Goal: Task Accomplishment & Management: Manage account settings

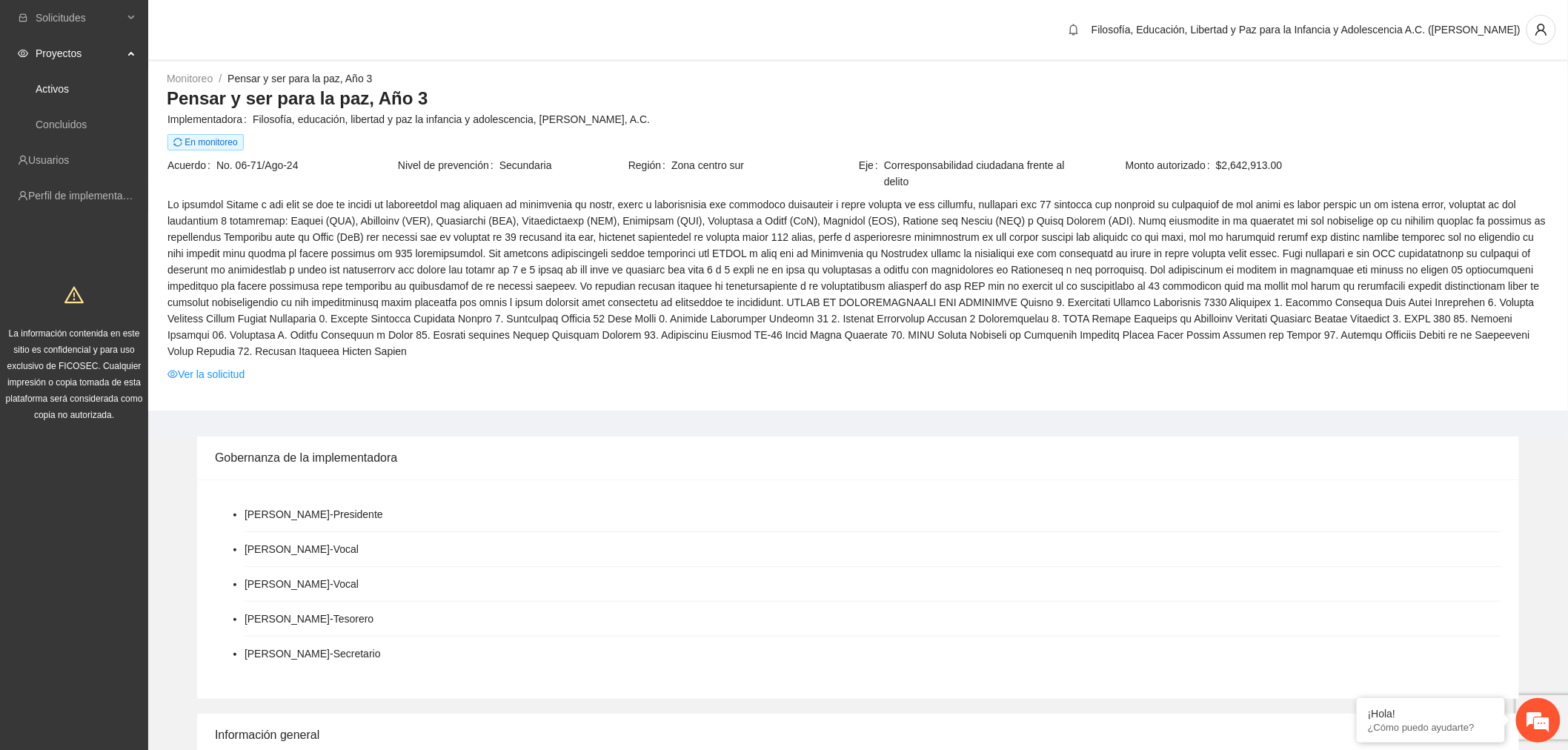
click at [69, 88] on link "Activos" at bounding box center [52, 90] width 33 height 12
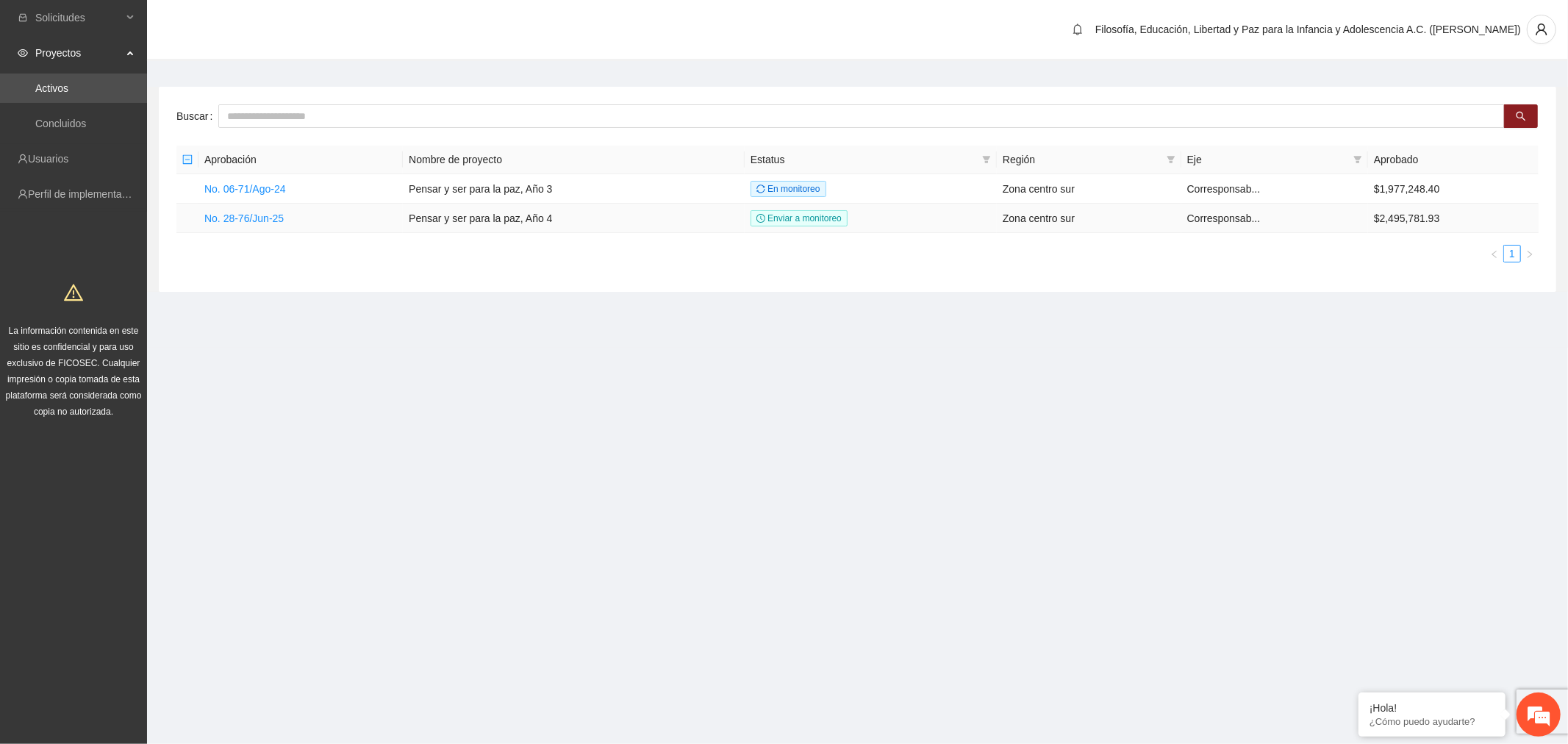
click at [271, 216] on link "No. 28-76/Jun-25" at bounding box center [244, 218] width 79 height 12
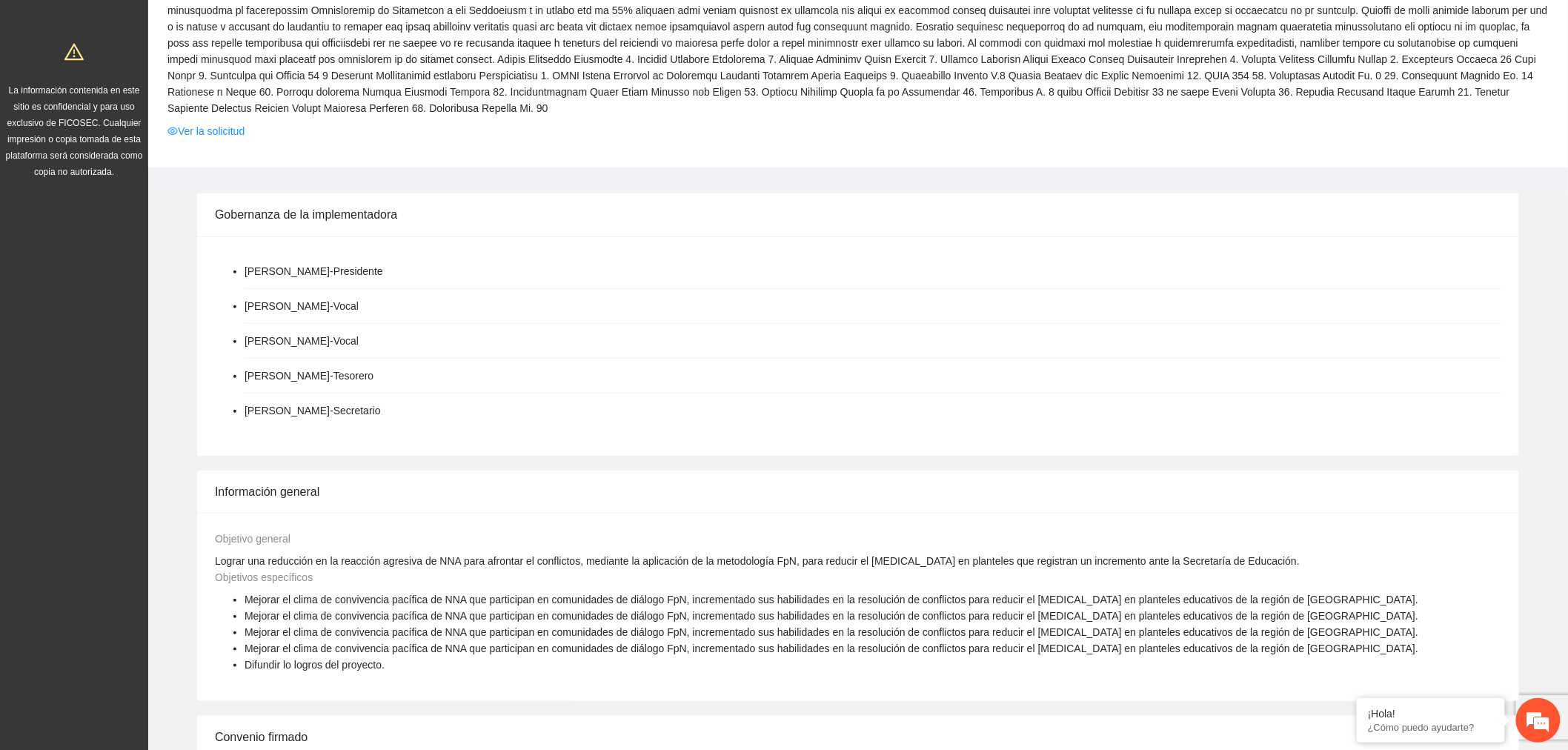
scroll to position [83, 0]
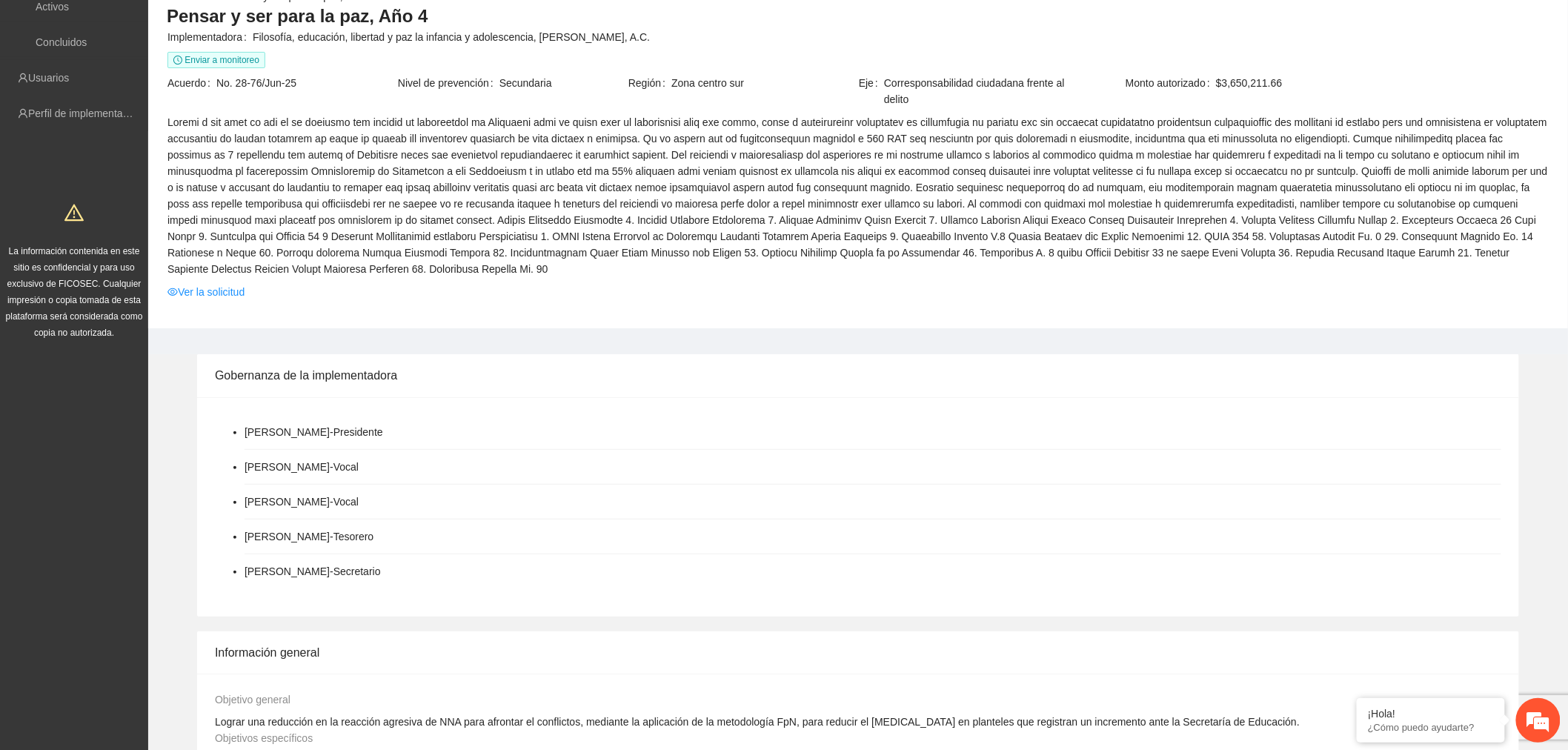
click at [233, 293] on link "Ver la solicitud" at bounding box center [206, 292] width 77 height 17
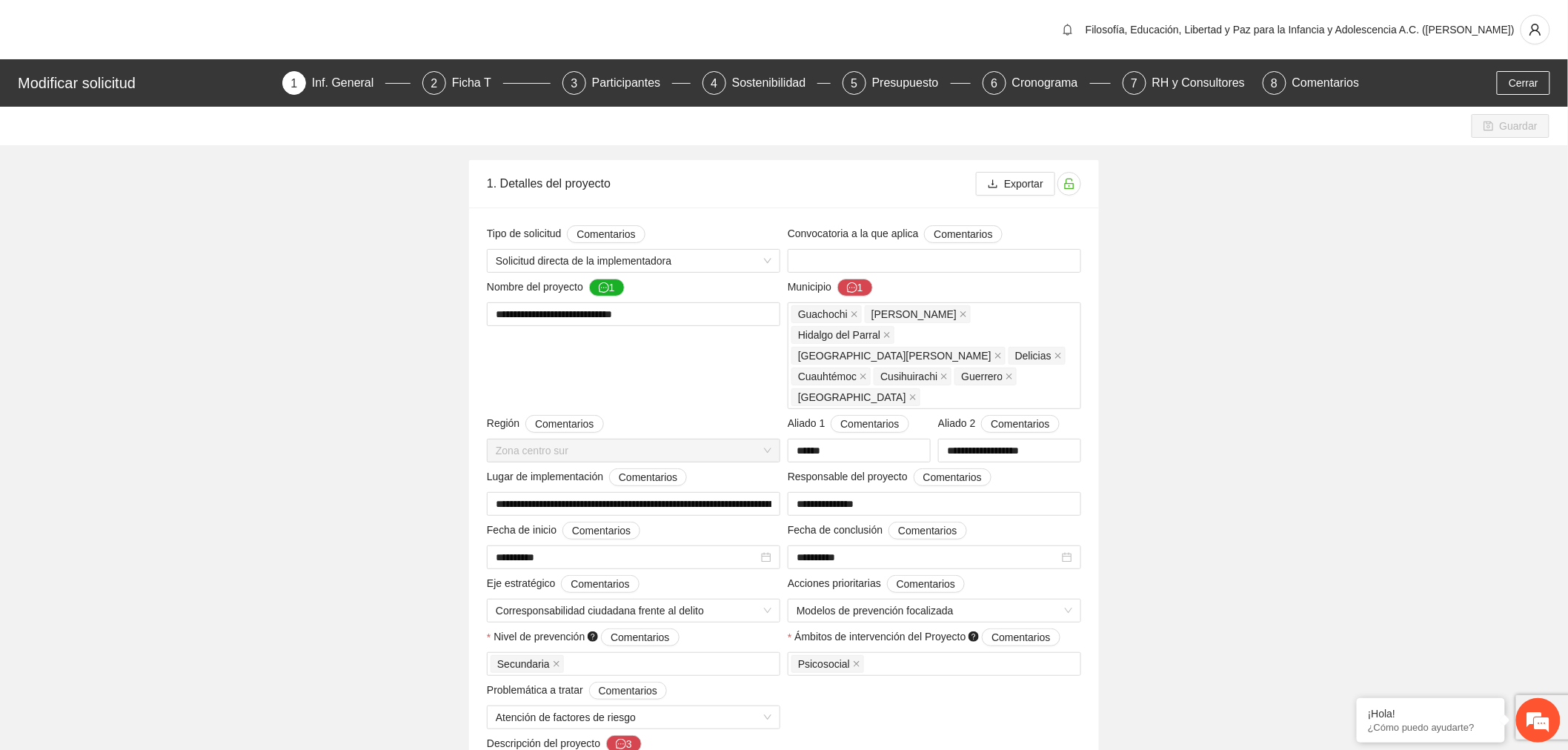
click at [909, 87] on div "Presupuesto" at bounding box center [911, 83] width 78 height 23
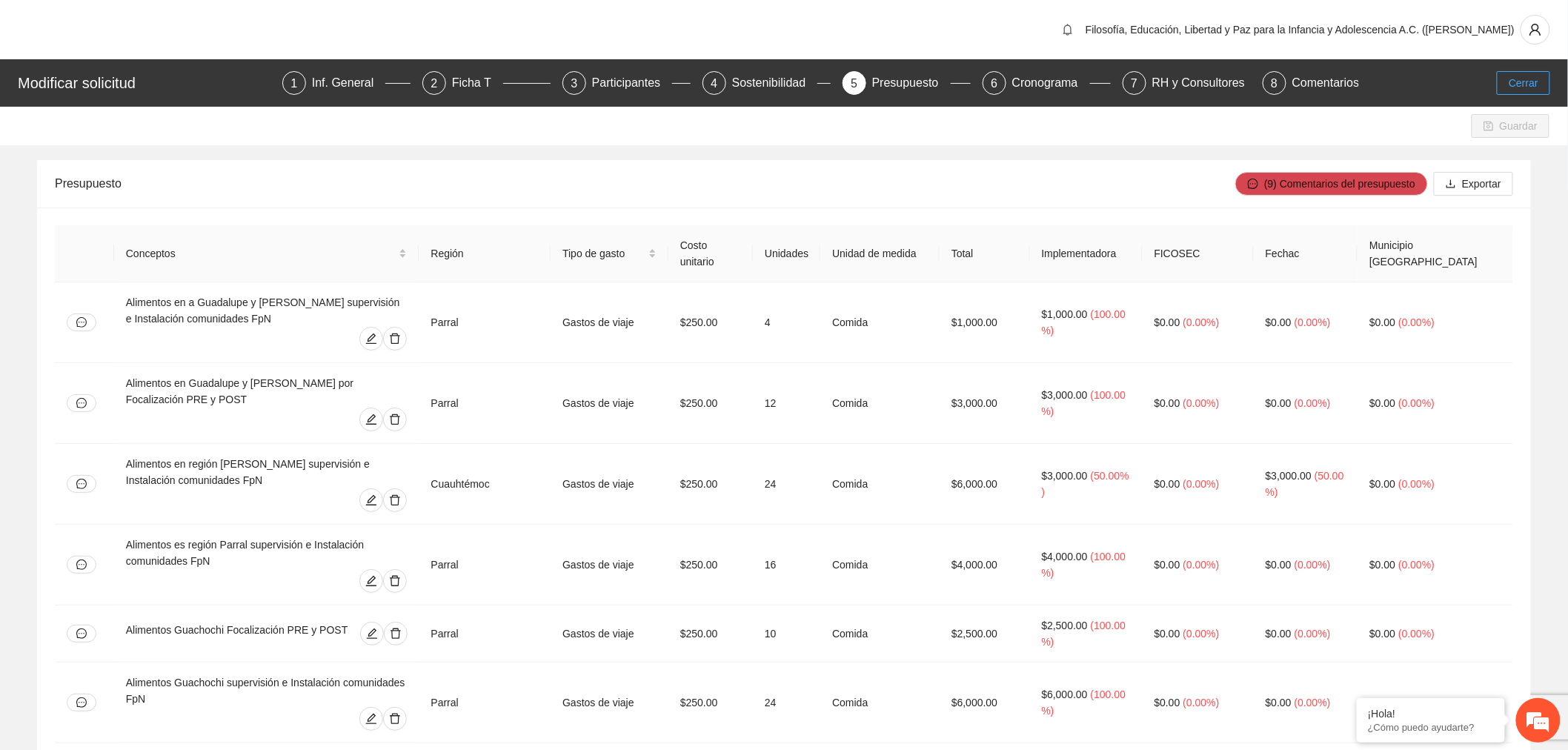
click at [1509, 83] on button "Cerrar" at bounding box center [1523, 83] width 53 height 23
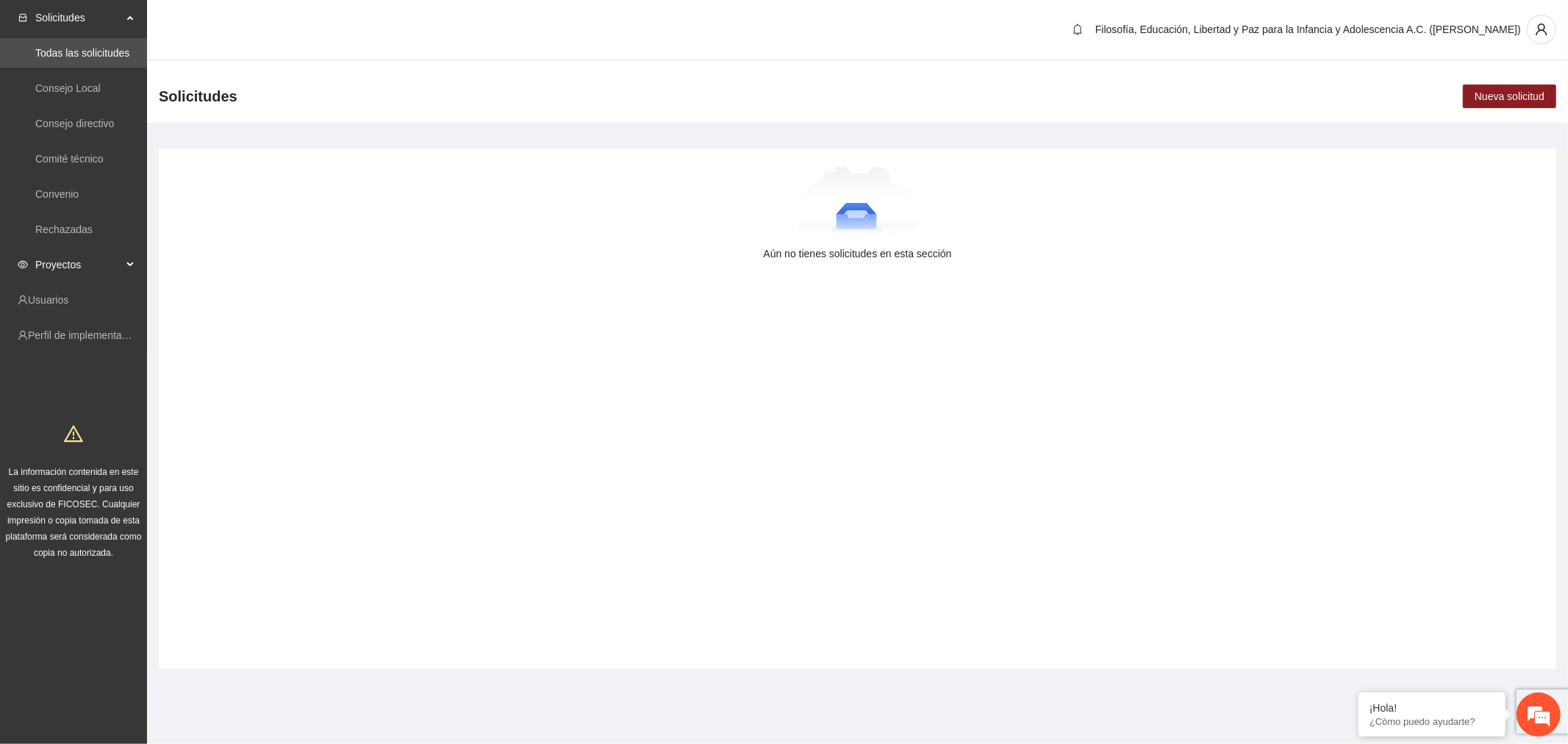
click at [66, 259] on span "Proyectos" at bounding box center [78, 265] width 87 height 29
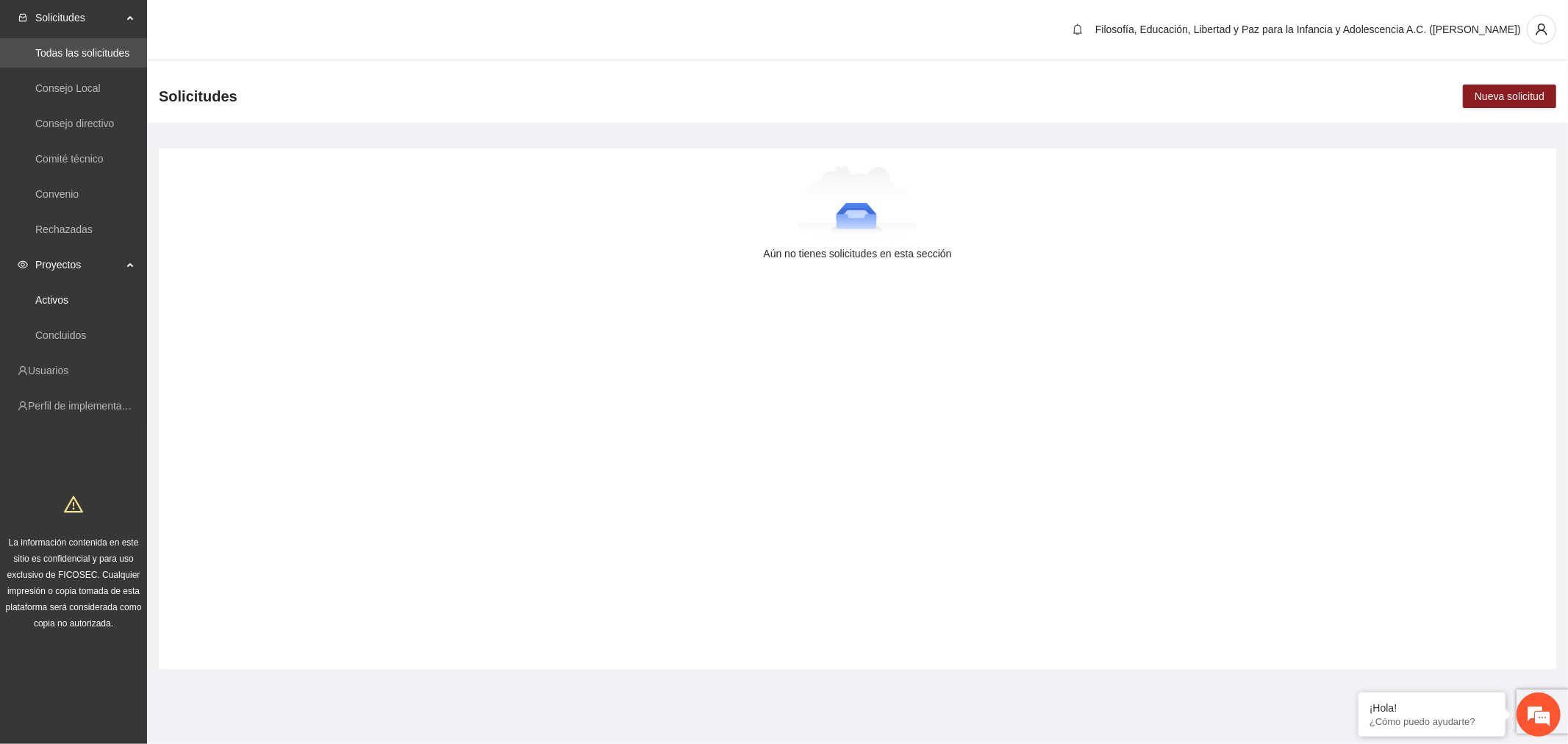
click at [68, 299] on link "Activos" at bounding box center [52, 300] width 33 height 12
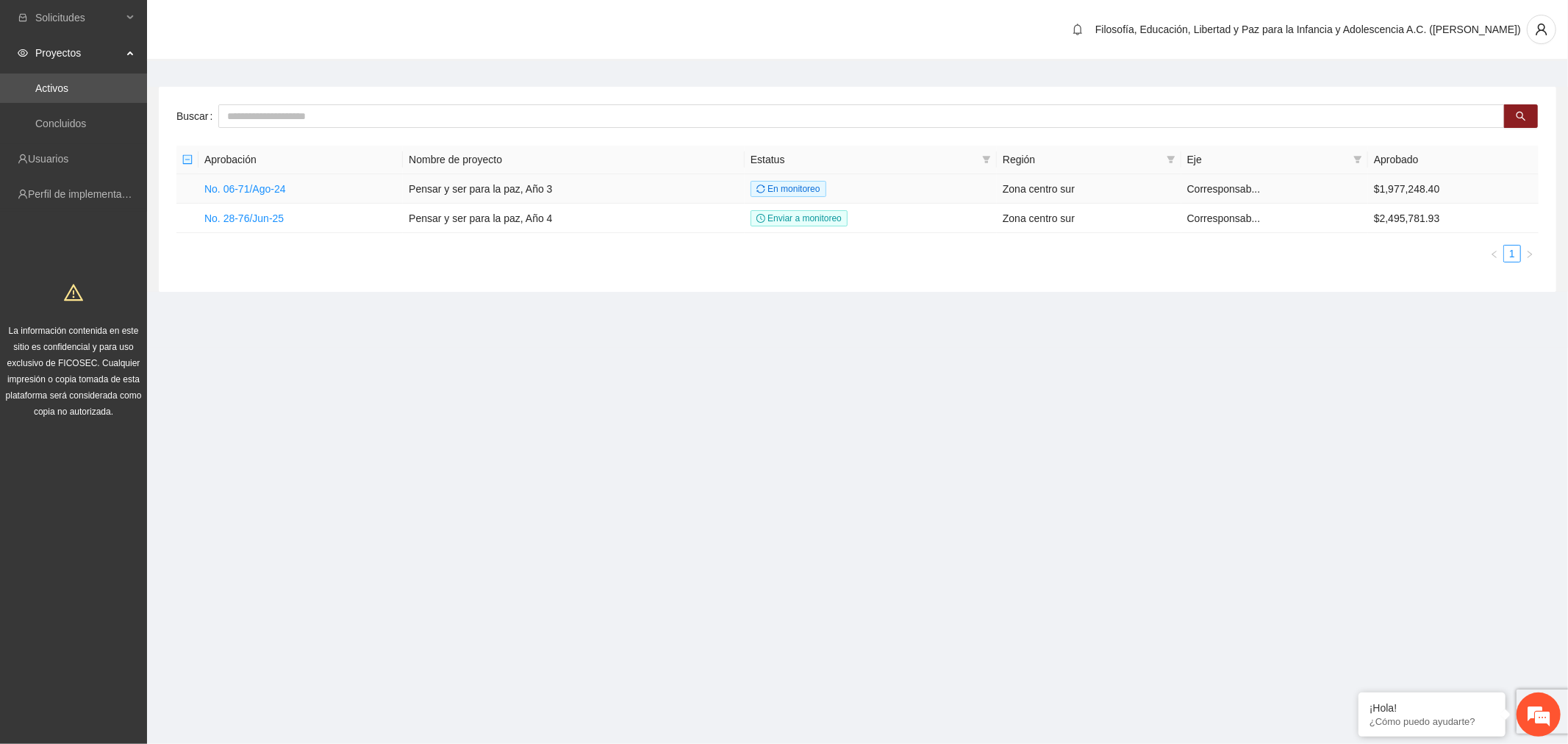
click at [258, 187] on link "No. 06-71/Ago-24" at bounding box center [245, 189] width 82 height 12
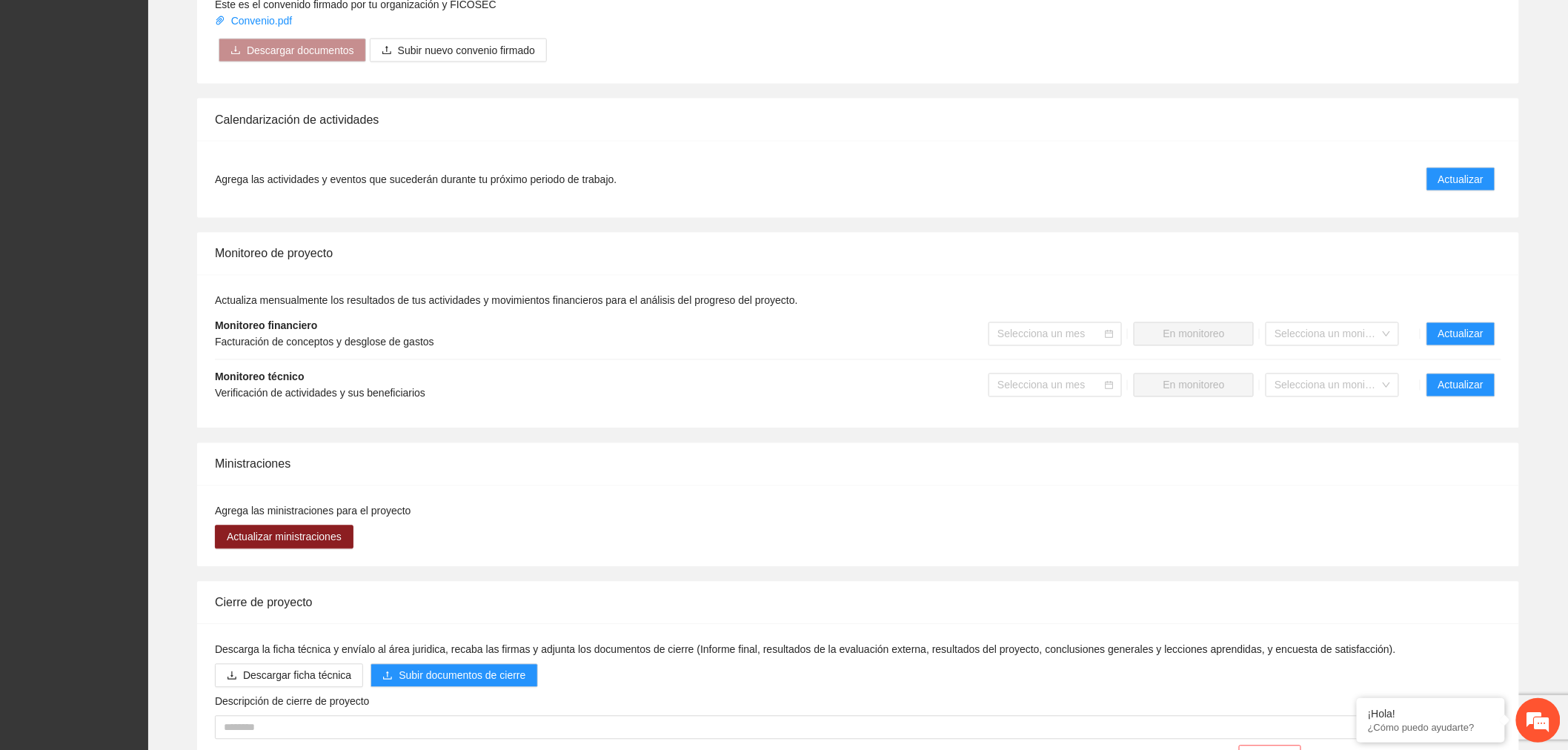
scroll to position [1051, 0]
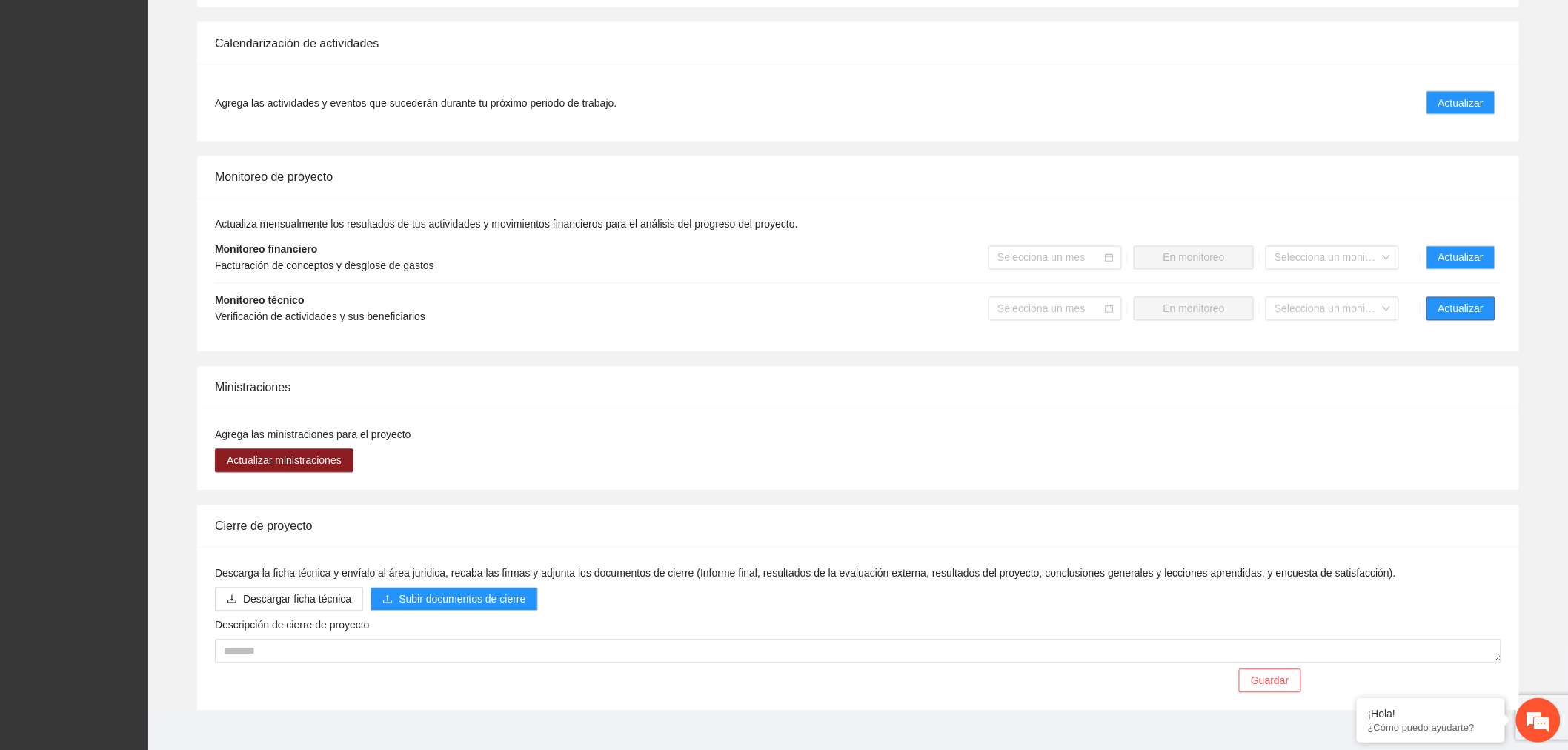
click at [1454, 301] on span "Actualizar" at bounding box center [1460, 309] width 45 height 17
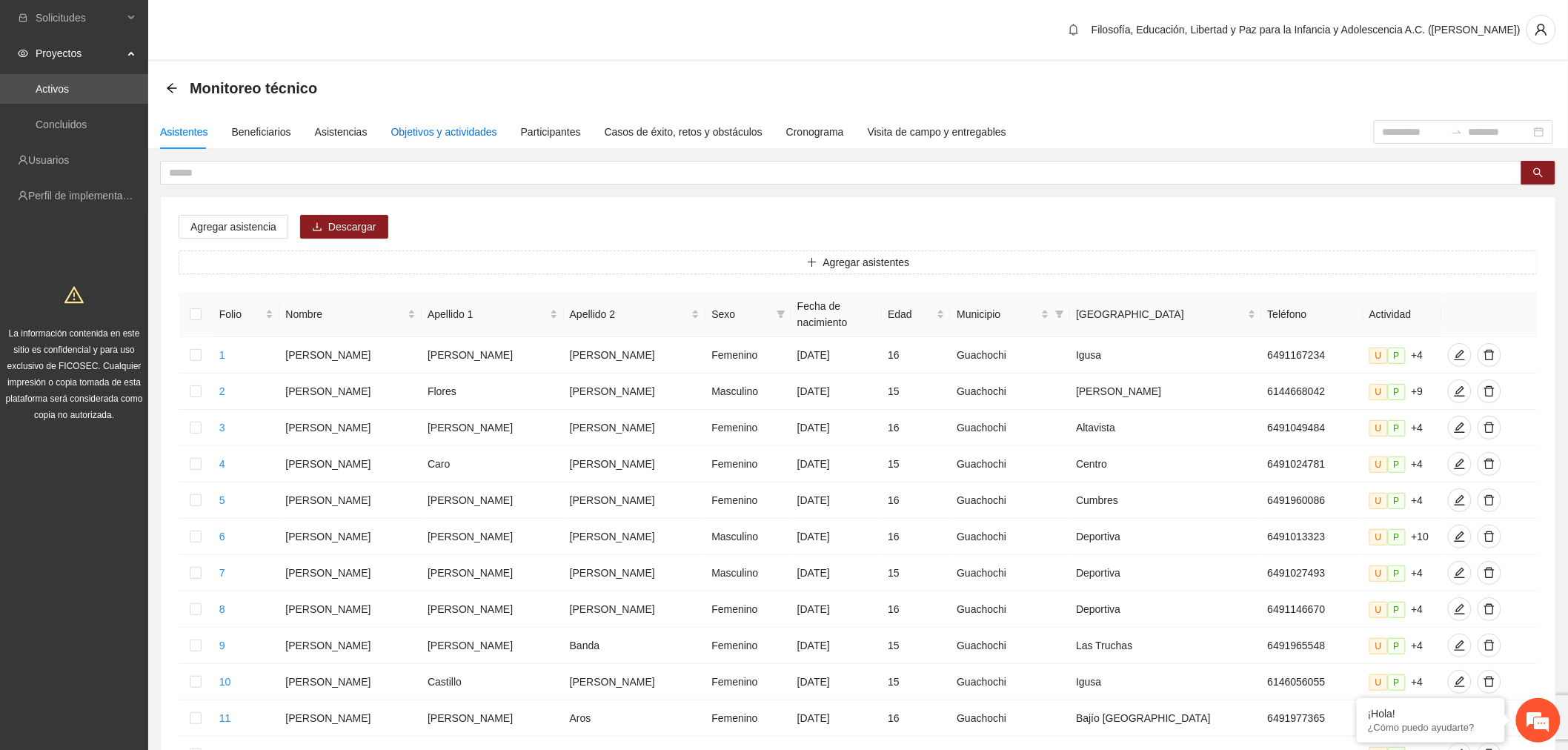
click at [484, 134] on div "Objetivos y actividades" at bounding box center [444, 131] width 106 height 17
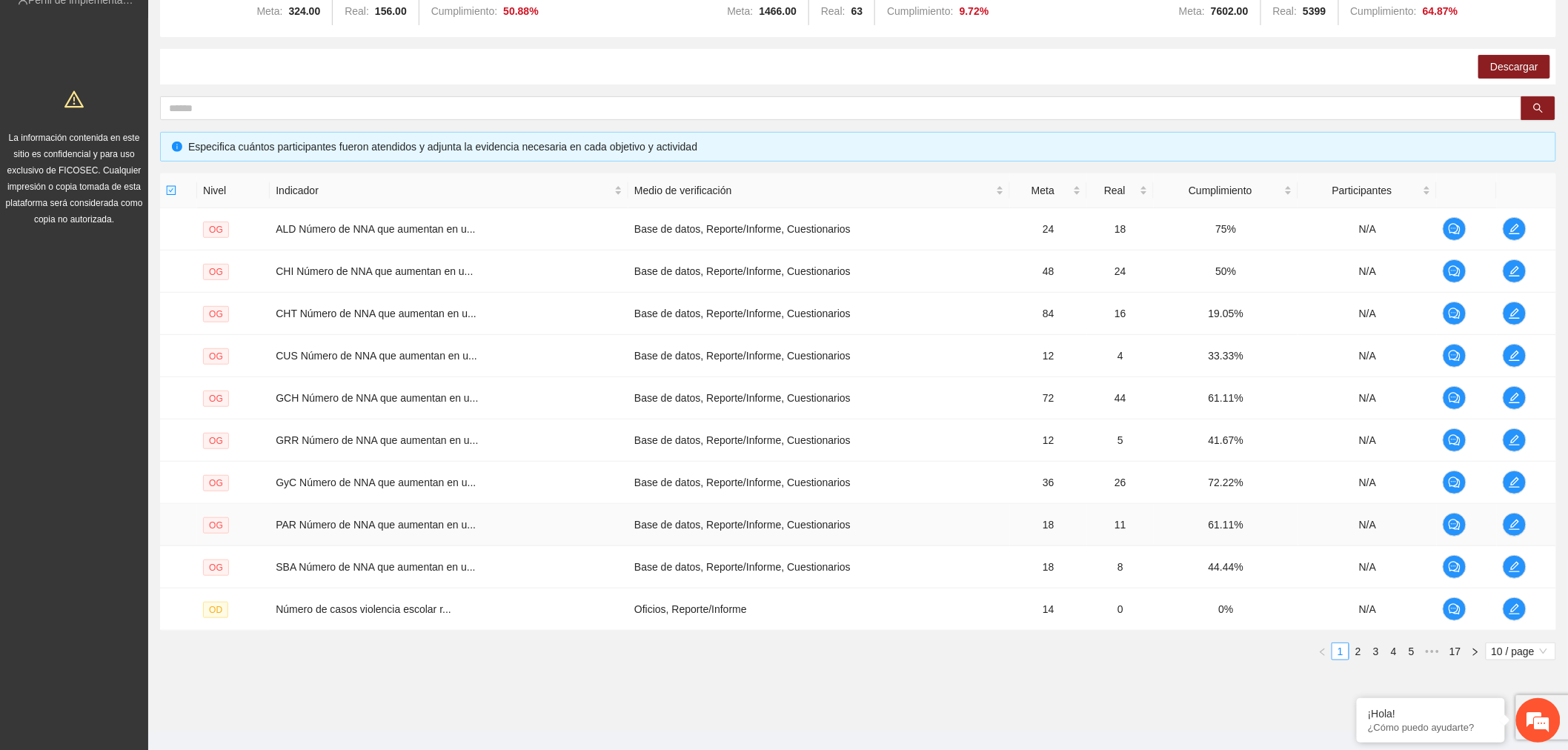
scroll to position [219, 0]
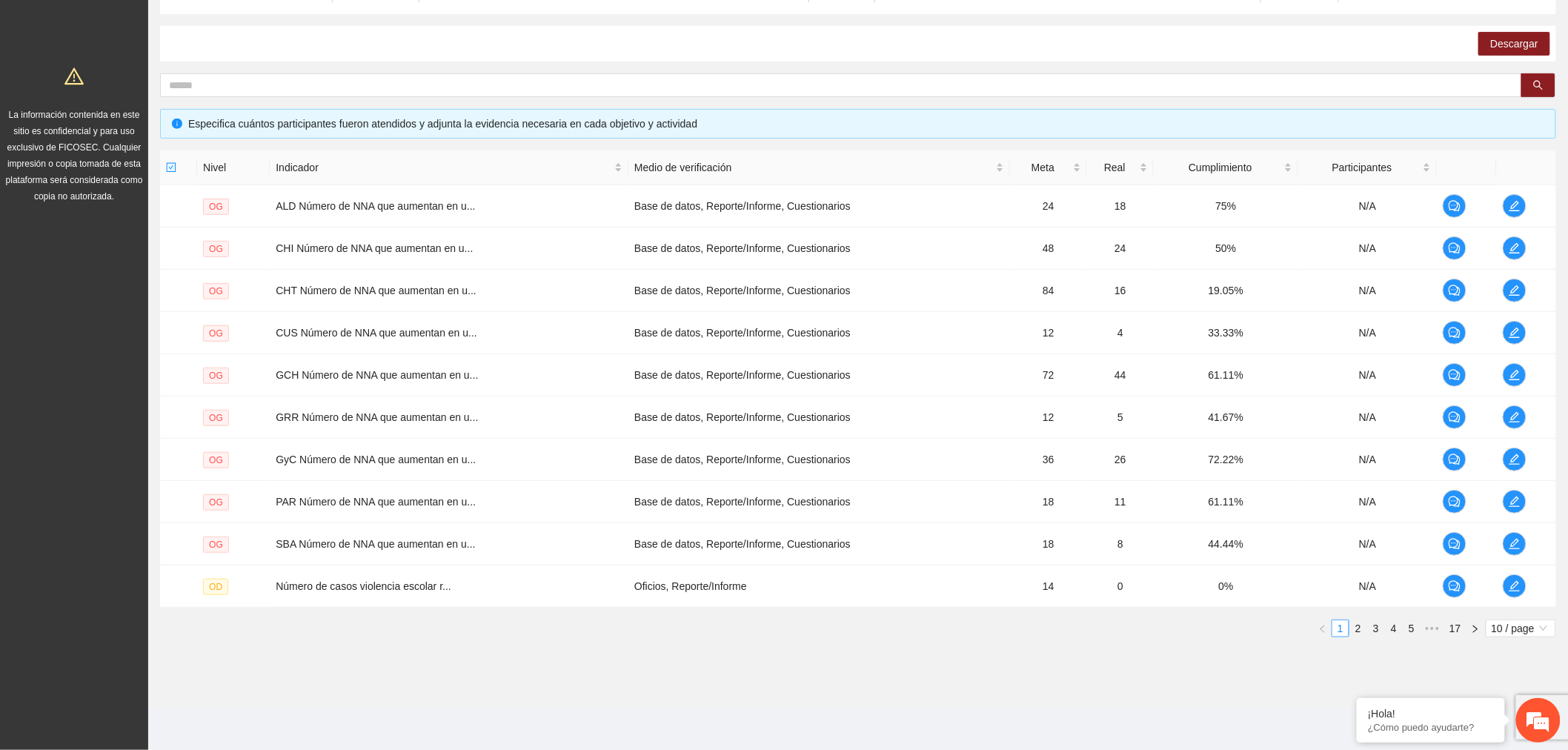
click at [1509, 628] on span "10 / page" at bounding box center [1520, 628] width 58 height 17
click at [1512, 728] on div "100 / page" at bounding box center [1520, 726] width 53 height 17
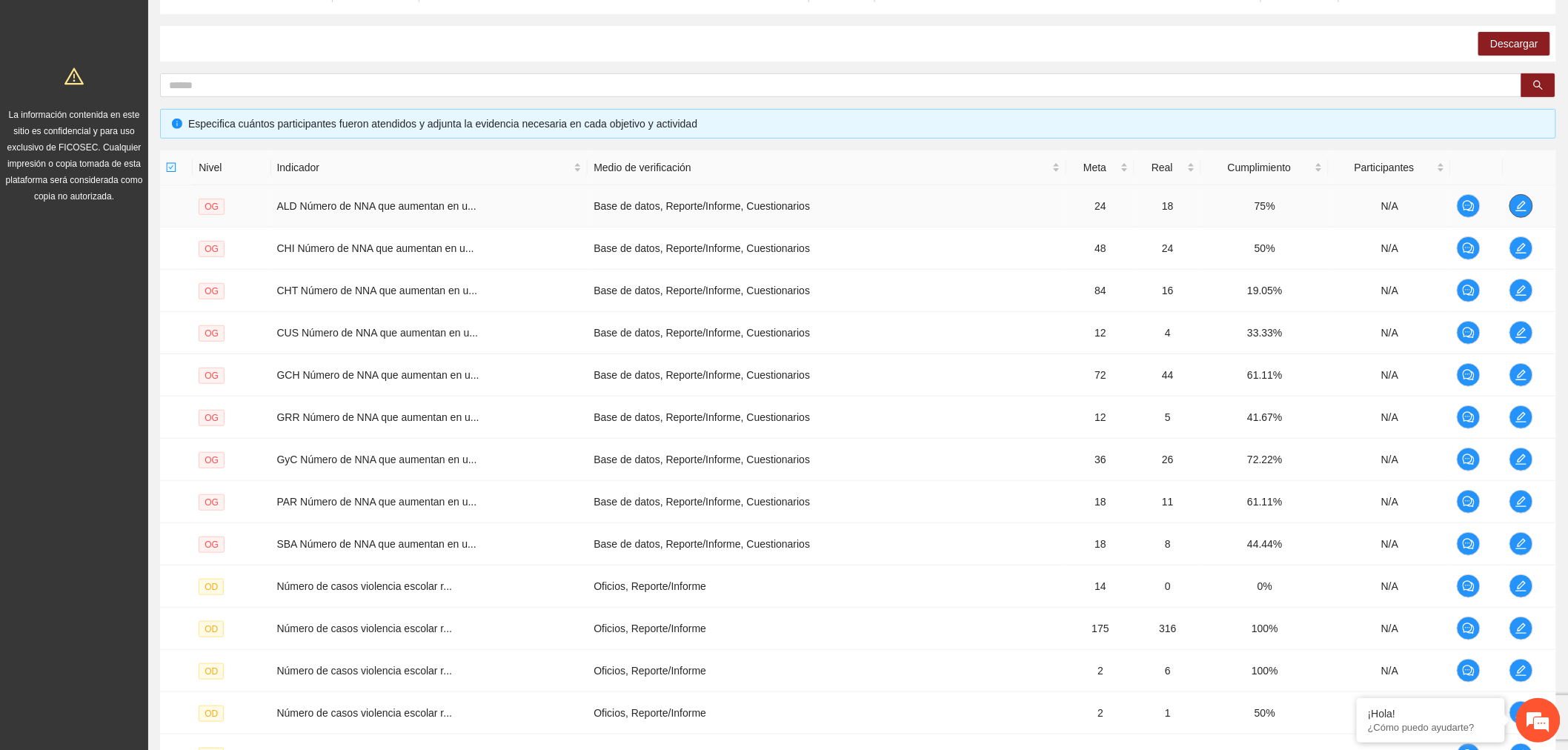
click at [1513, 196] on button "button" at bounding box center [1520, 205] width 23 height 23
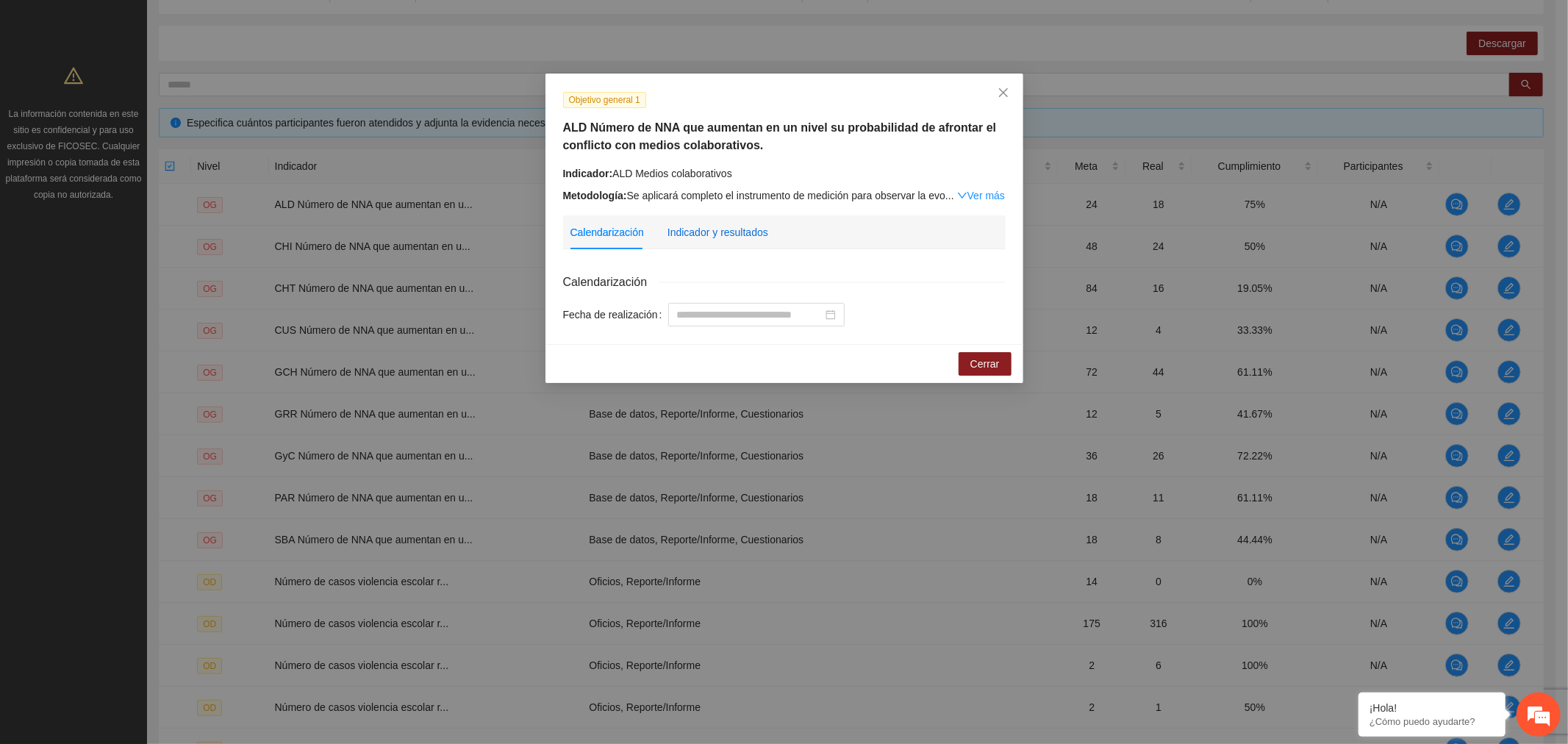
click at [709, 231] on div "Indicador y resultados" at bounding box center [717, 232] width 101 height 16
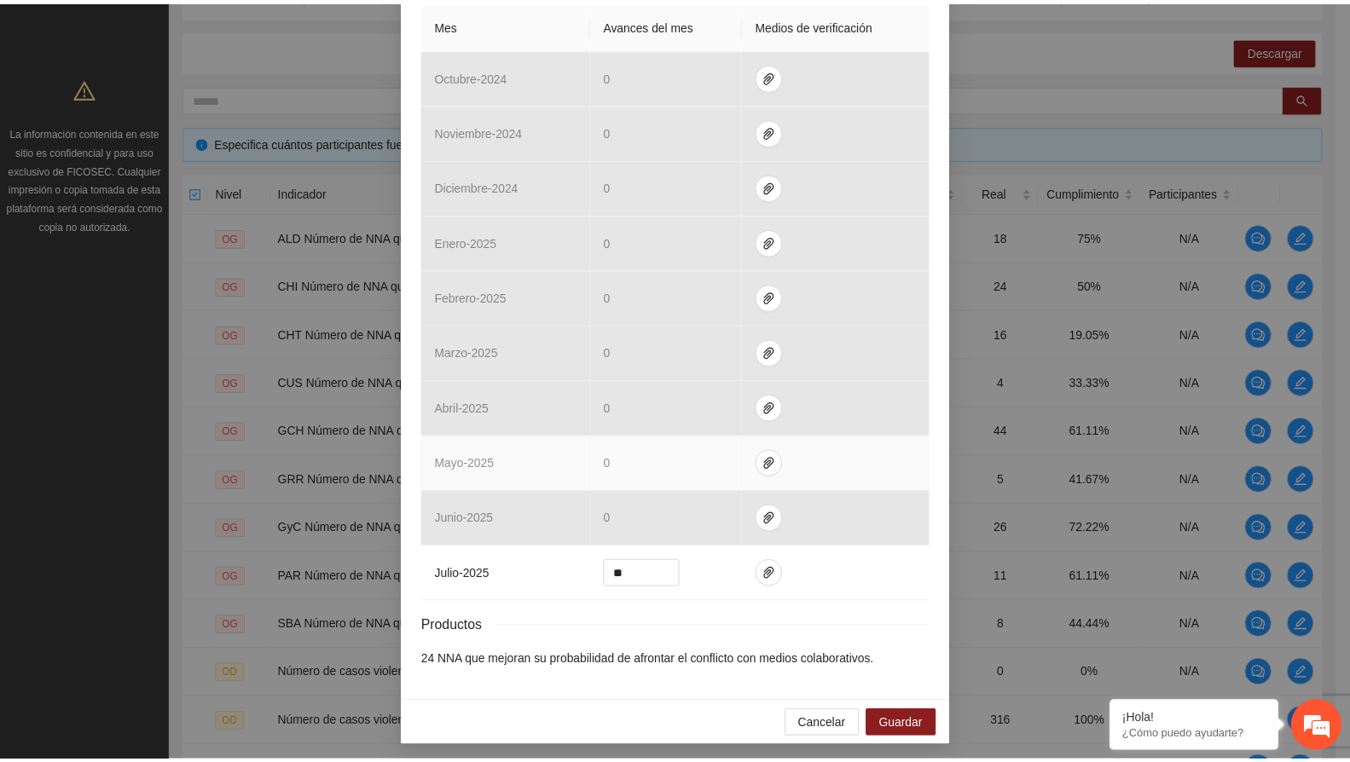
scroll to position [0, 0]
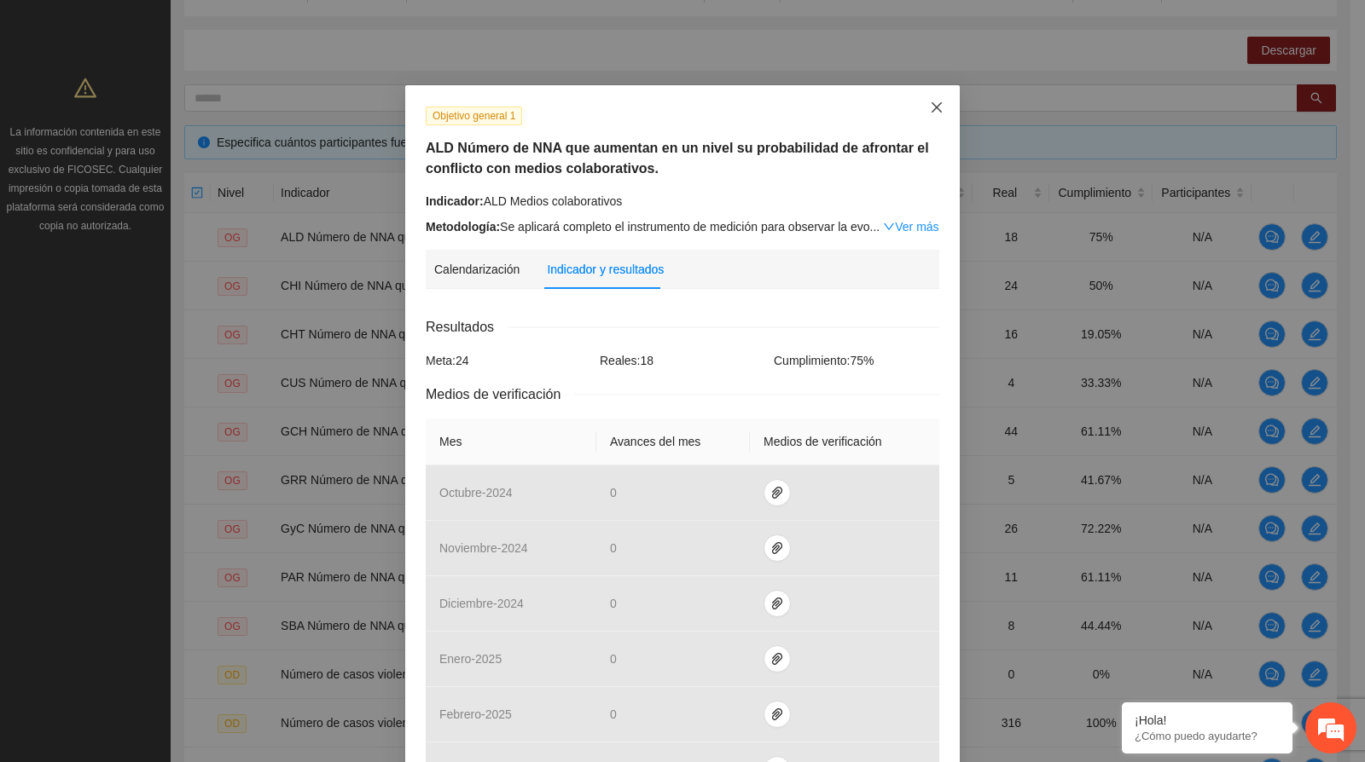
click at [930, 113] on icon "close" at bounding box center [937, 108] width 14 height 14
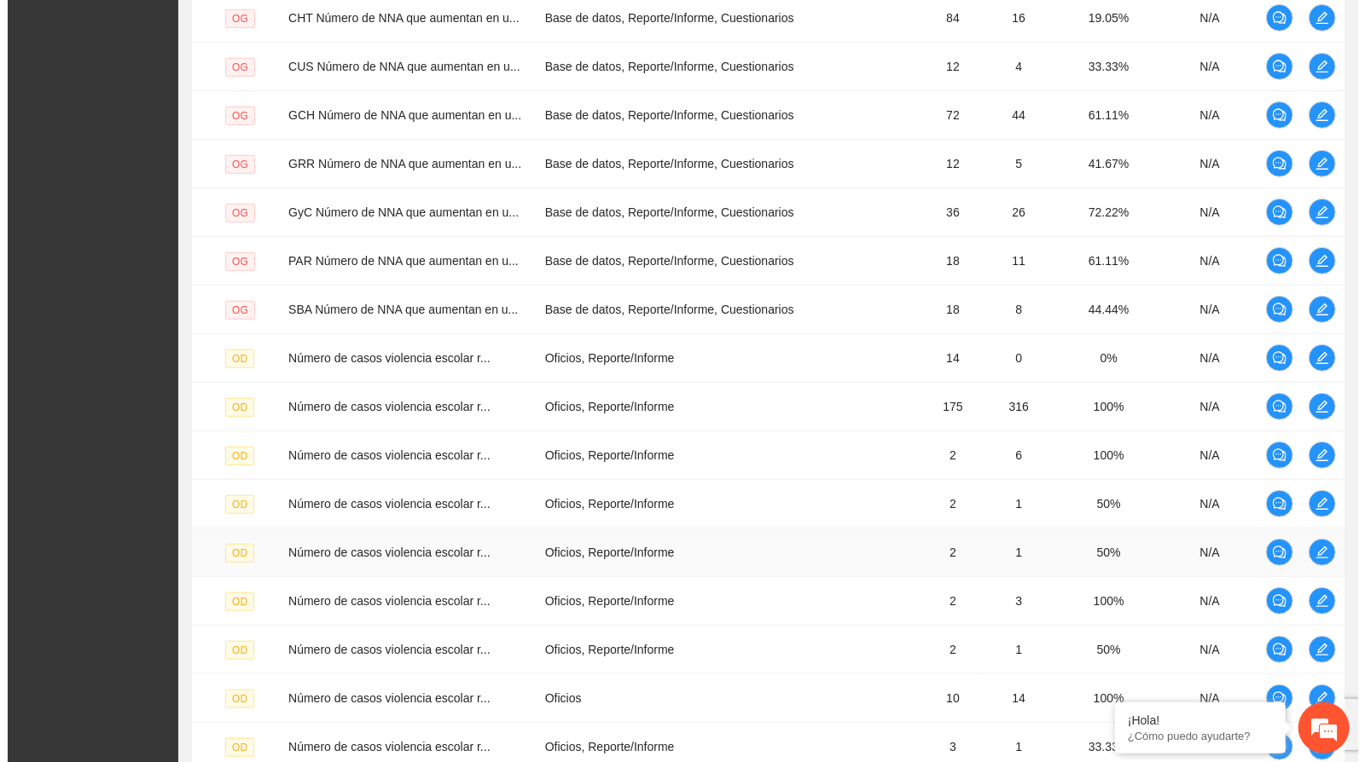
scroll to position [189, 0]
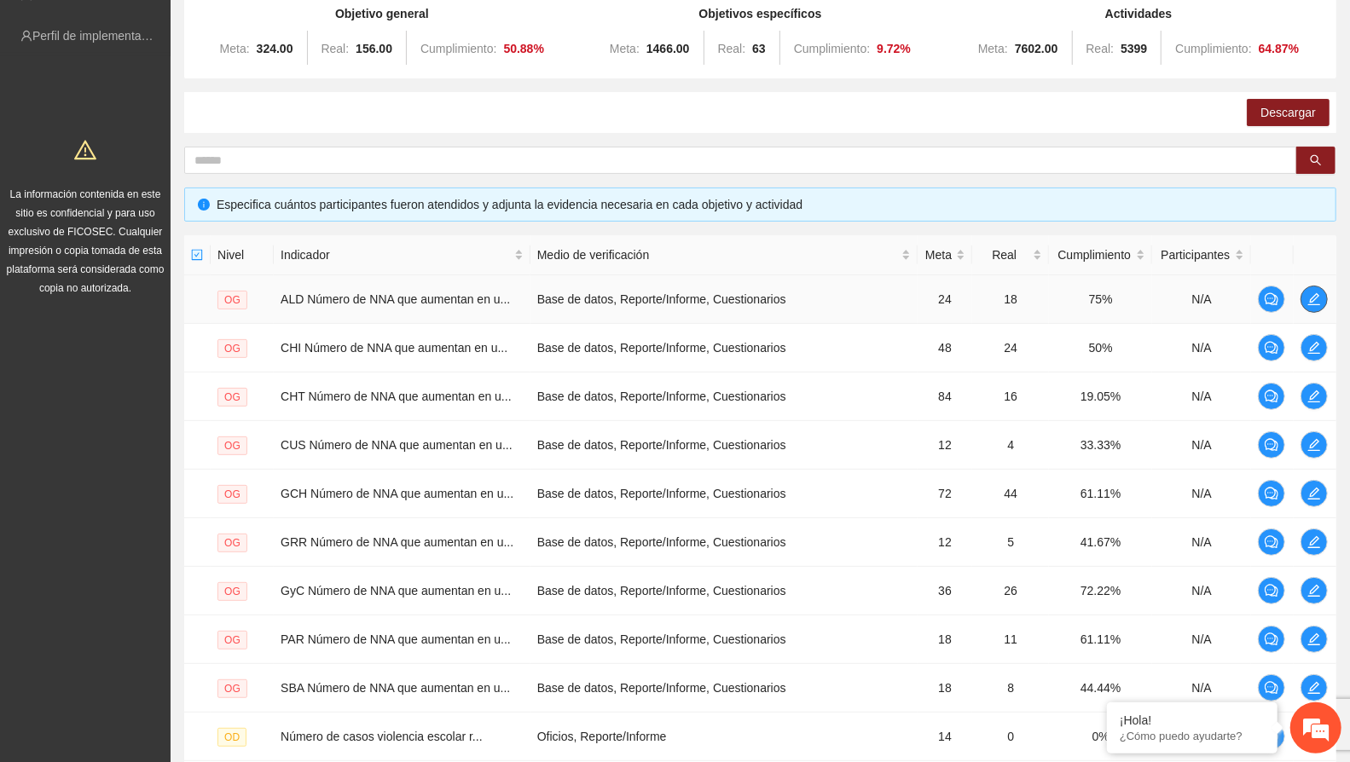
click at [1313, 300] on icon "edit" at bounding box center [1314, 299] width 12 height 12
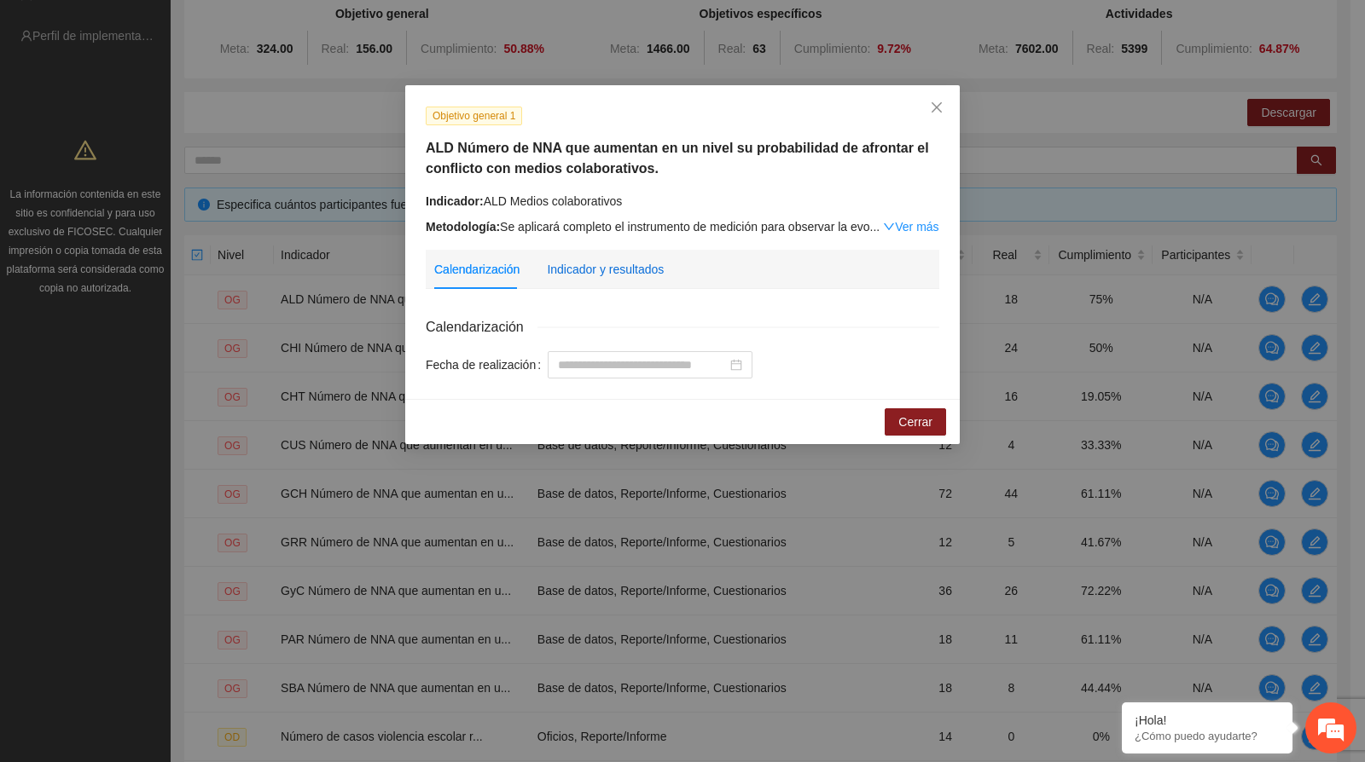
click at [626, 278] on div "Indicador y resultados" at bounding box center [605, 269] width 117 height 19
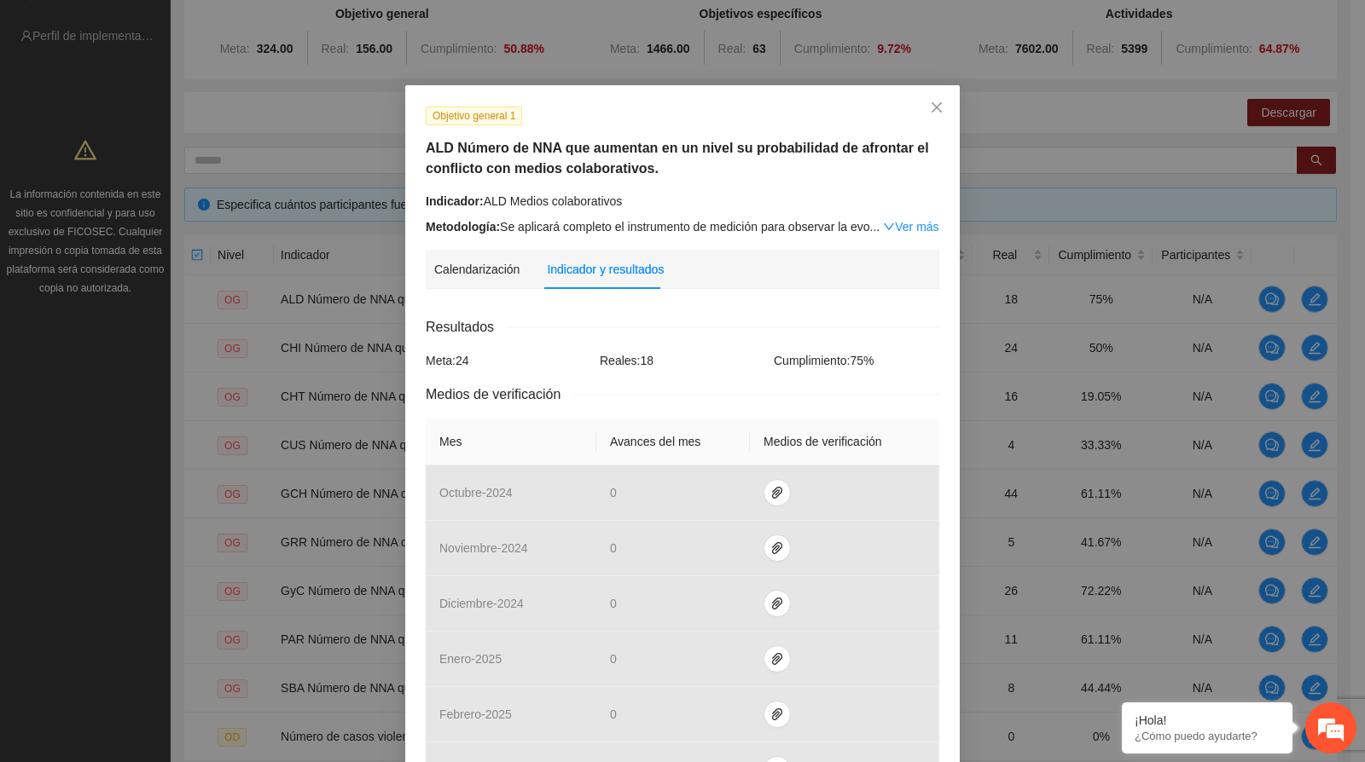
click at [757, 324] on div "Resultados" at bounding box center [682, 326] width 513 height 21
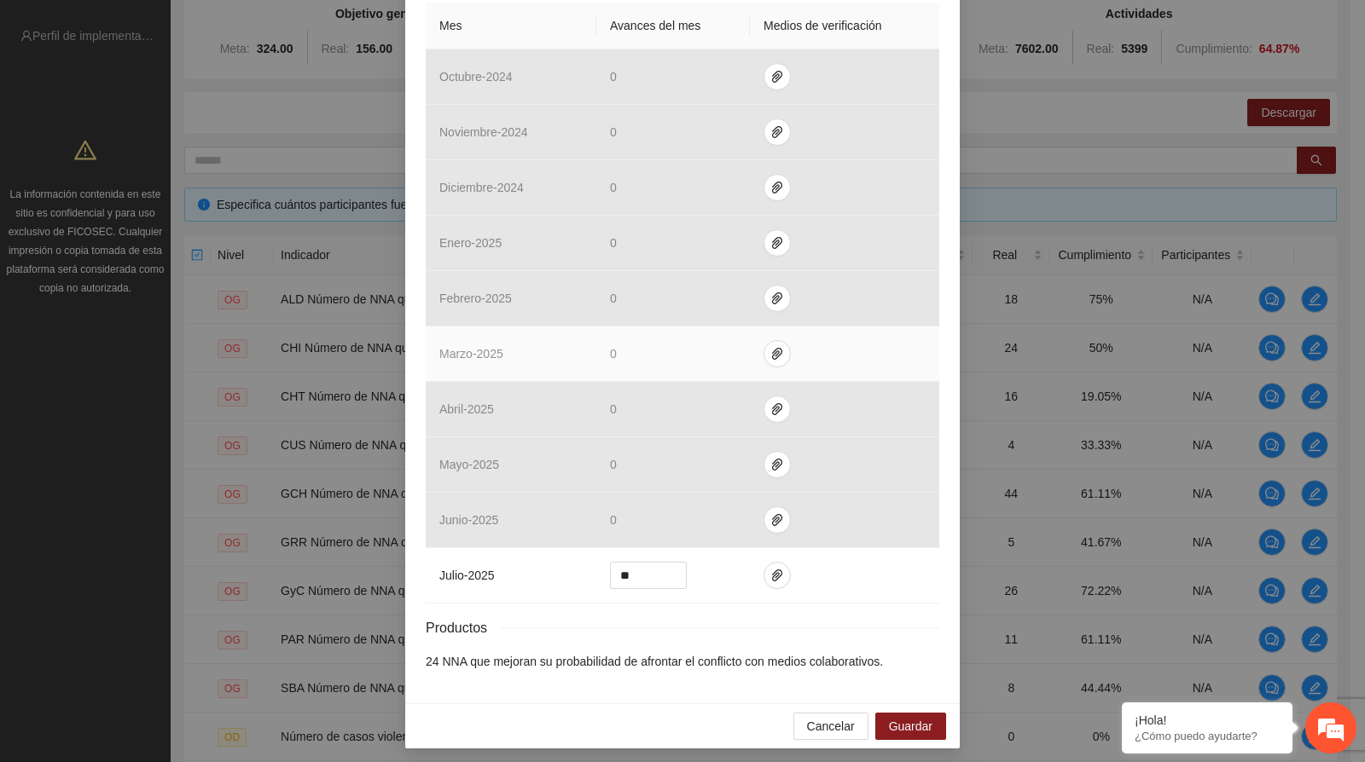
scroll to position [417, 0]
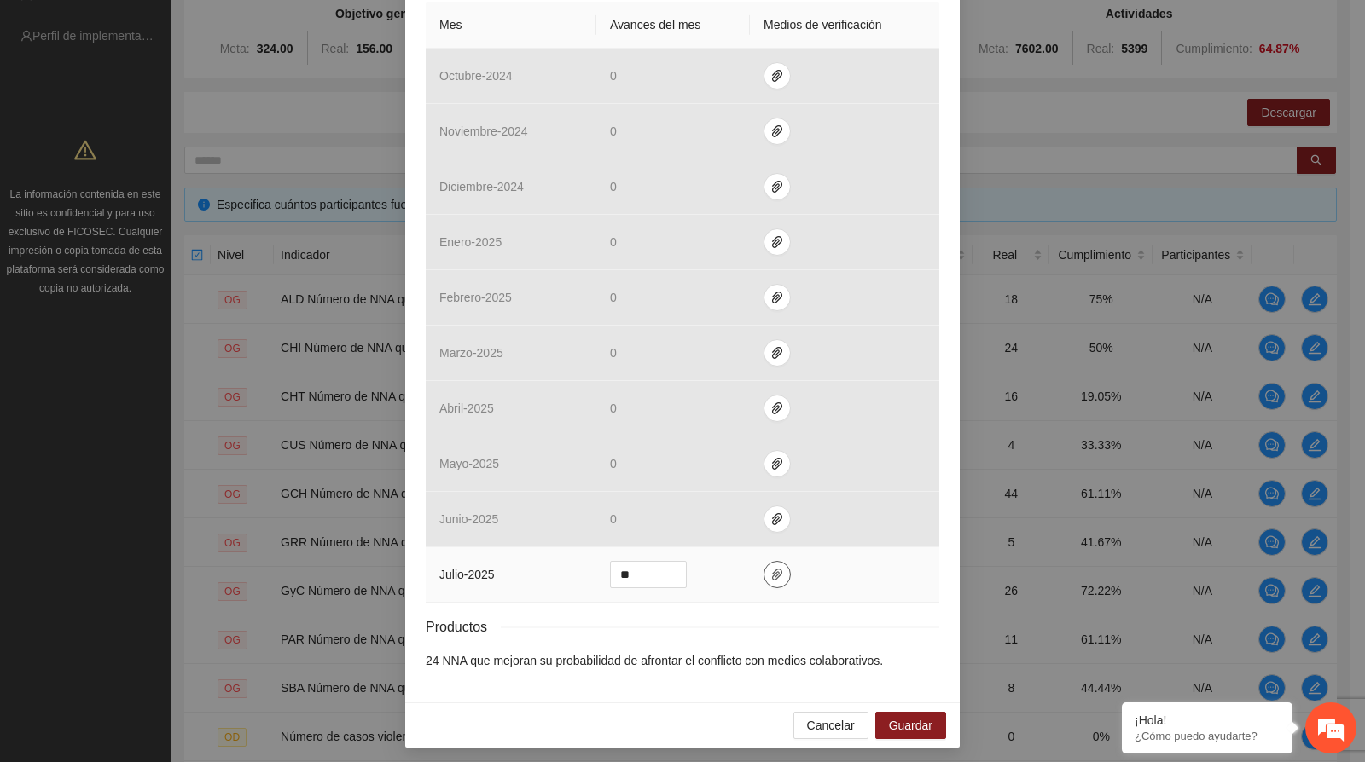
click at [770, 569] on icon "paper-clip" at bounding box center [777, 575] width 14 height 14
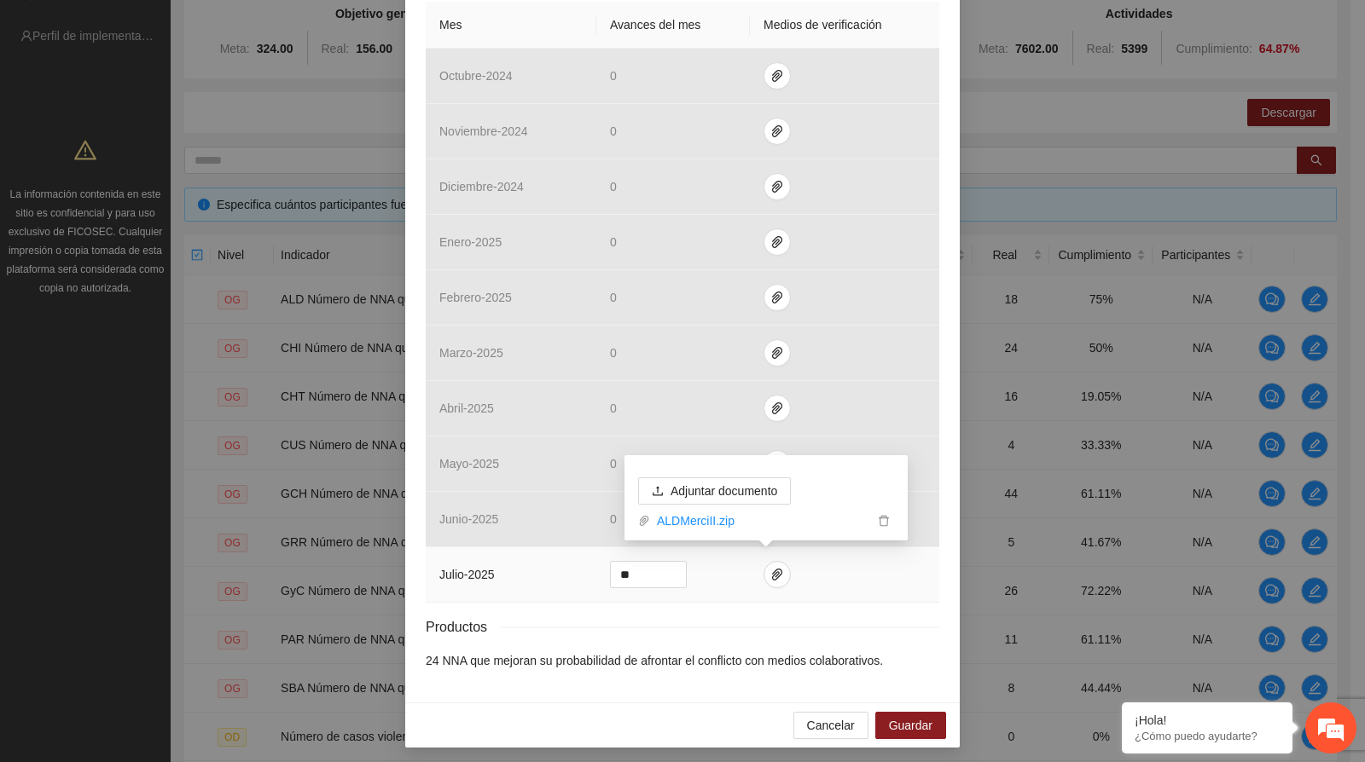
click at [716, 525] on link "ALDMerciII.zip" at bounding box center [761, 521] width 223 height 19
click at [772, 571] on icon "paper-clip" at bounding box center [777, 575] width 14 height 14
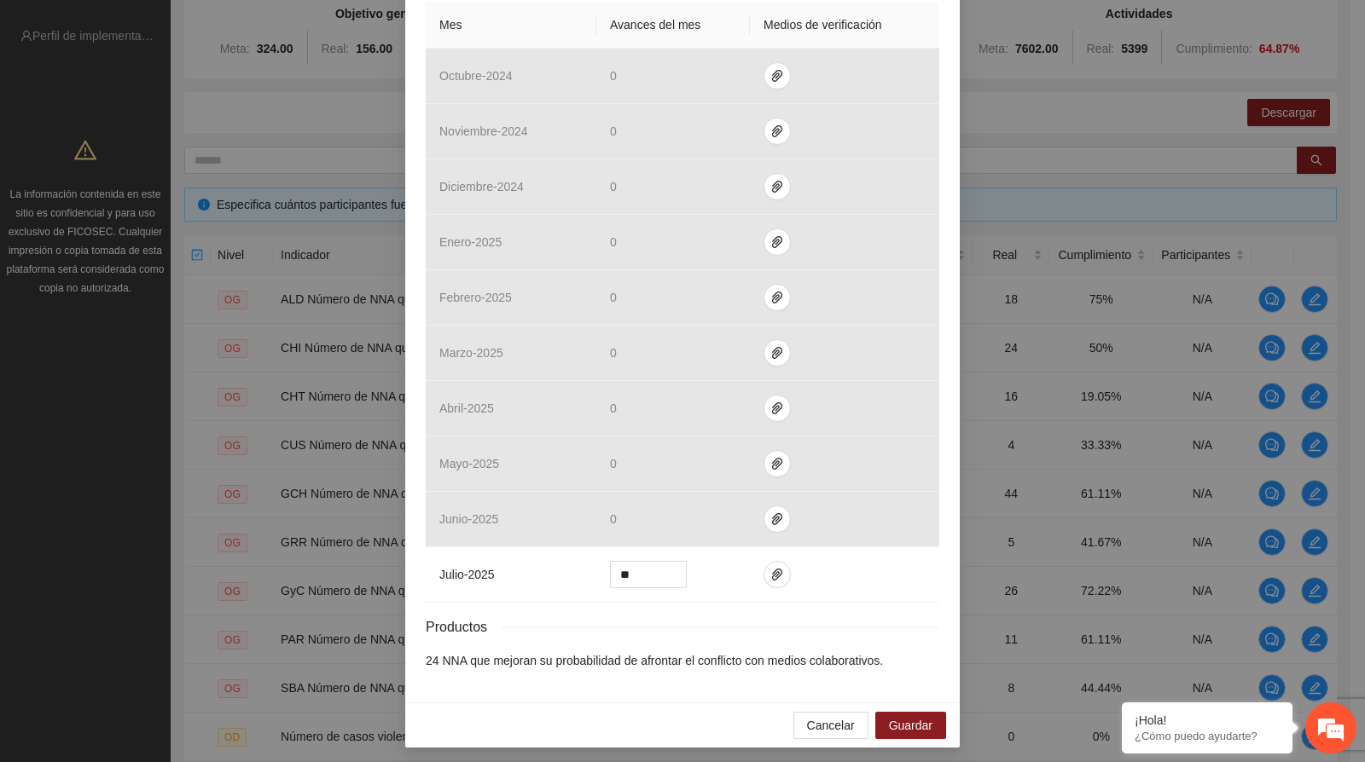
click at [1055, 113] on div "Objetivo general 1 ALD Número de NNA que aumentan en un nivel su probabilidad d…" at bounding box center [682, 381] width 1365 height 762
click at [763, 561] on button "button" at bounding box center [776, 574] width 27 height 27
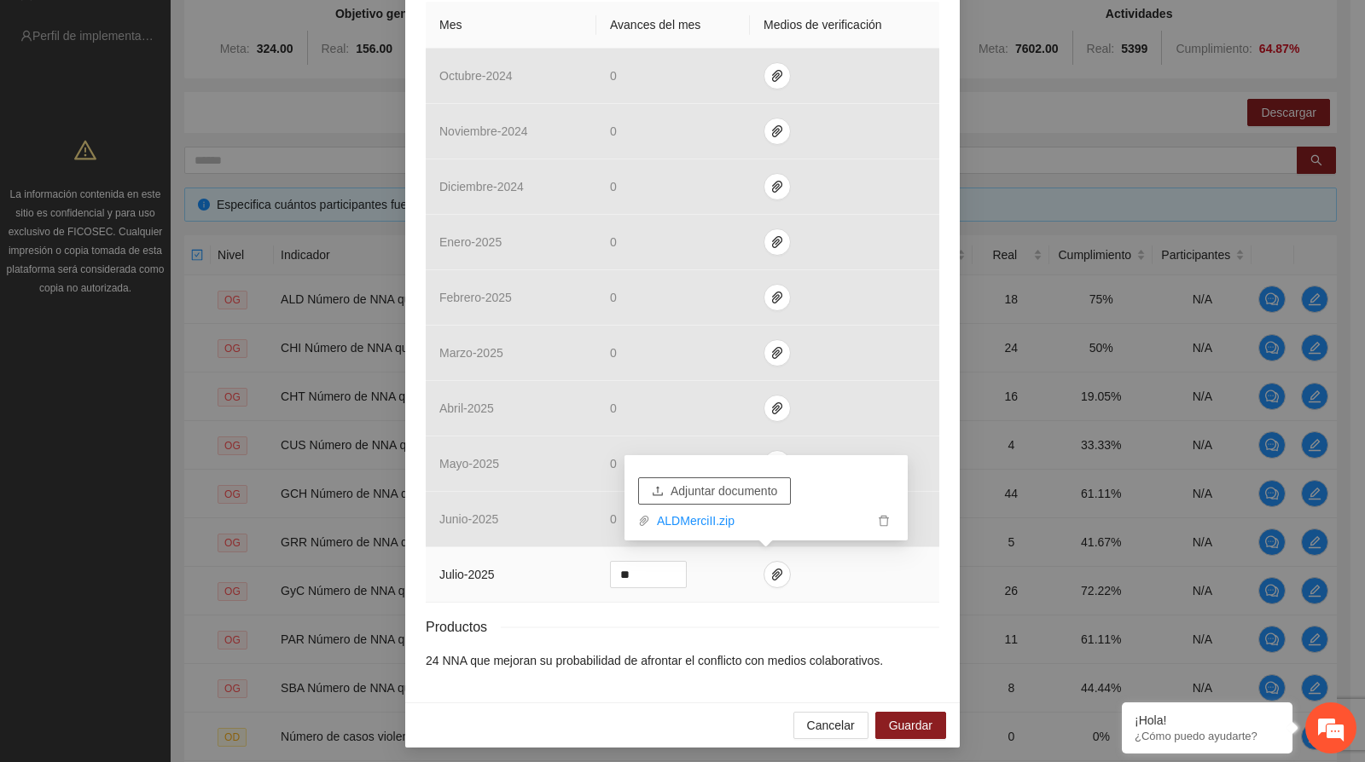
click at [762, 485] on span "Adjuntar documento" at bounding box center [723, 491] width 107 height 19
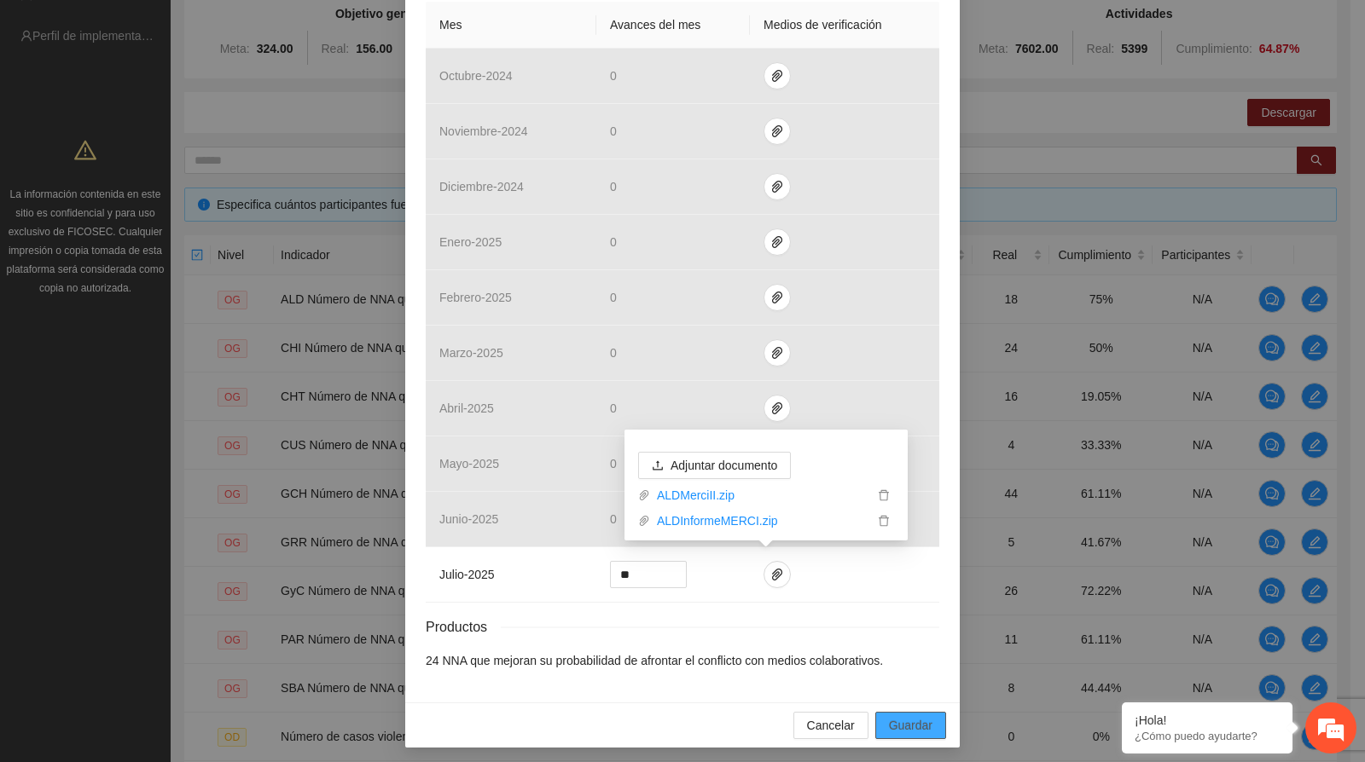
click at [915, 717] on span "Guardar" at bounding box center [910, 725] width 43 height 19
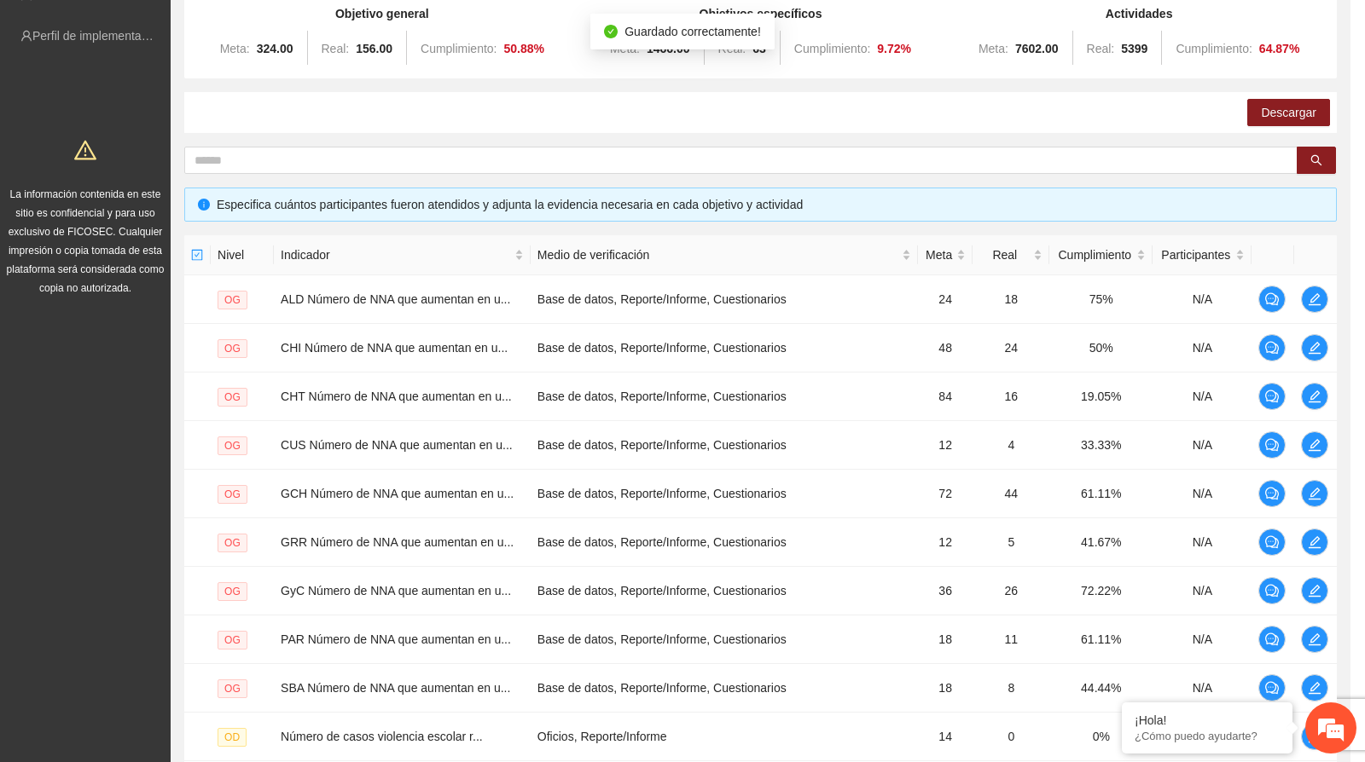
scroll to position [332, 0]
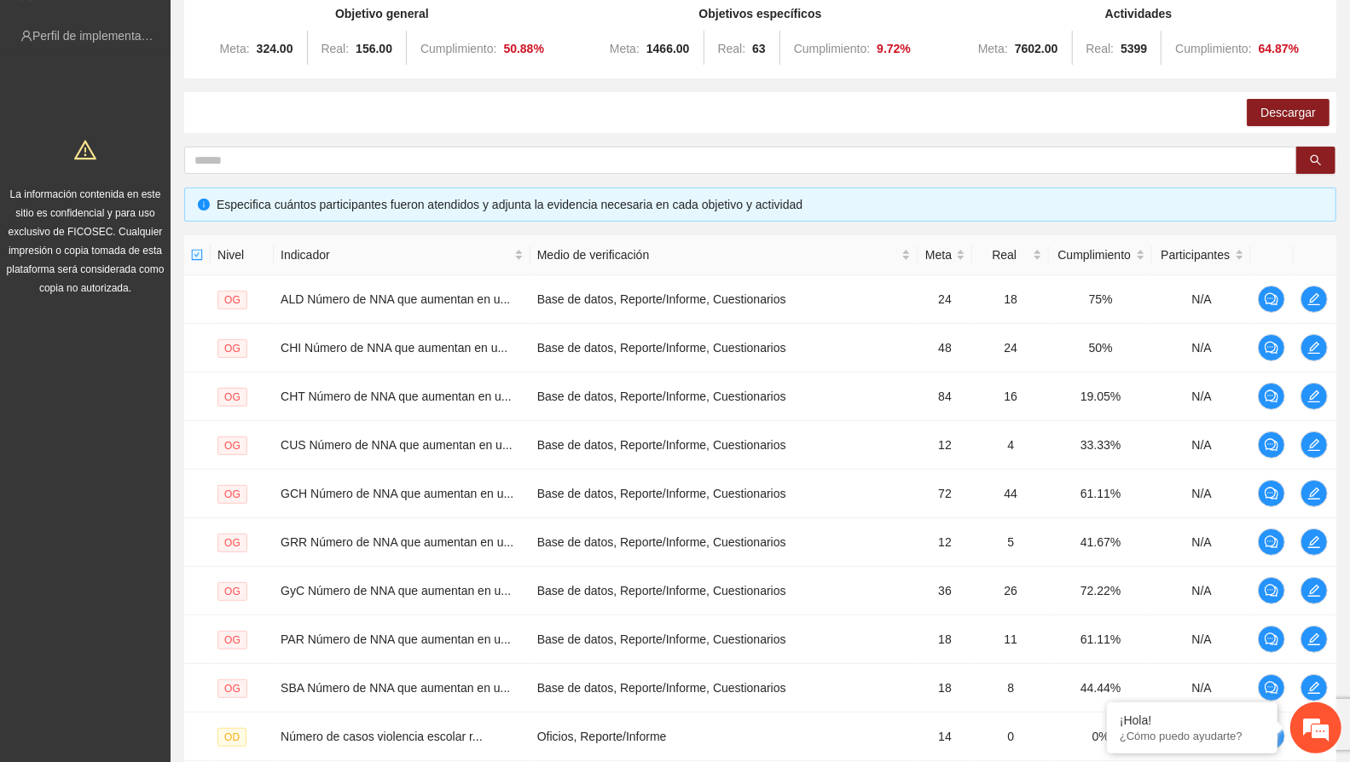
click at [977, 113] on div "Descargar" at bounding box center [760, 112] width 1152 height 41
click at [1315, 342] on icon "edit" at bounding box center [1314, 348] width 12 height 12
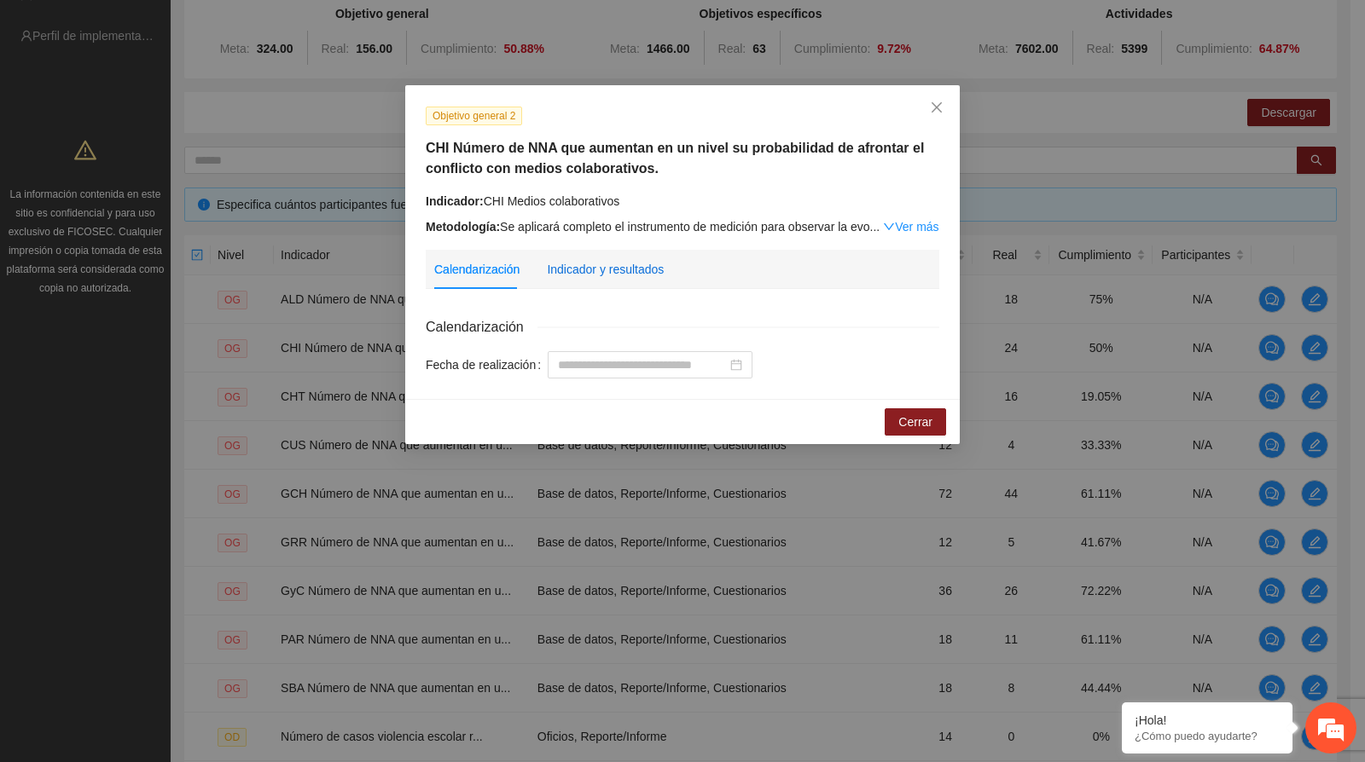
click at [617, 275] on div "Indicador y resultados" at bounding box center [605, 269] width 117 height 19
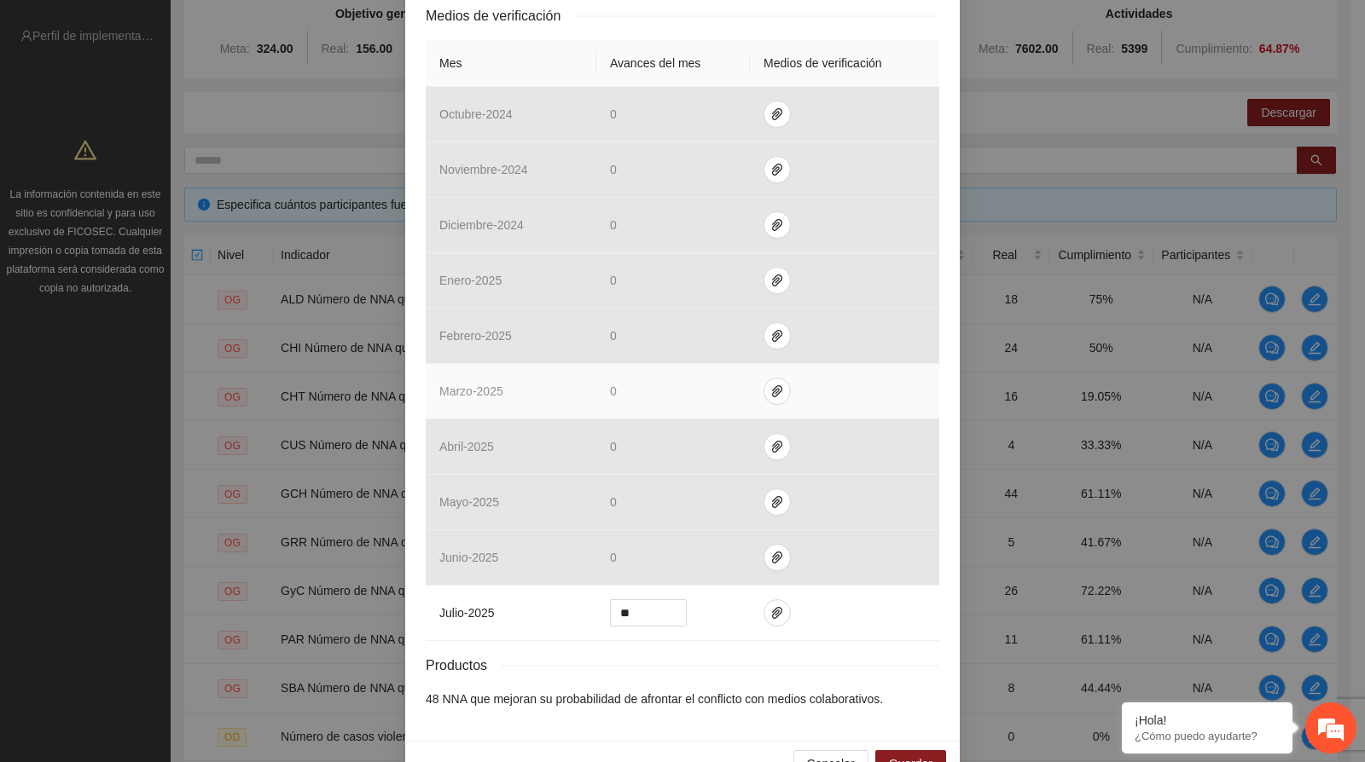
scroll to position [417, 0]
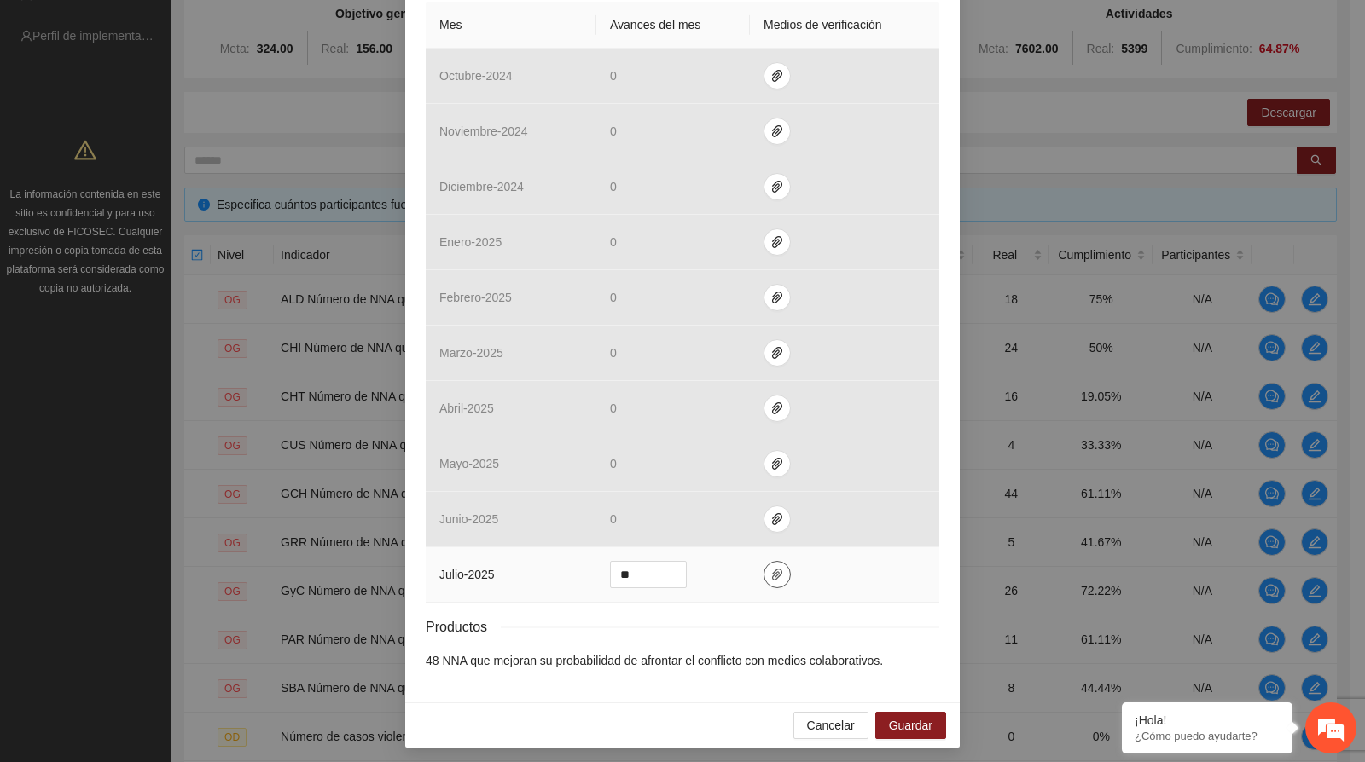
click at [772, 571] on icon "paper-clip" at bounding box center [777, 575] width 10 height 12
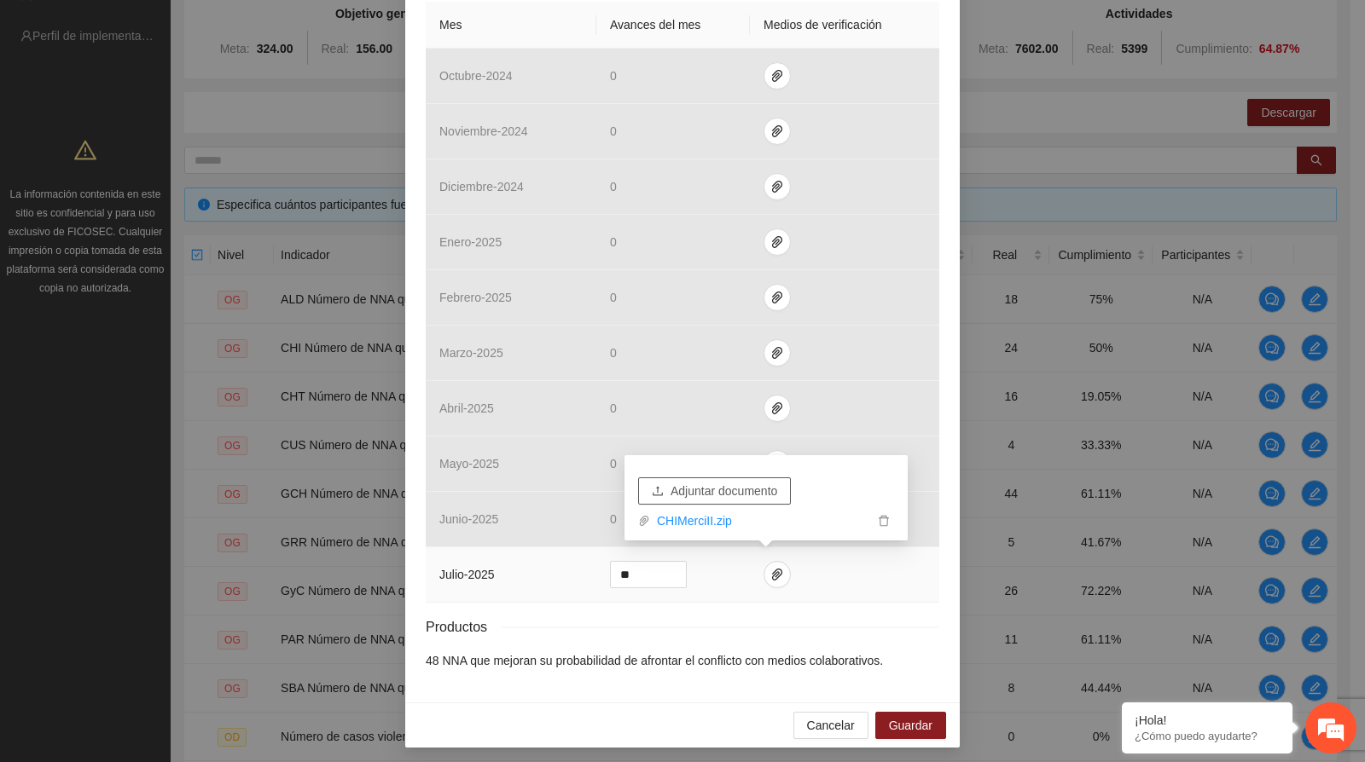
click at [757, 478] on button "Adjuntar documento" at bounding box center [714, 491] width 153 height 27
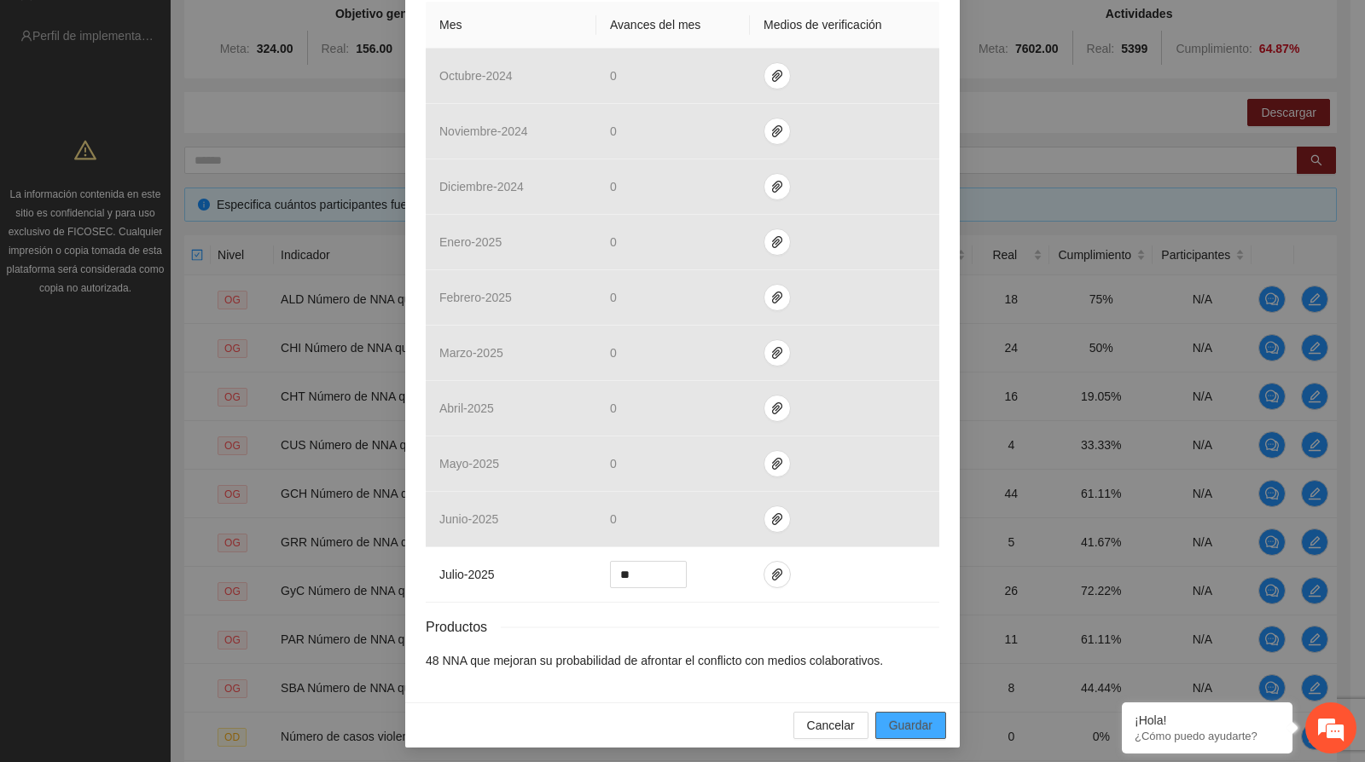
click at [896, 716] on span "Guardar" at bounding box center [910, 725] width 43 height 19
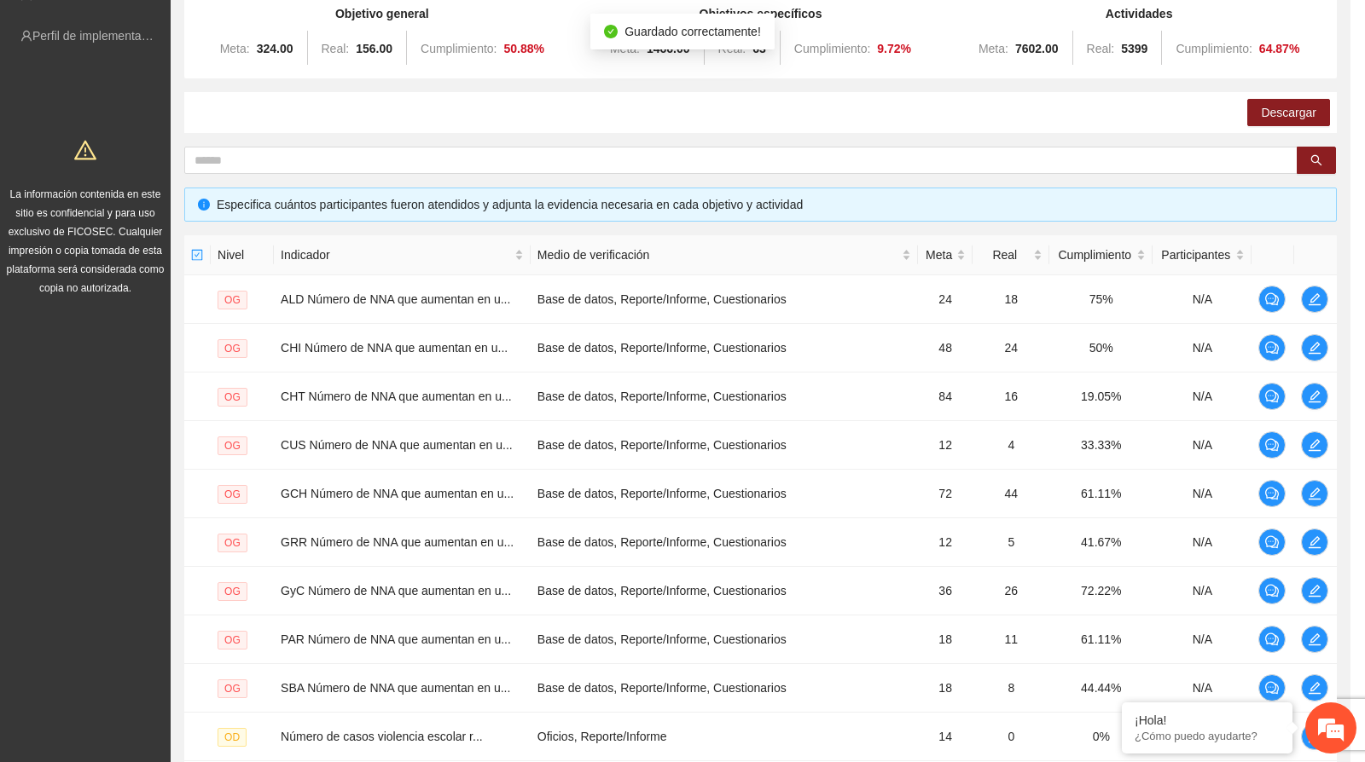
scroll to position [332, 0]
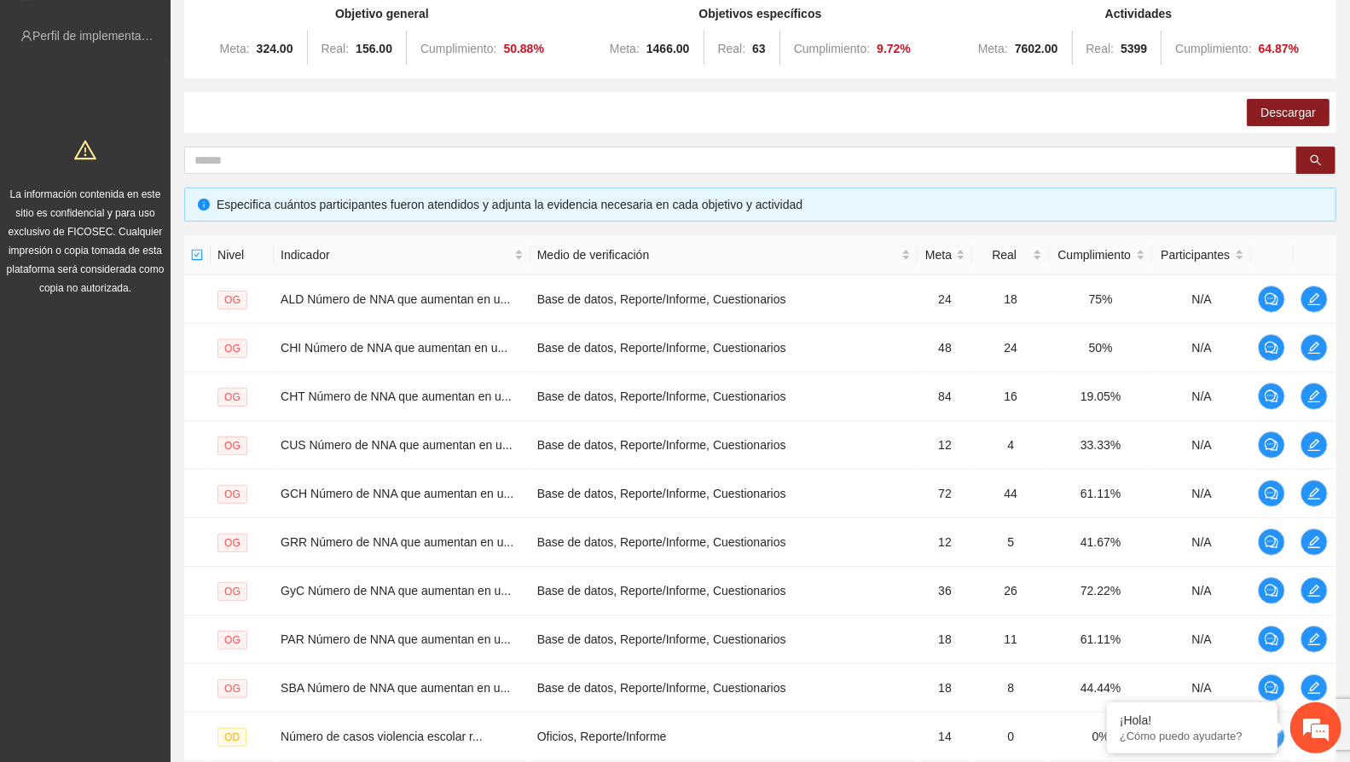
click at [936, 57] on div "Meta: 1466.00 Real: 63 Cumplimiento: 9.72 %" at bounding box center [761, 49] width 370 height 34
click at [1319, 383] on button "button" at bounding box center [1314, 396] width 27 height 27
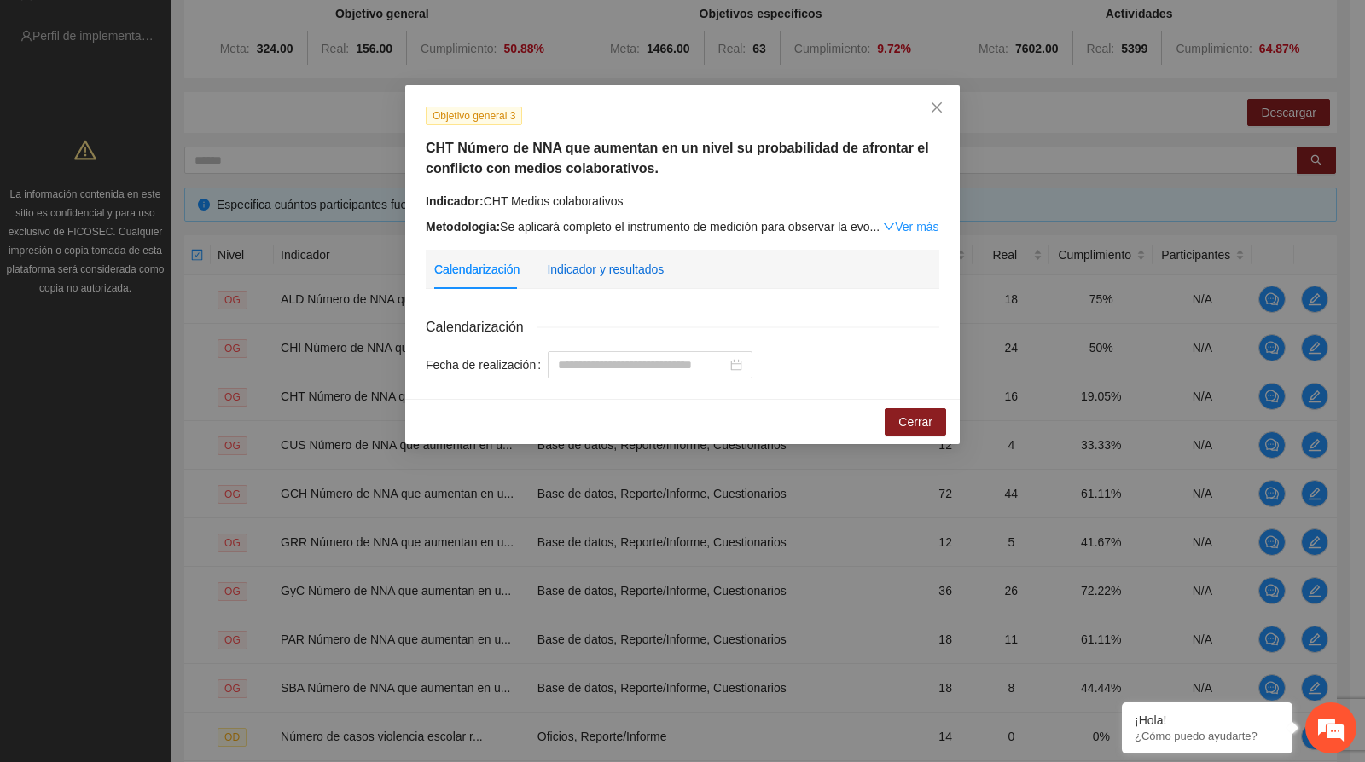
click at [594, 276] on div "Indicador y resultados" at bounding box center [605, 269] width 117 height 19
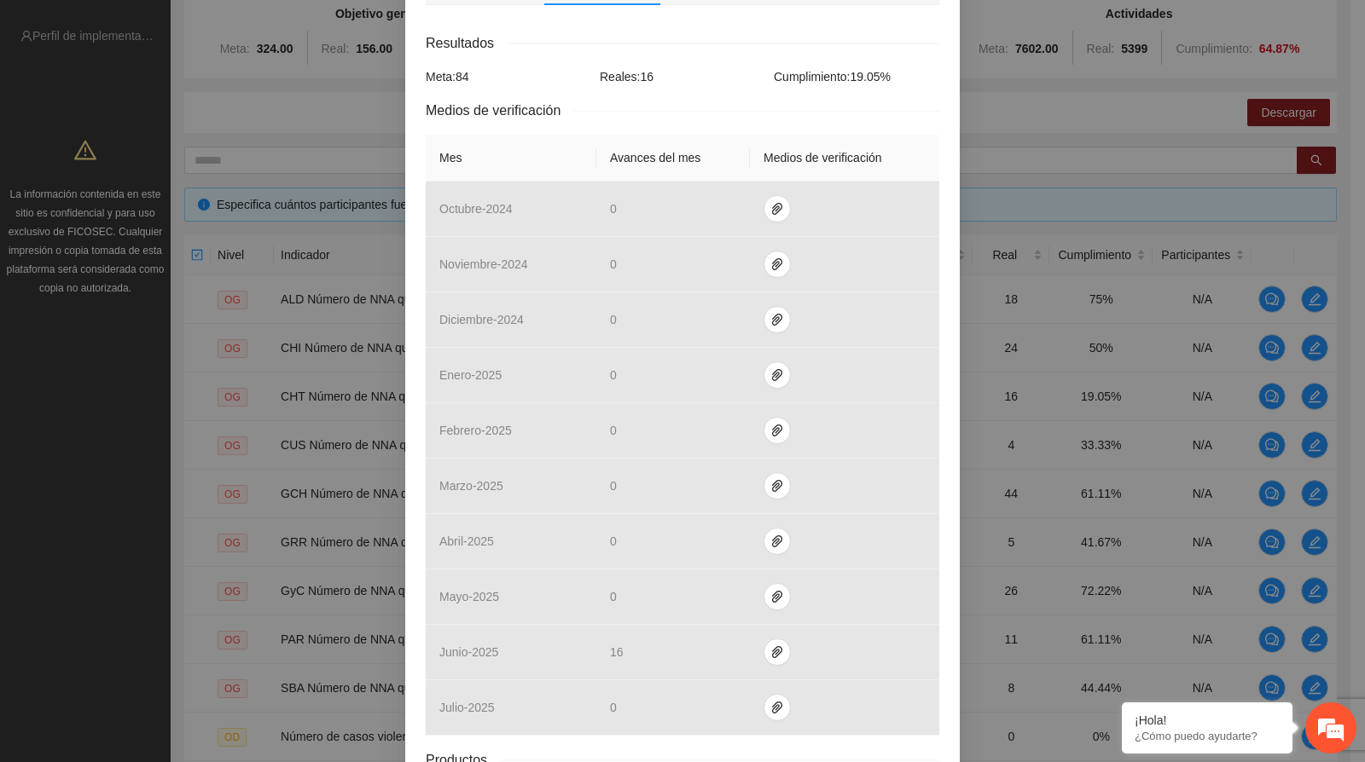
scroll to position [0, 0]
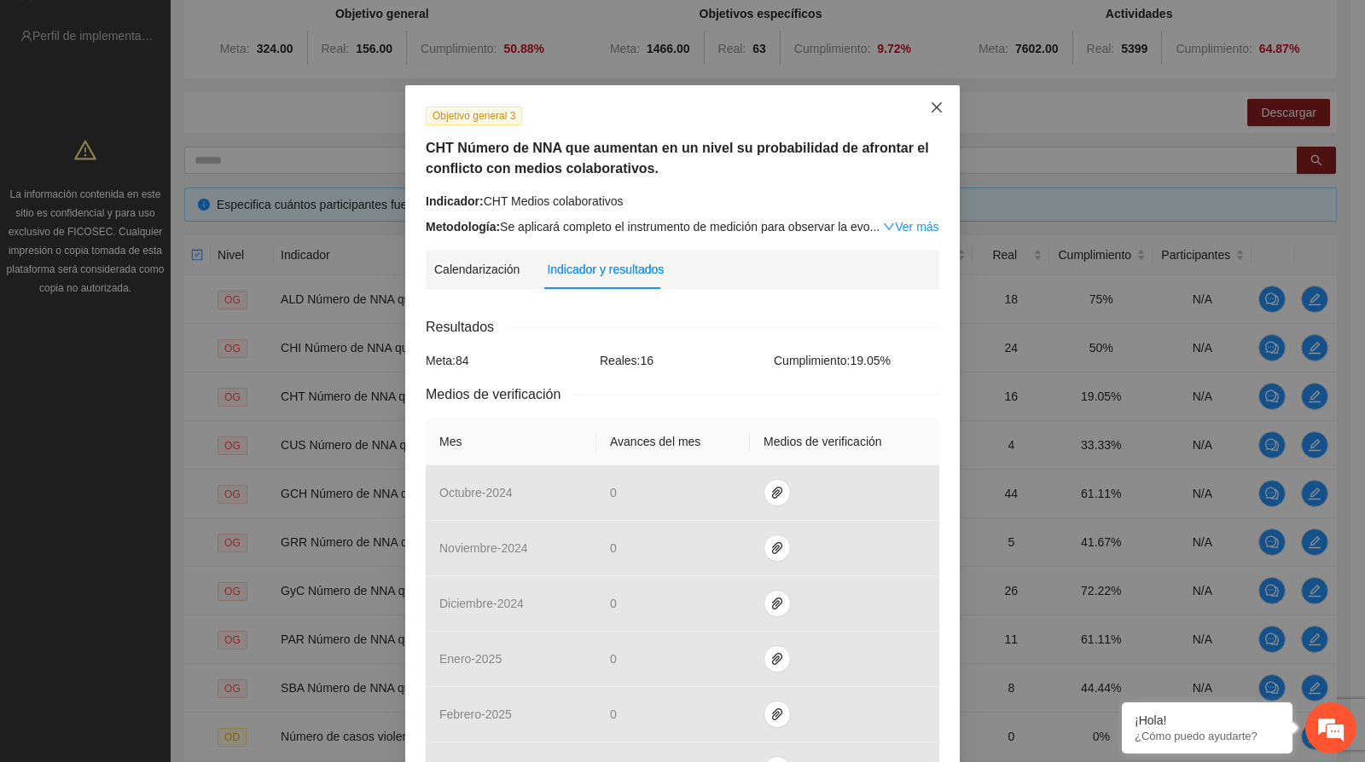
click at [936, 106] on span "Close" at bounding box center [936, 108] width 46 height 46
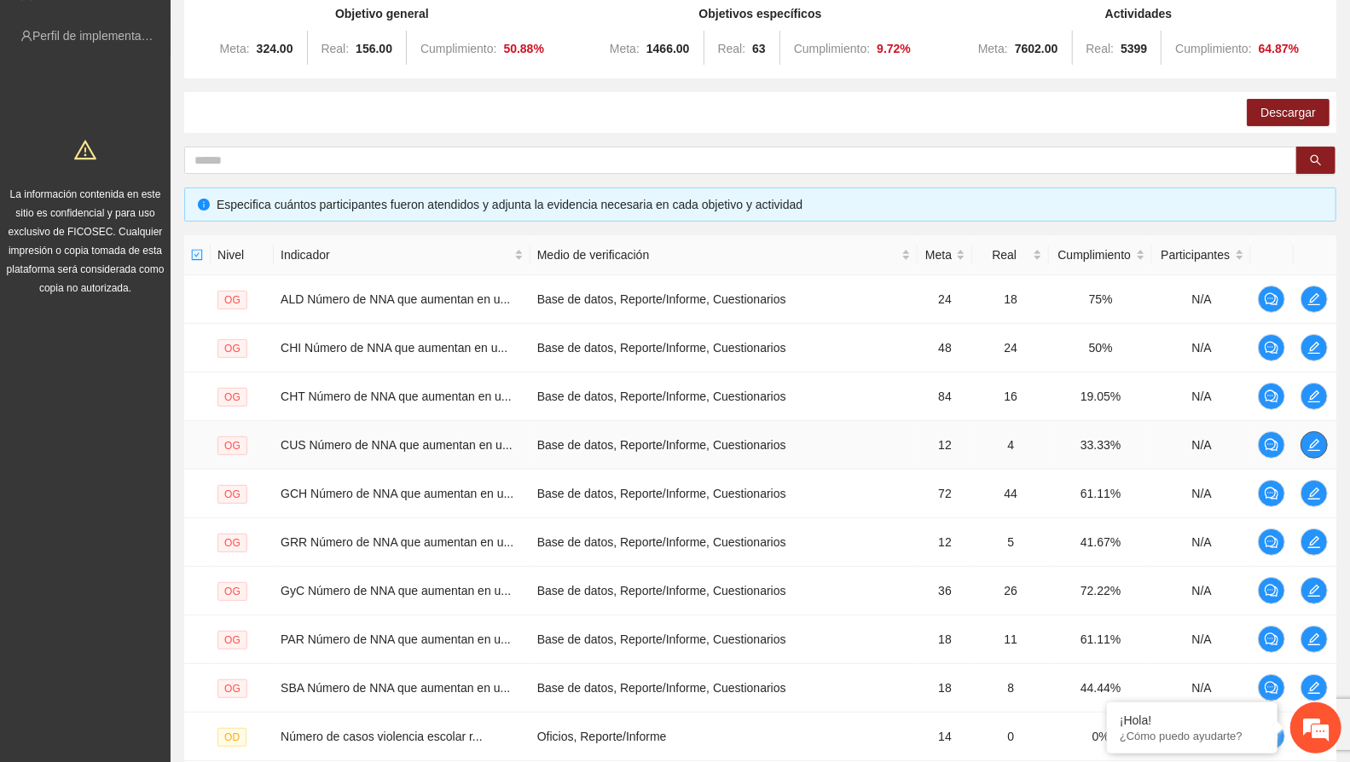
click at [1322, 443] on span "edit" at bounding box center [1315, 445] width 26 height 14
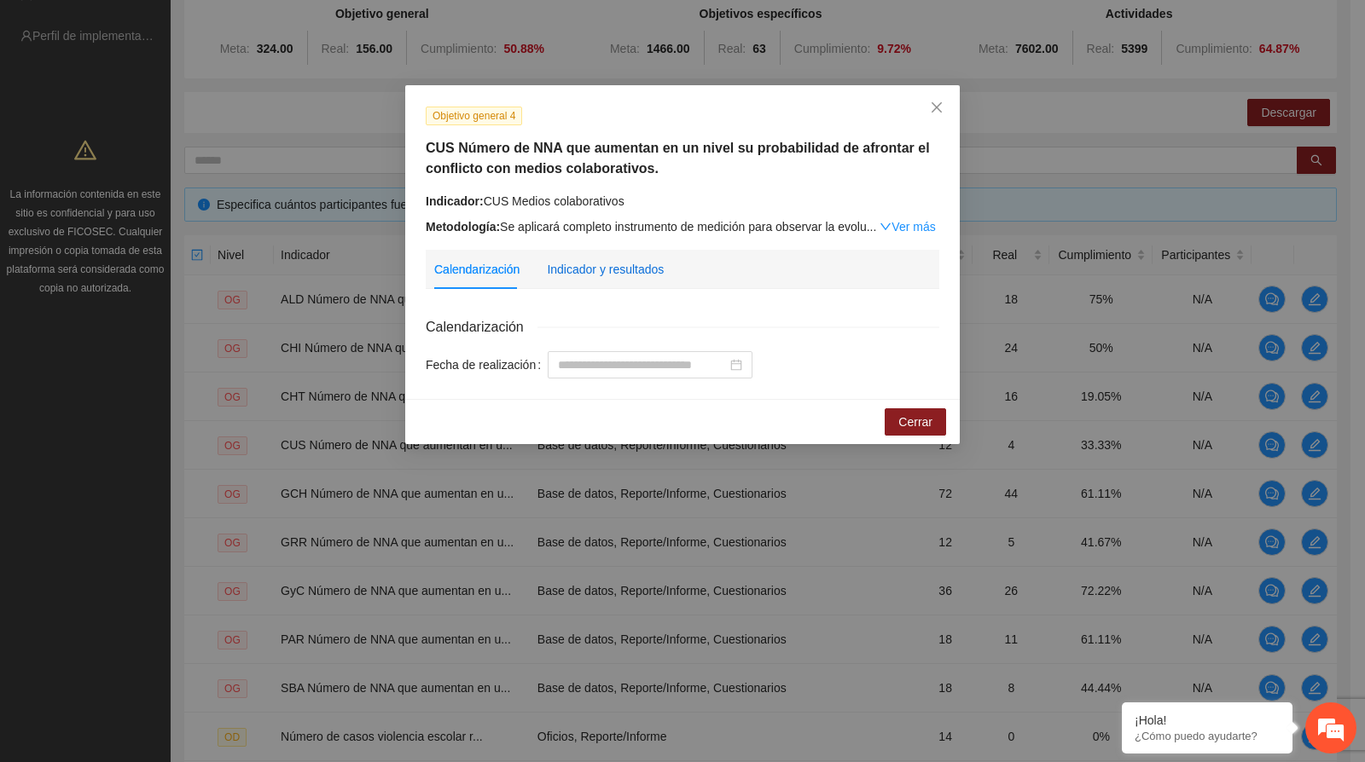
click at [612, 274] on div "Indicador y resultados" at bounding box center [605, 269] width 117 height 19
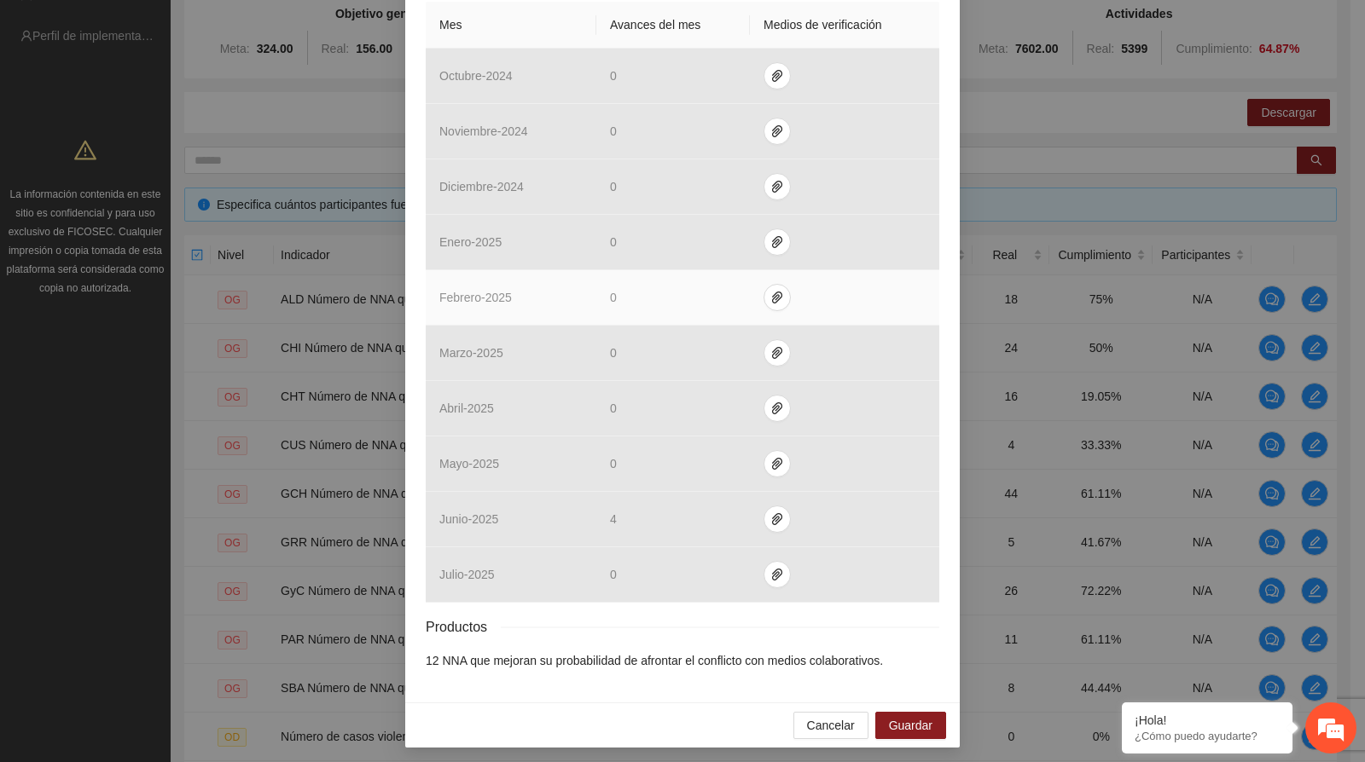
scroll to position [38, 0]
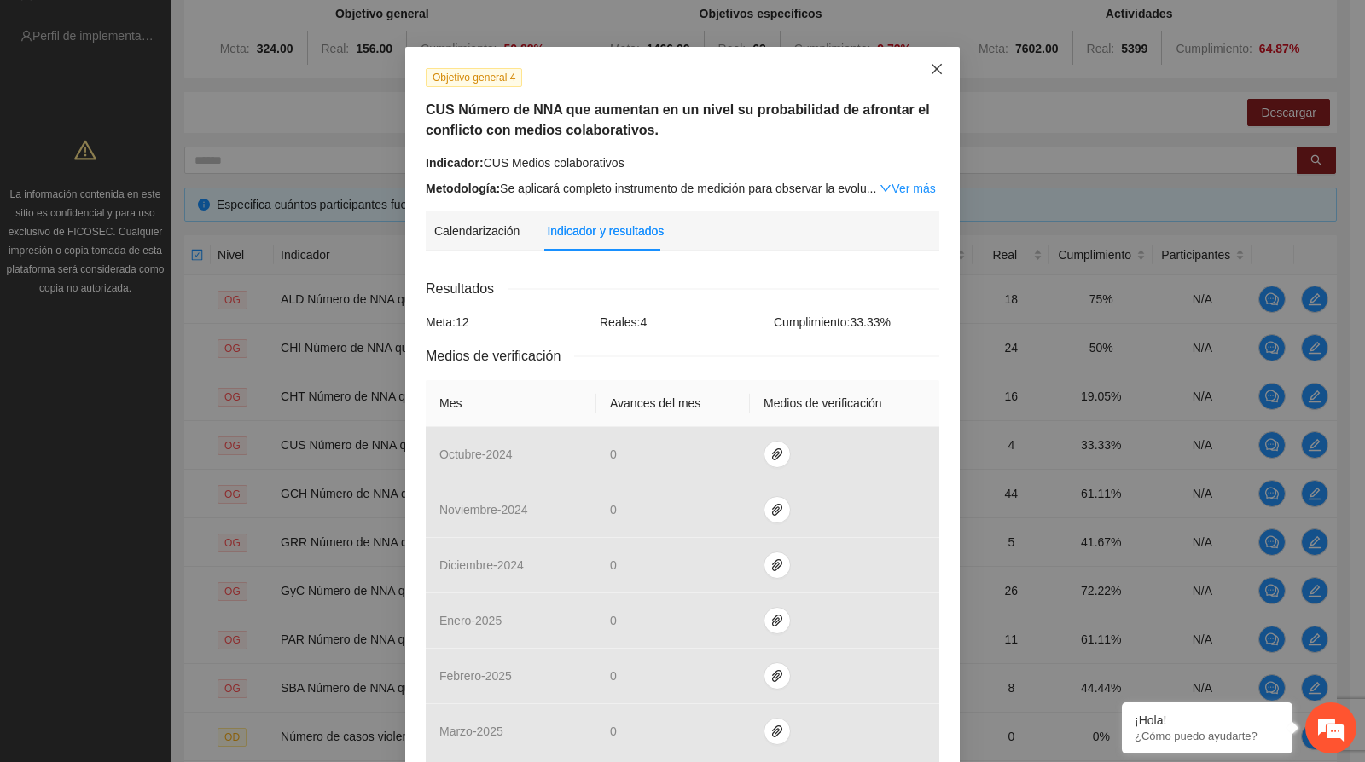
click at [948, 64] on span "Close" at bounding box center [936, 70] width 46 height 46
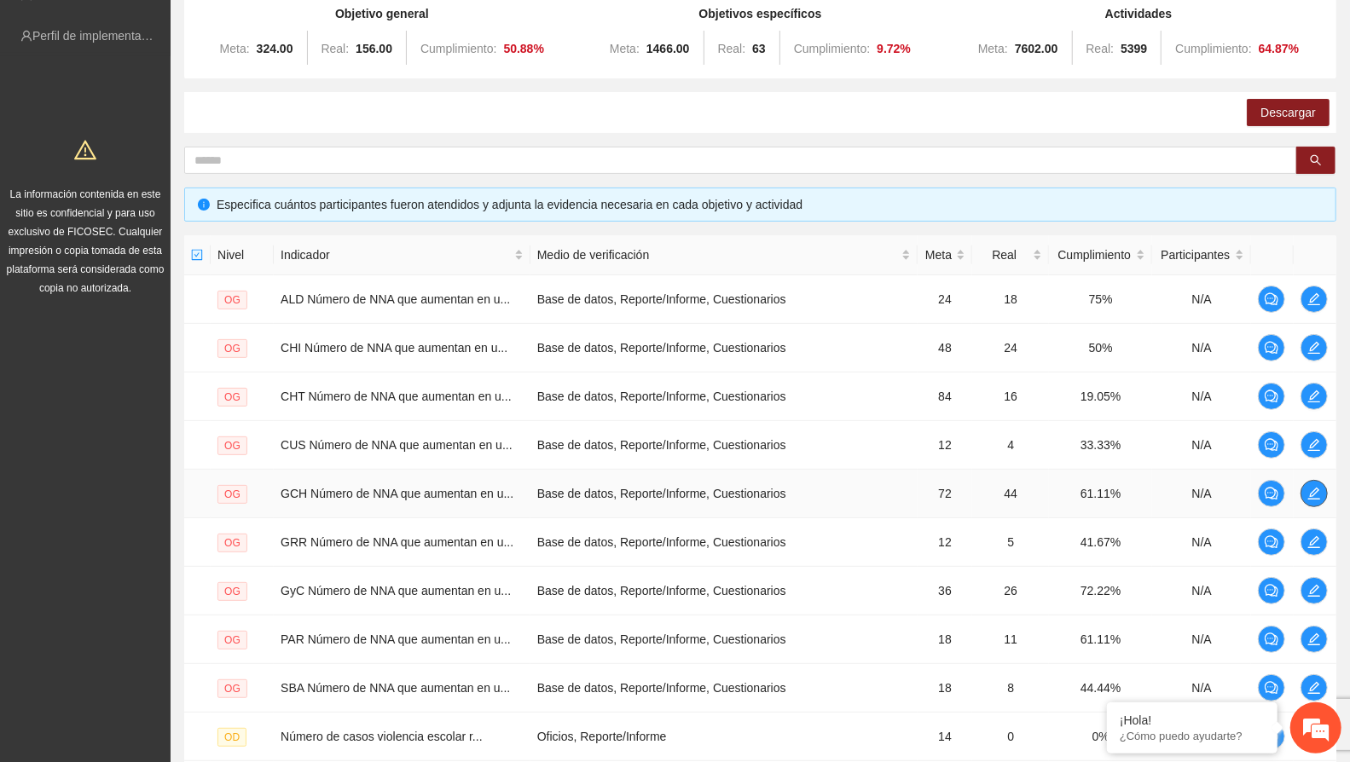
click at [1313, 498] on button "button" at bounding box center [1314, 493] width 27 height 27
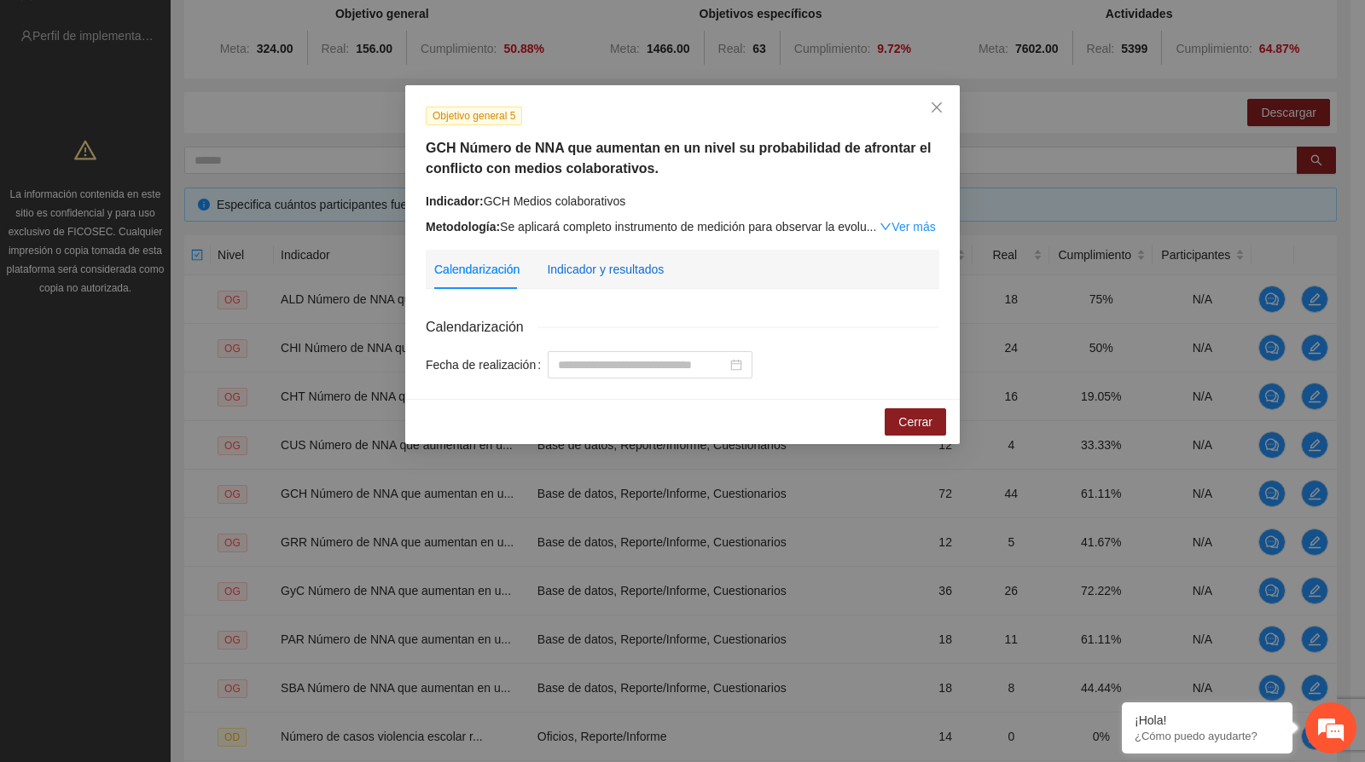
click at [627, 278] on div "Indicador y resultados" at bounding box center [605, 269] width 117 height 19
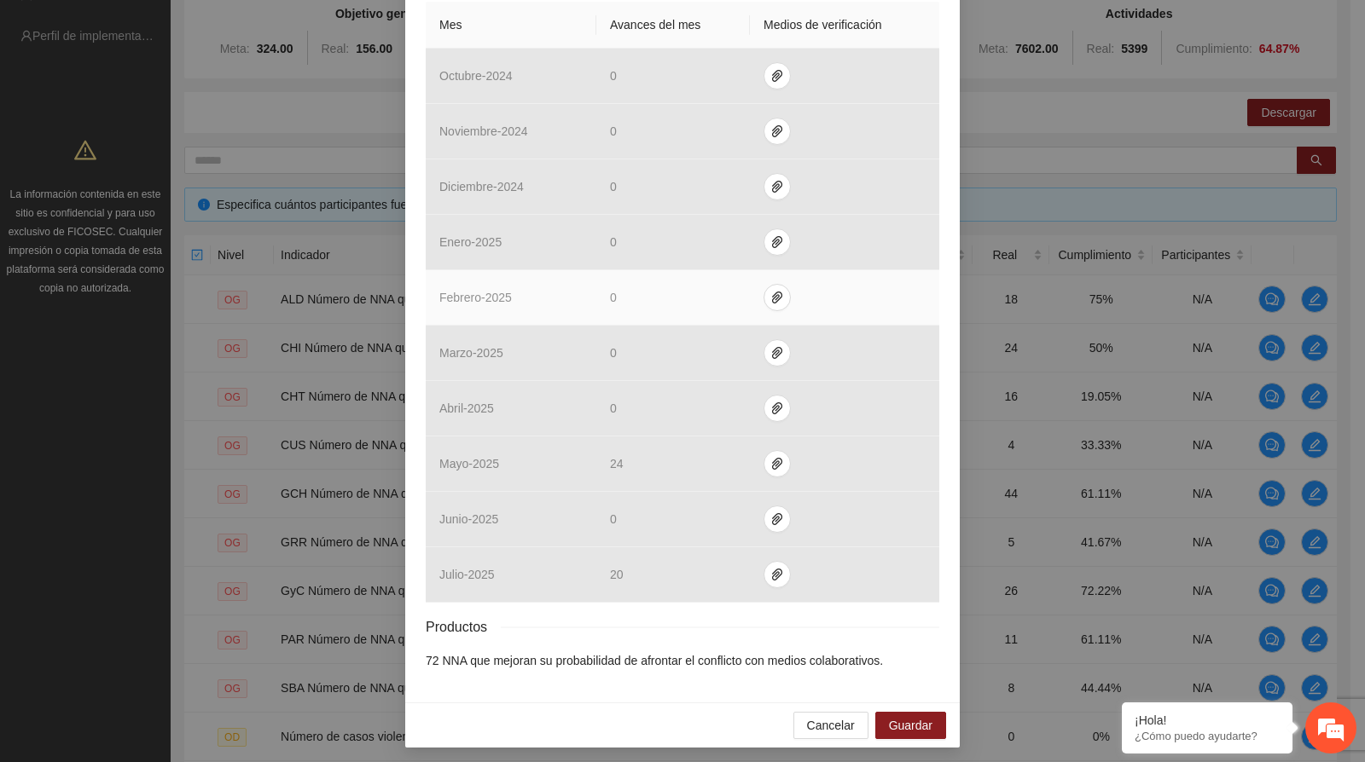
scroll to position [0, 0]
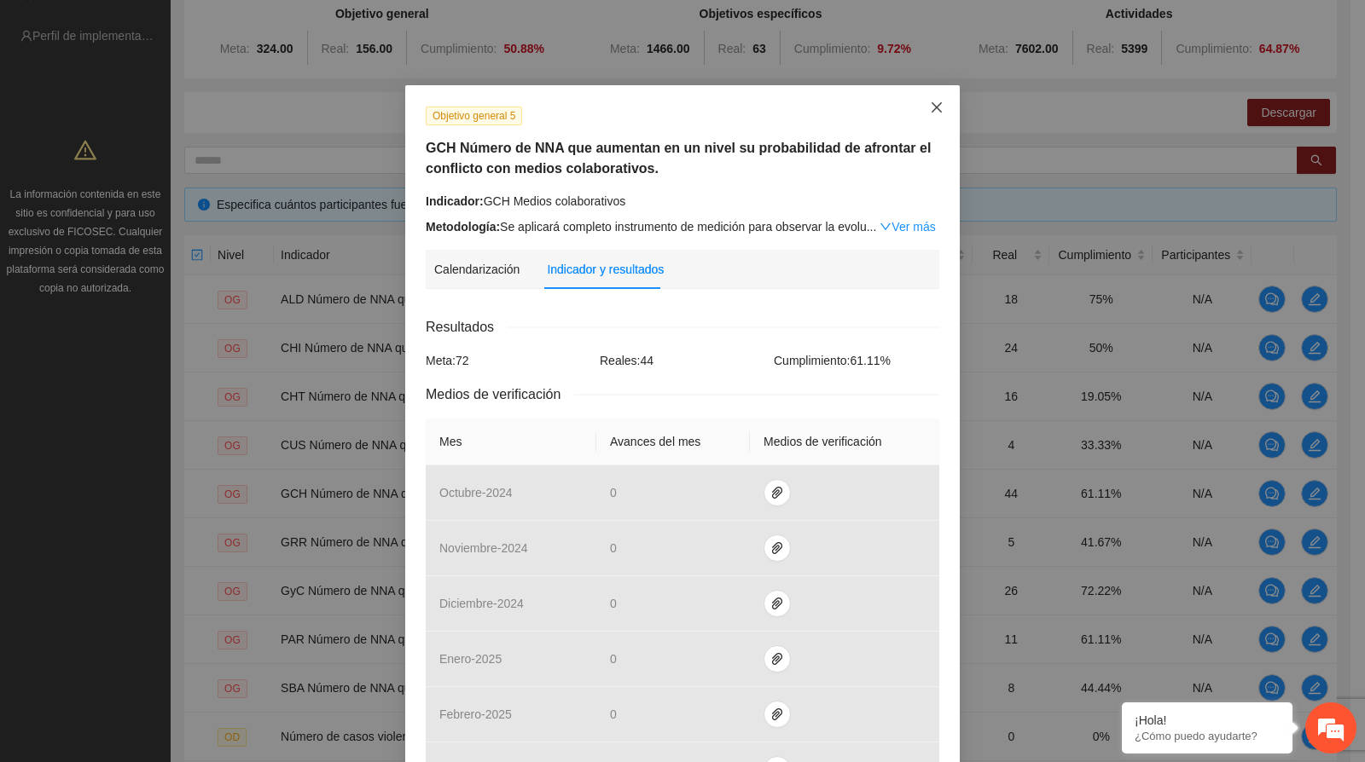
click at [924, 116] on span "Close" at bounding box center [936, 108] width 46 height 46
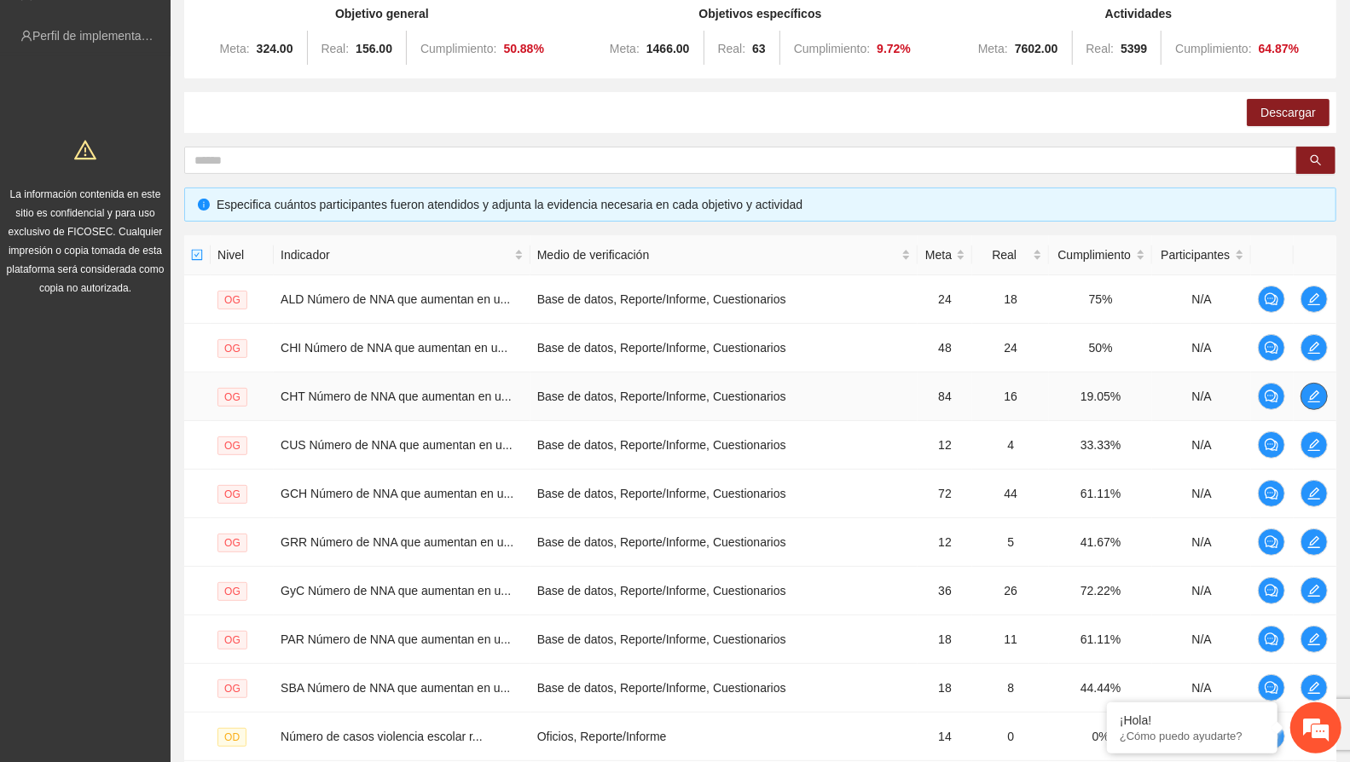
click at [1309, 399] on icon "edit" at bounding box center [1314, 397] width 12 height 12
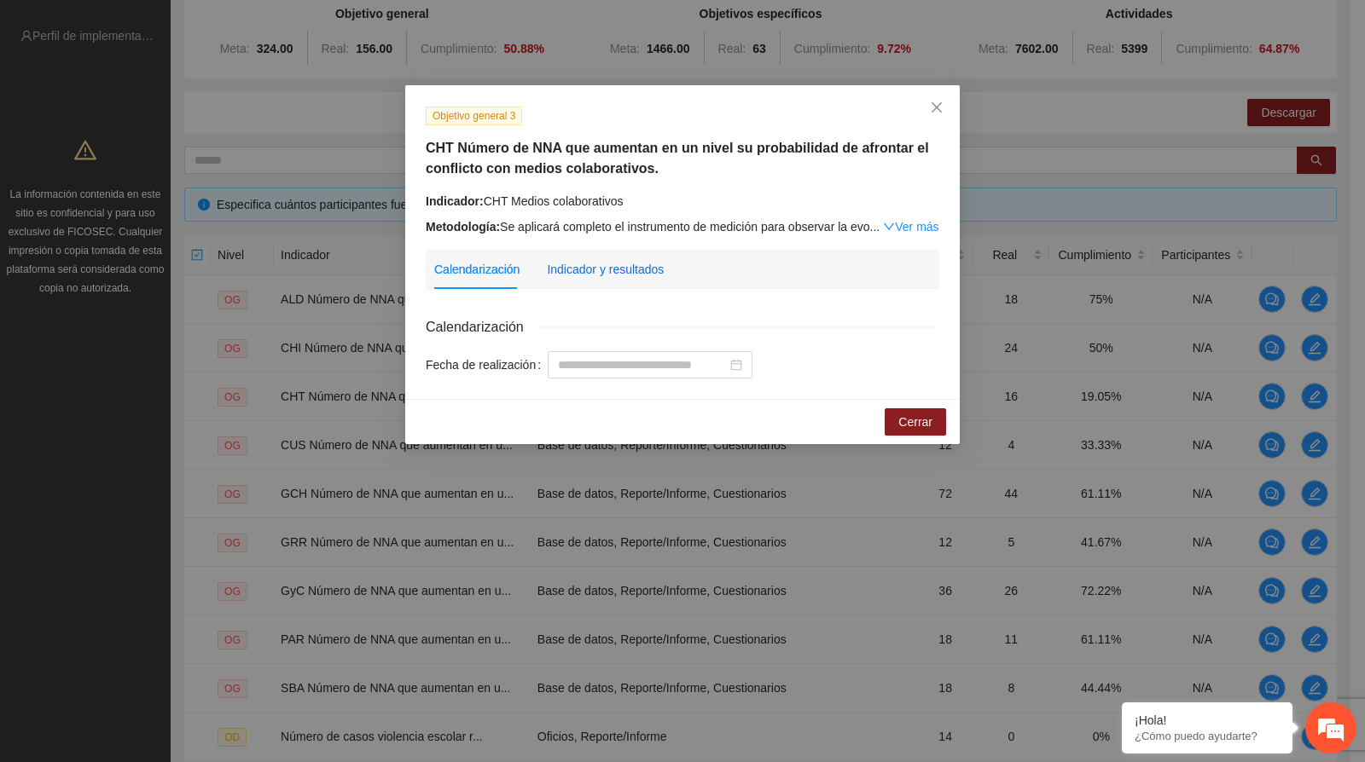
click at [593, 275] on div "Indicador y resultados" at bounding box center [605, 269] width 117 height 19
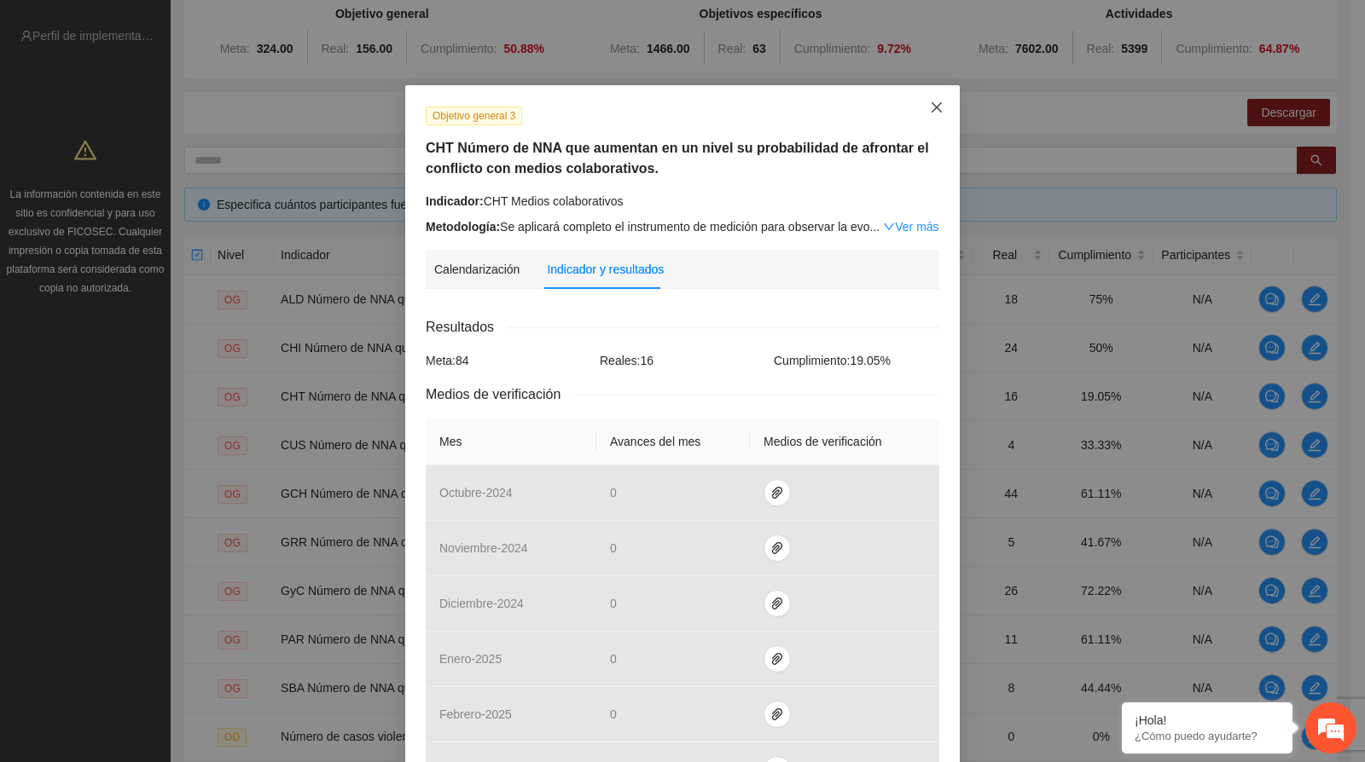
click at [931, 104] on icon "close" at bounding box center [937, 108] width 14 height 14
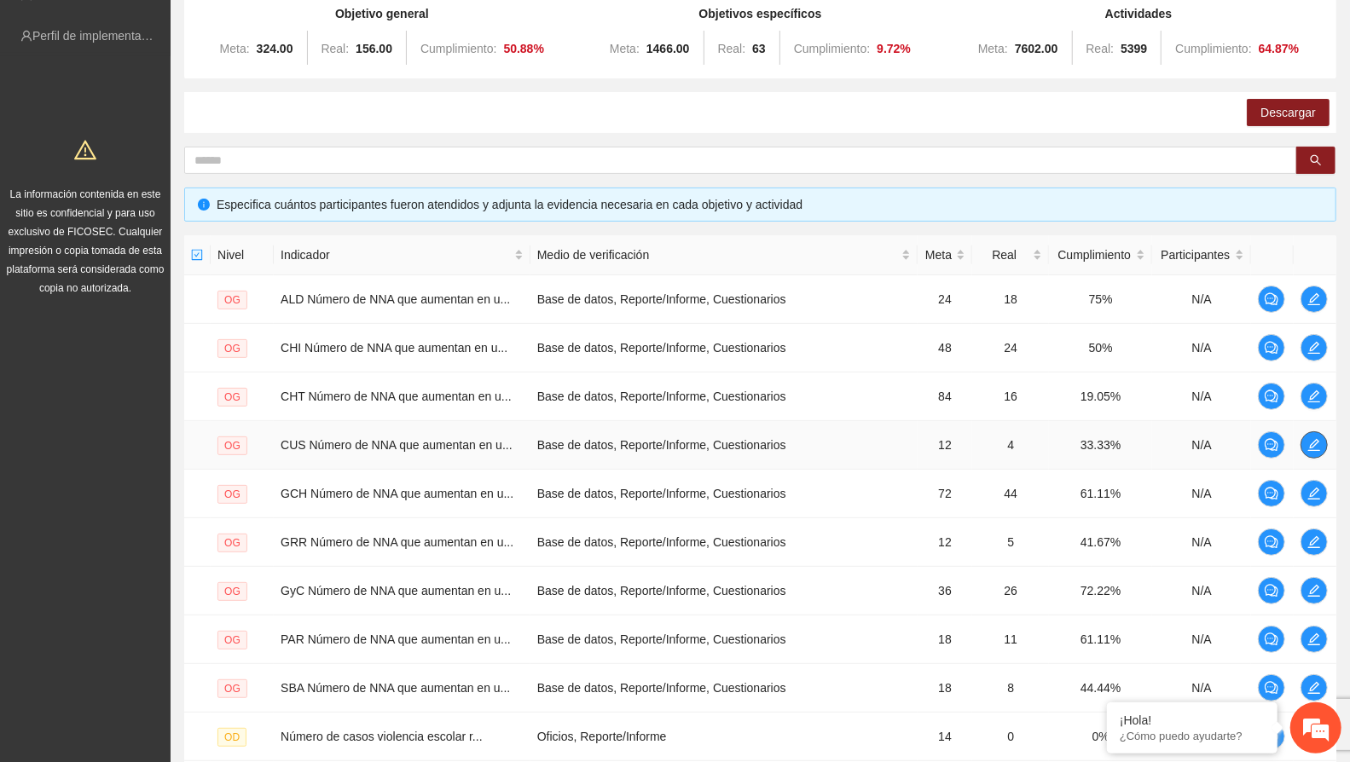
click at [1319, 439] on icon "edit" at bounding box center [1314, 445] width 14 height 14
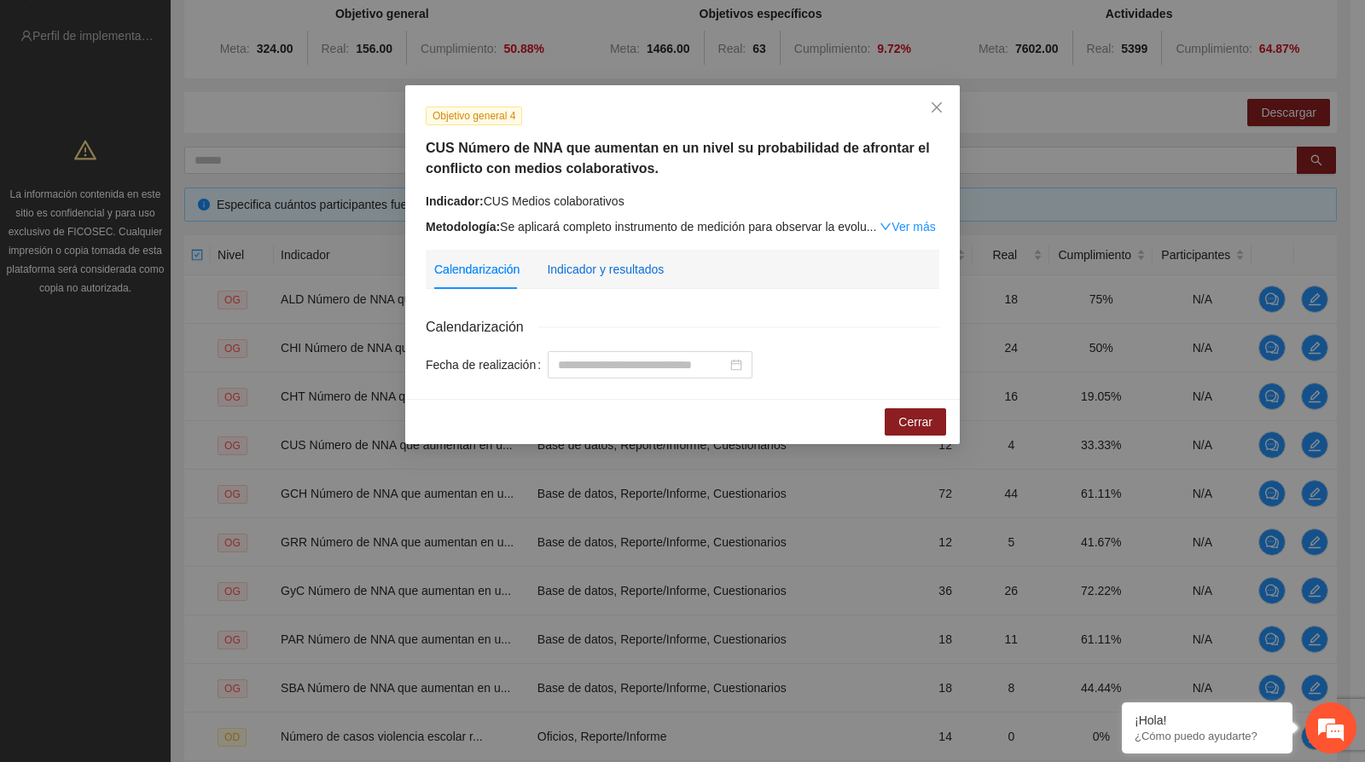
click at [641, 269] on div "Indicador y resultados" at bounding box center [605, 269] width 117 height 19
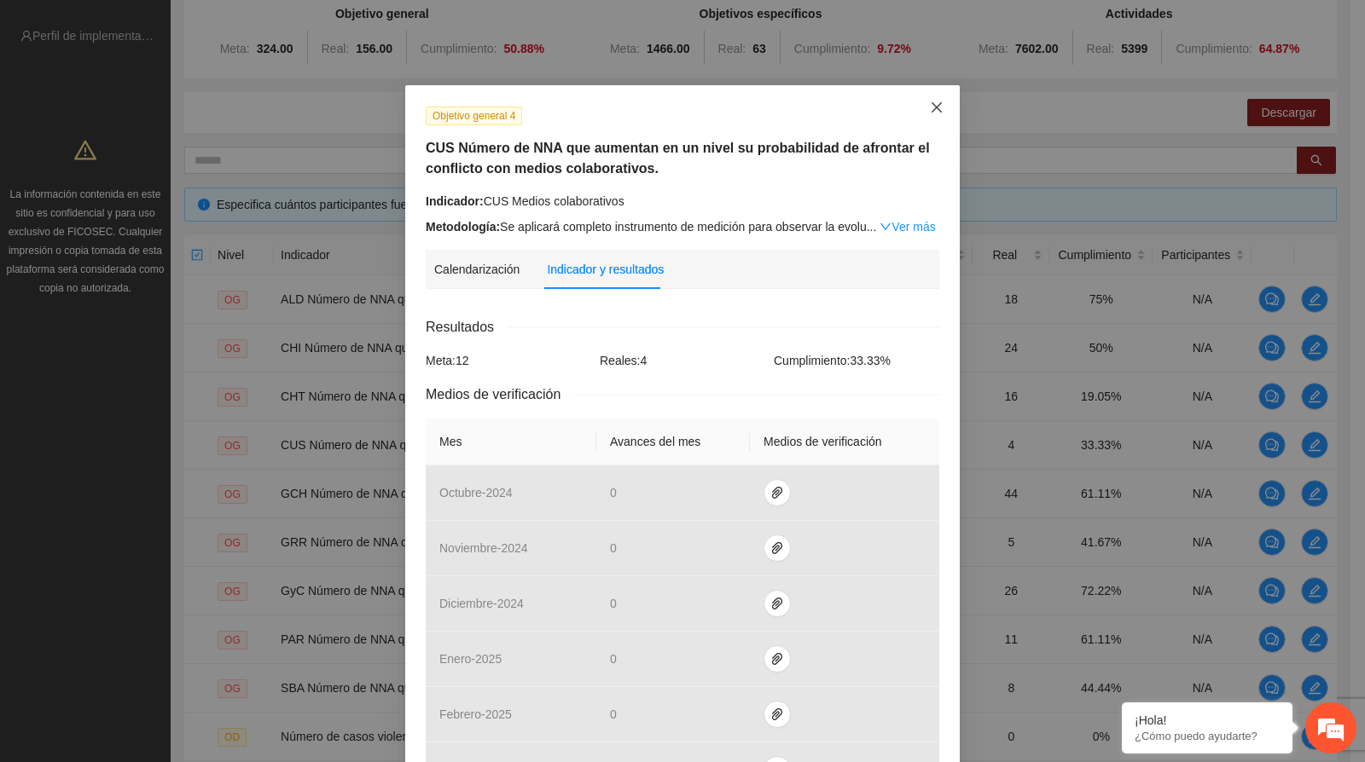
click at [936, 110] on span "Close" at bounding box center [936, 108] width 46 height 46
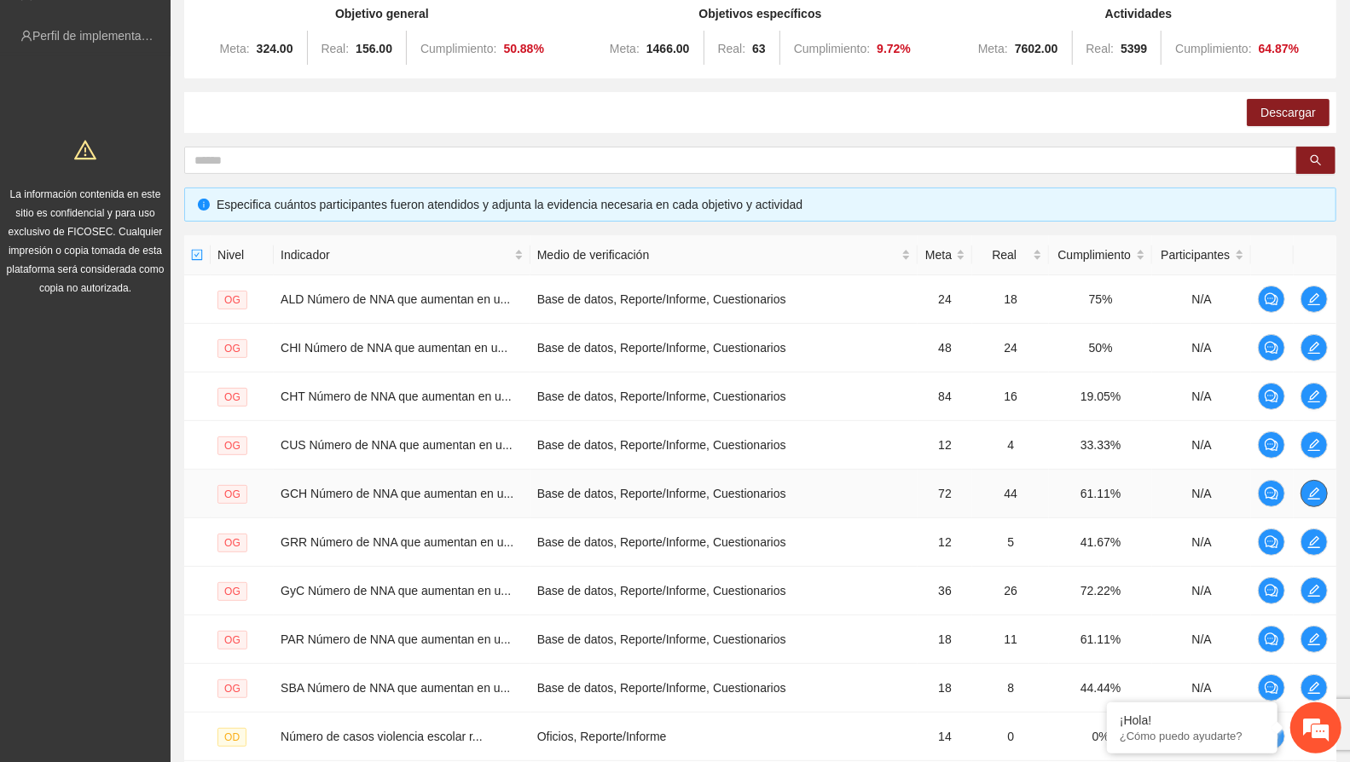
click at [1313, 489] on icon "edit" at bounding box center [1314, 494] width 14 height 14
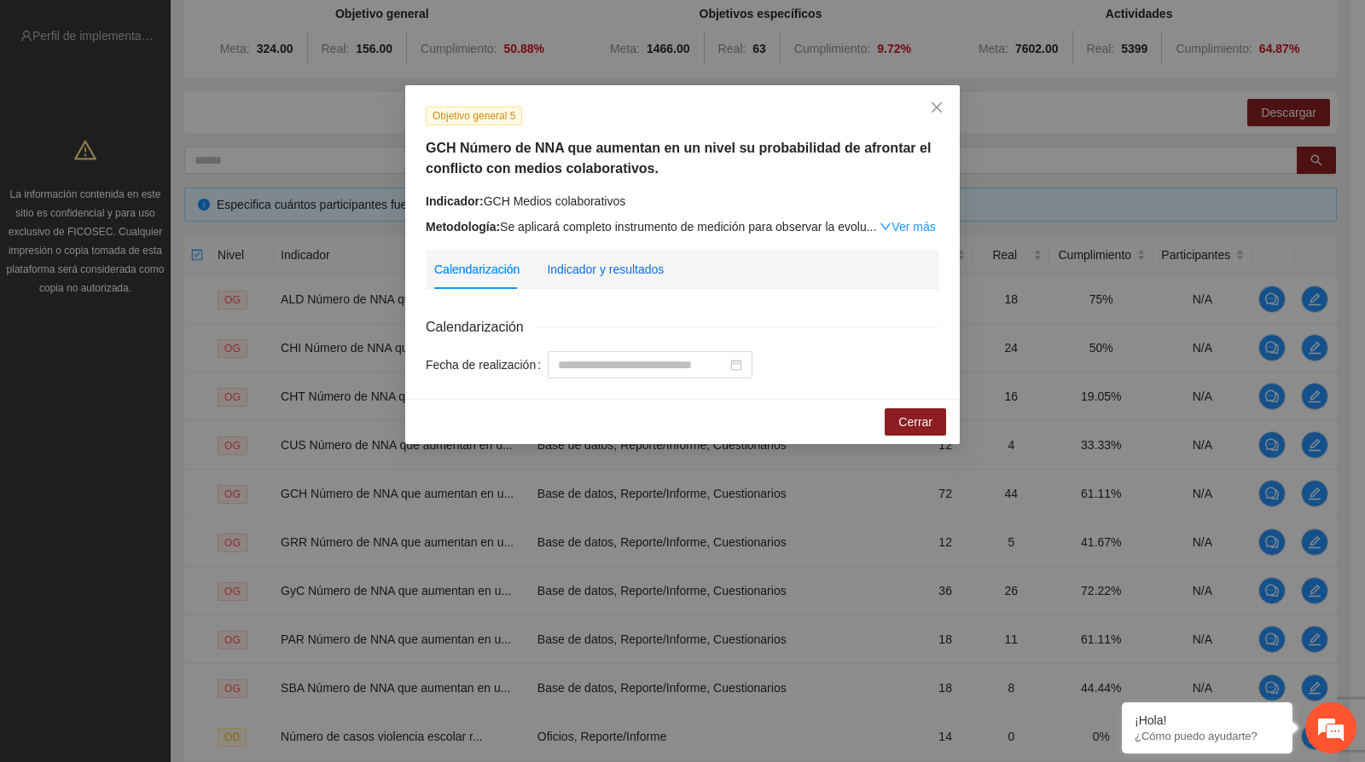
click at [597, 264] on div "Indicador y resultados" at bounding box center [605, 269] width 117 height 19
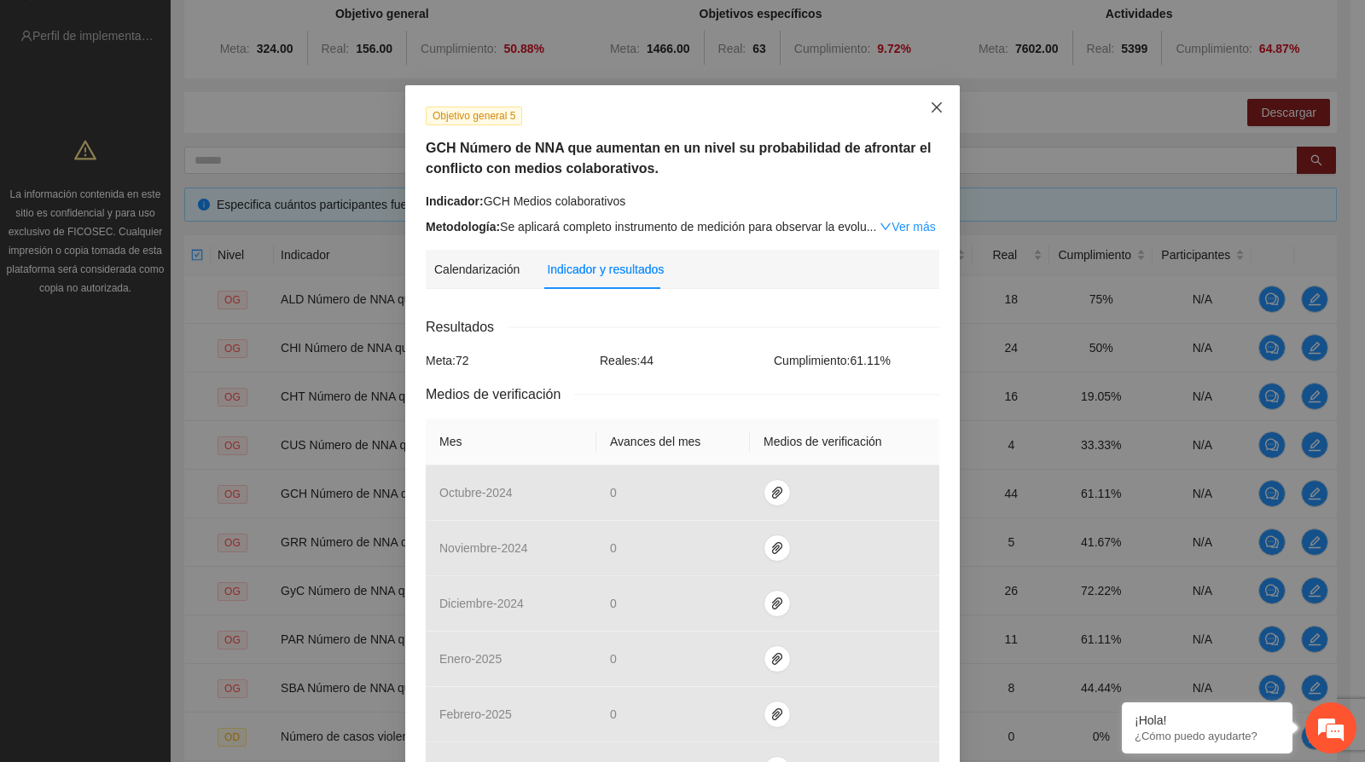
click at [931, 108] on icon "close" at bounding box center [937, 108] width 14 height 14
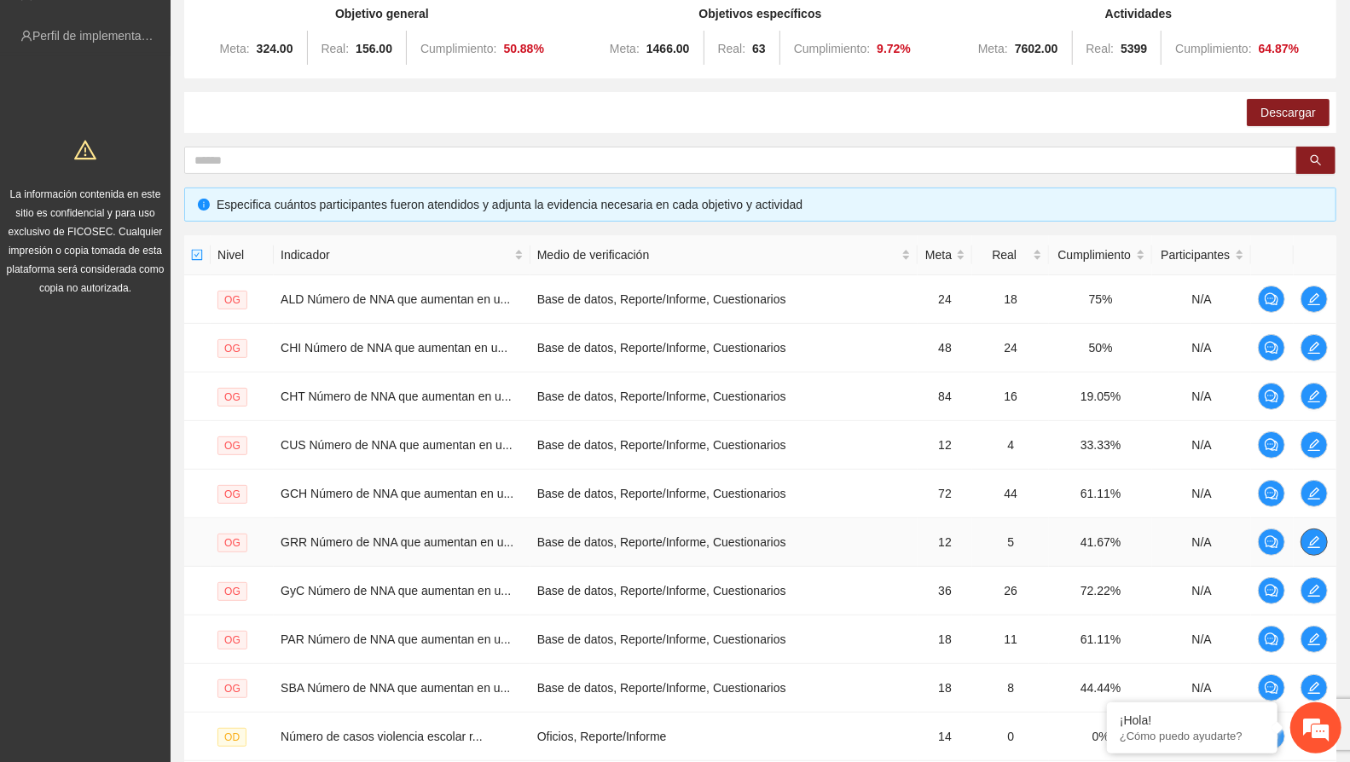
click at [1307, 544] on icon "edit" at bounding box center [1314, 543] width 14 height 14
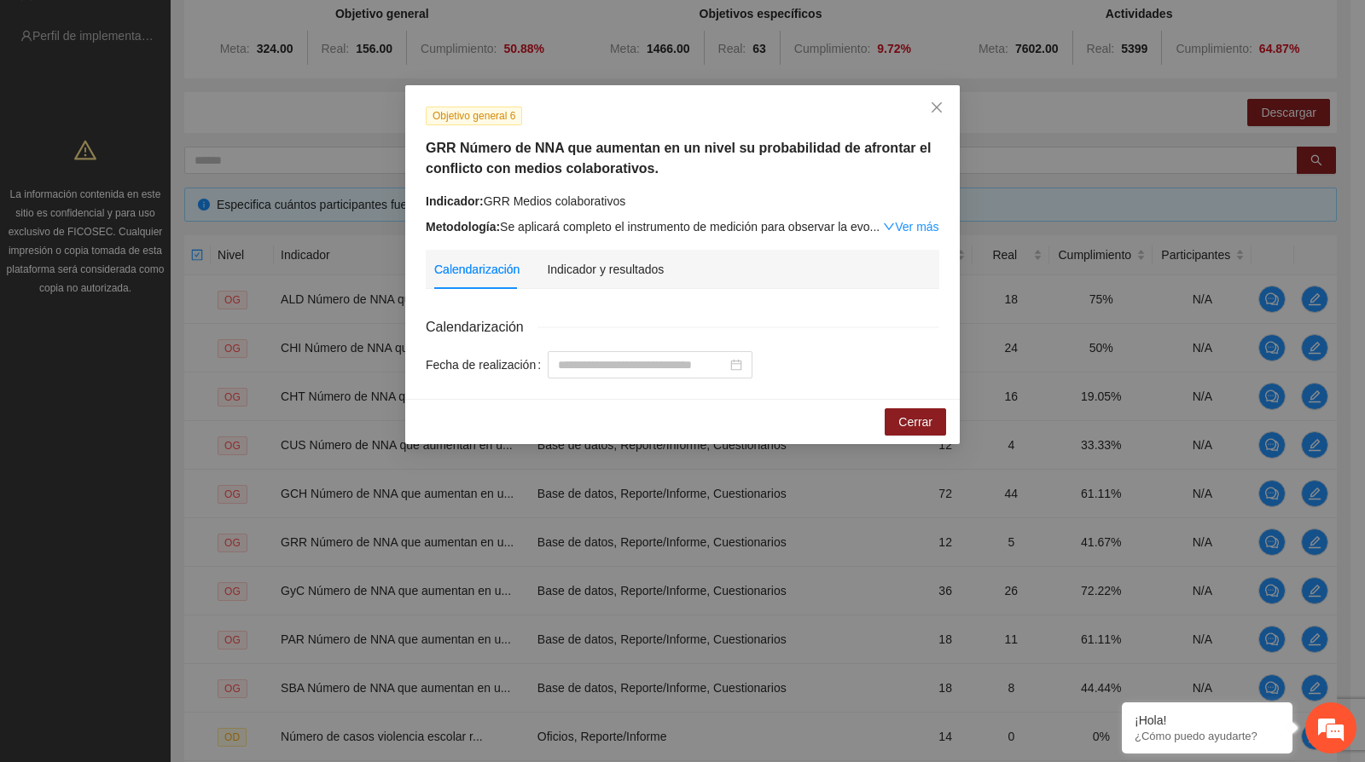
click at [649, 281] on div "Indicador y resultados" at bounding box center [605, 269] width 117 height 39
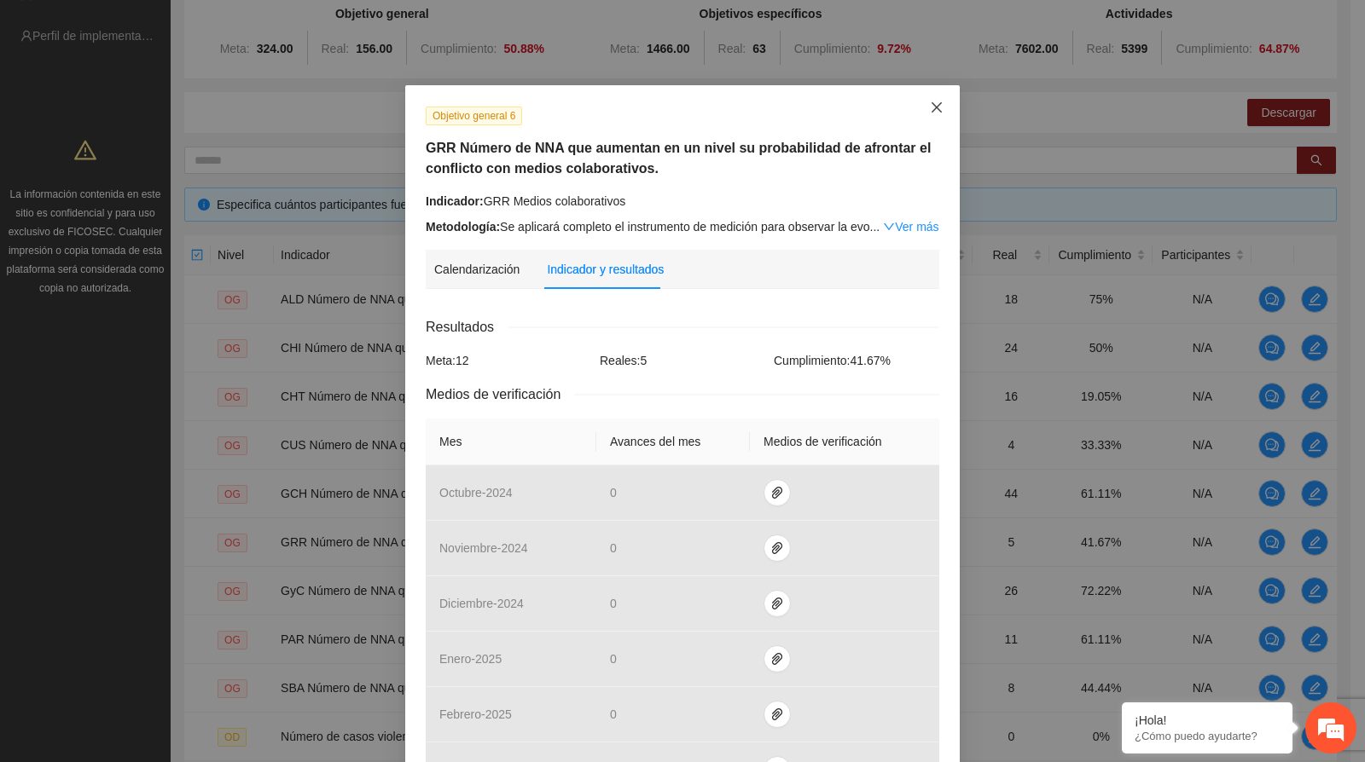
click at [930, 102] on icon "close" at bounding box center [937, 108] width 14 height 14
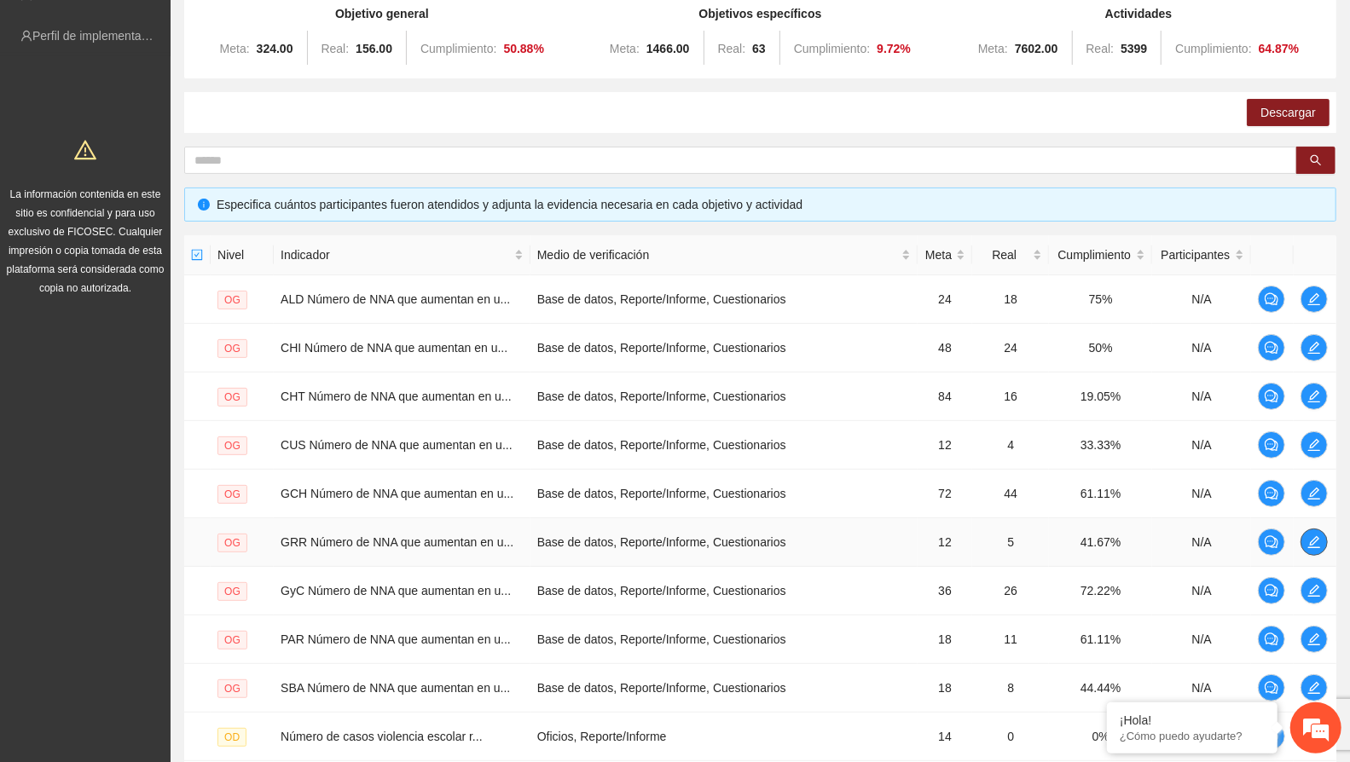
click at [1315, 542] on icon "edit" at bounding box center [1314, 543] width 14 height 14
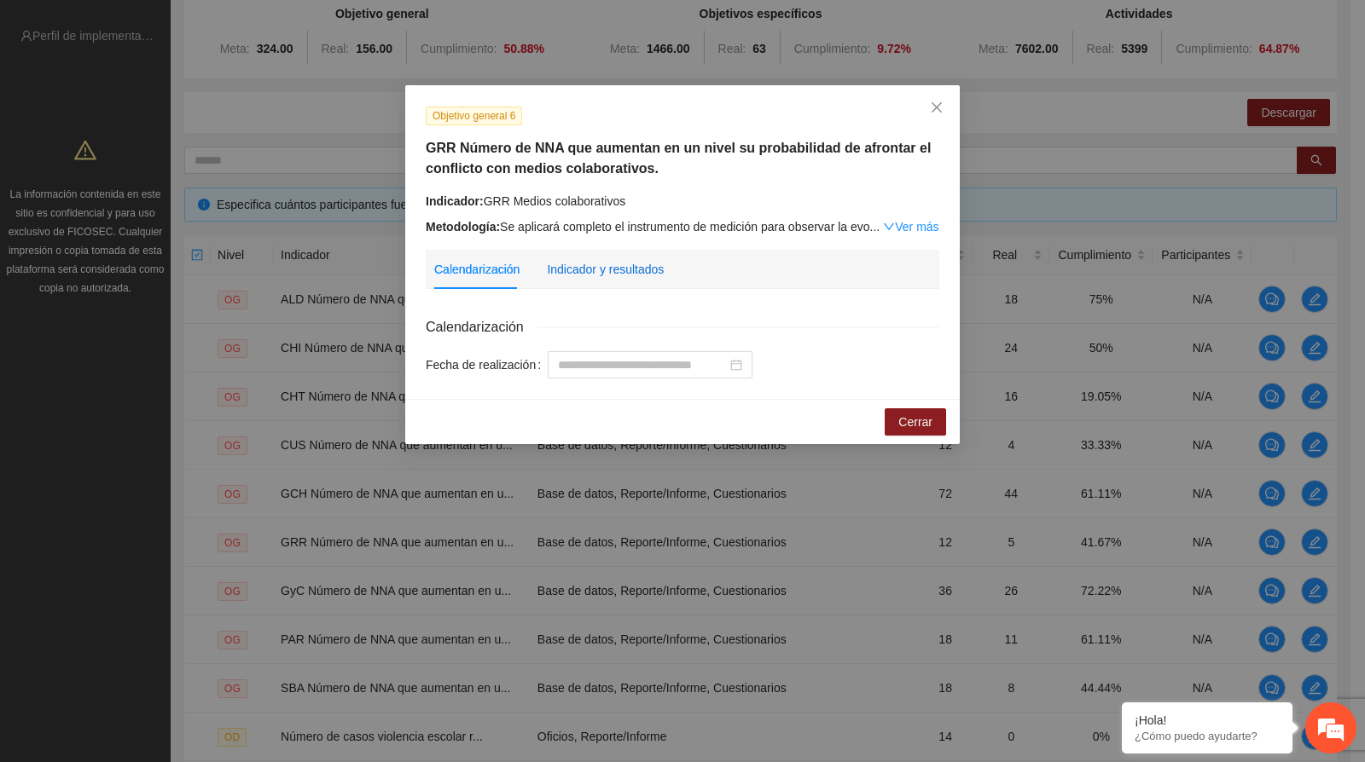
click at [629, 267] on div "Indicador y resultados" at bounding box center [605, 269] width 117 height 19
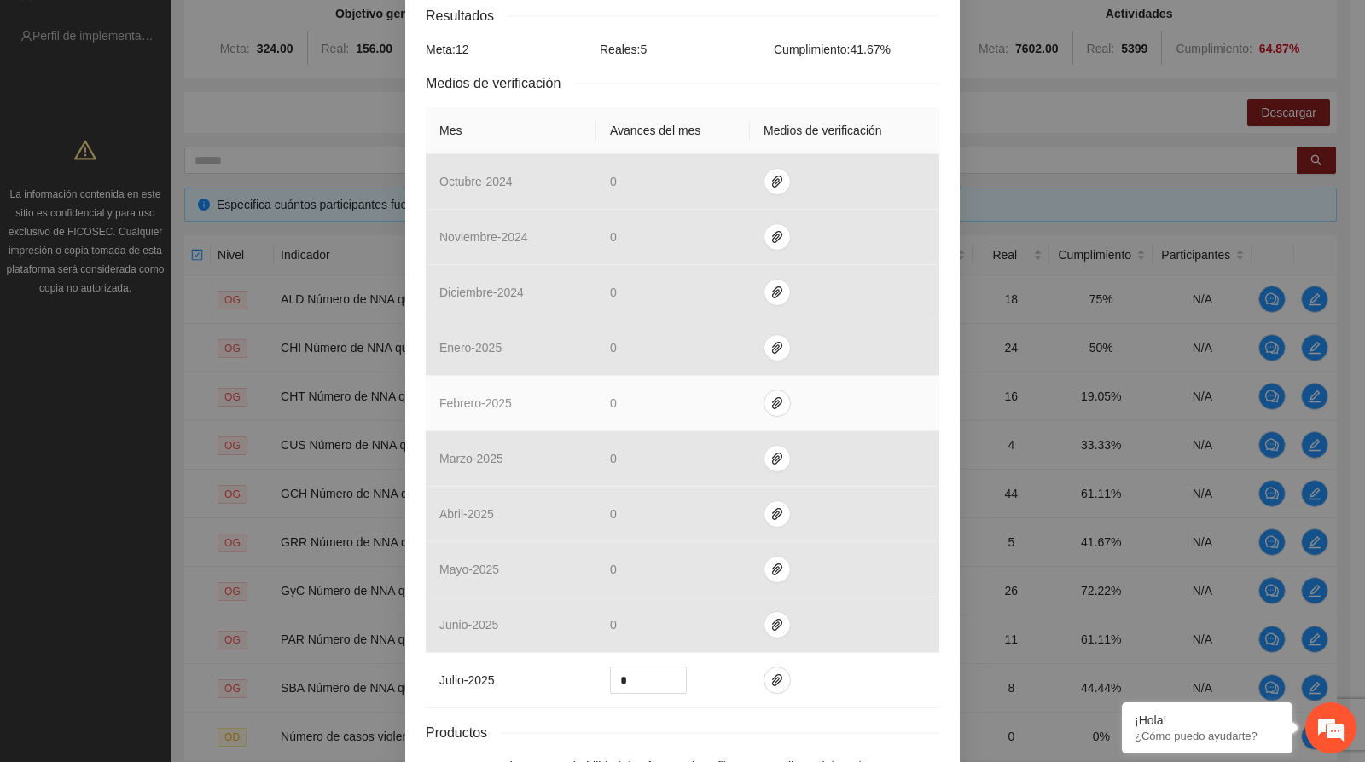
scroll to position [417, 0]
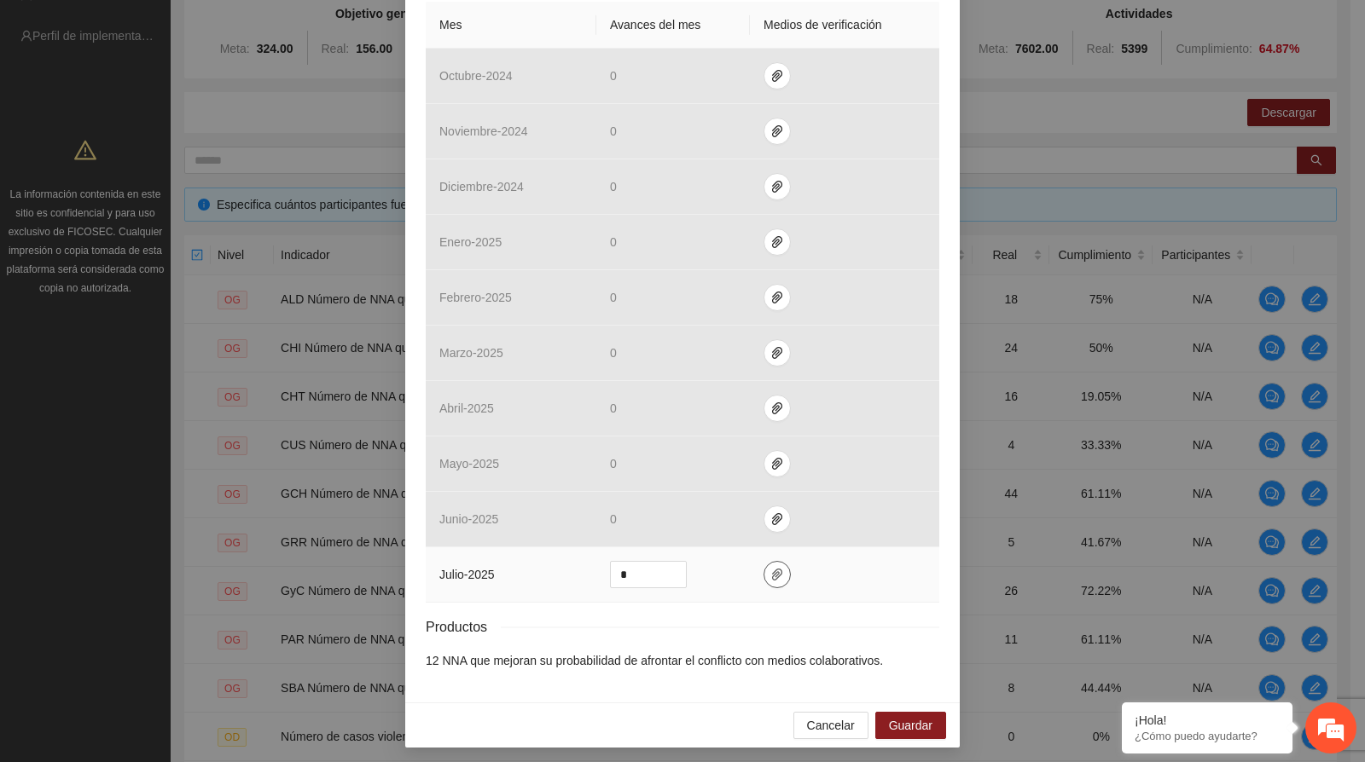
click at [772, 569] on icon "paper-clip" at bounding box center [777, 575] width 10 height 12
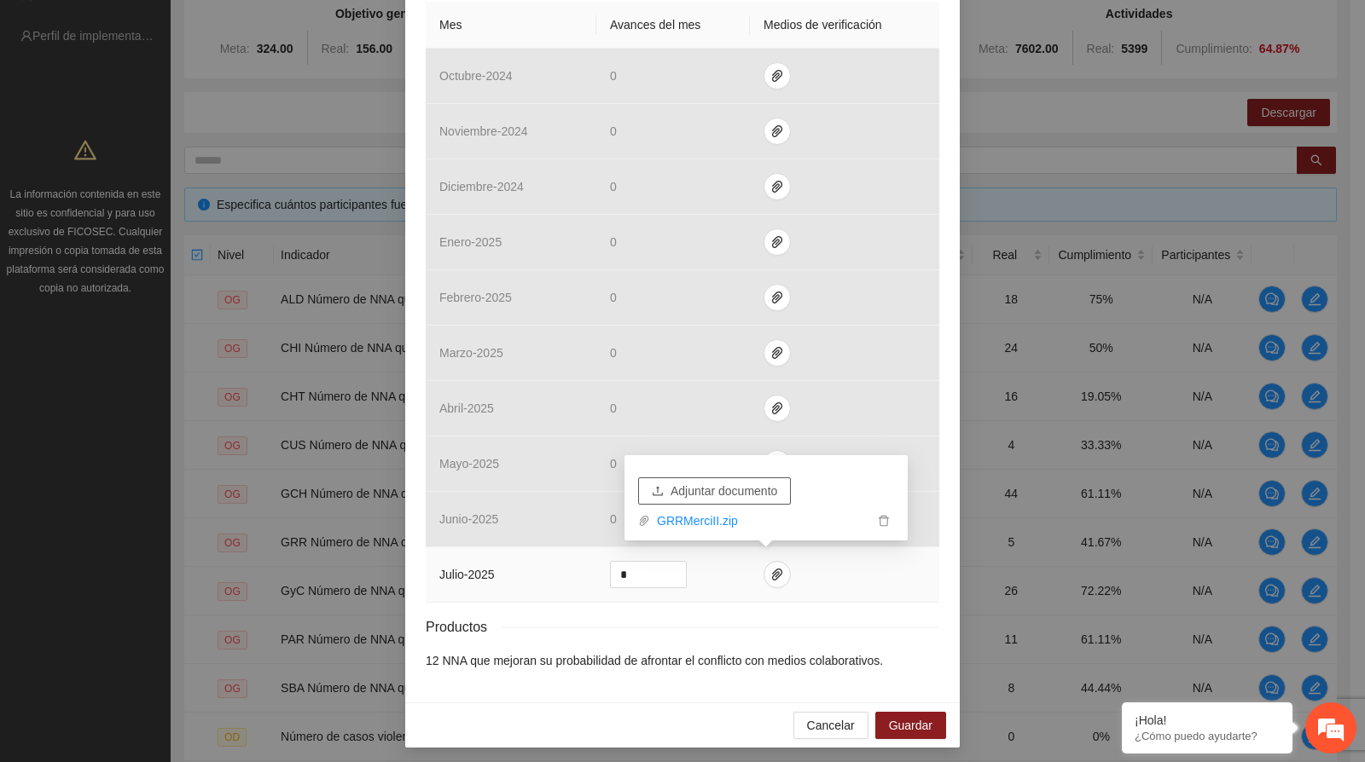
click at [723, 486] on span "Adjuntar documento" at bounding box center [723, 491] width 107 height 19
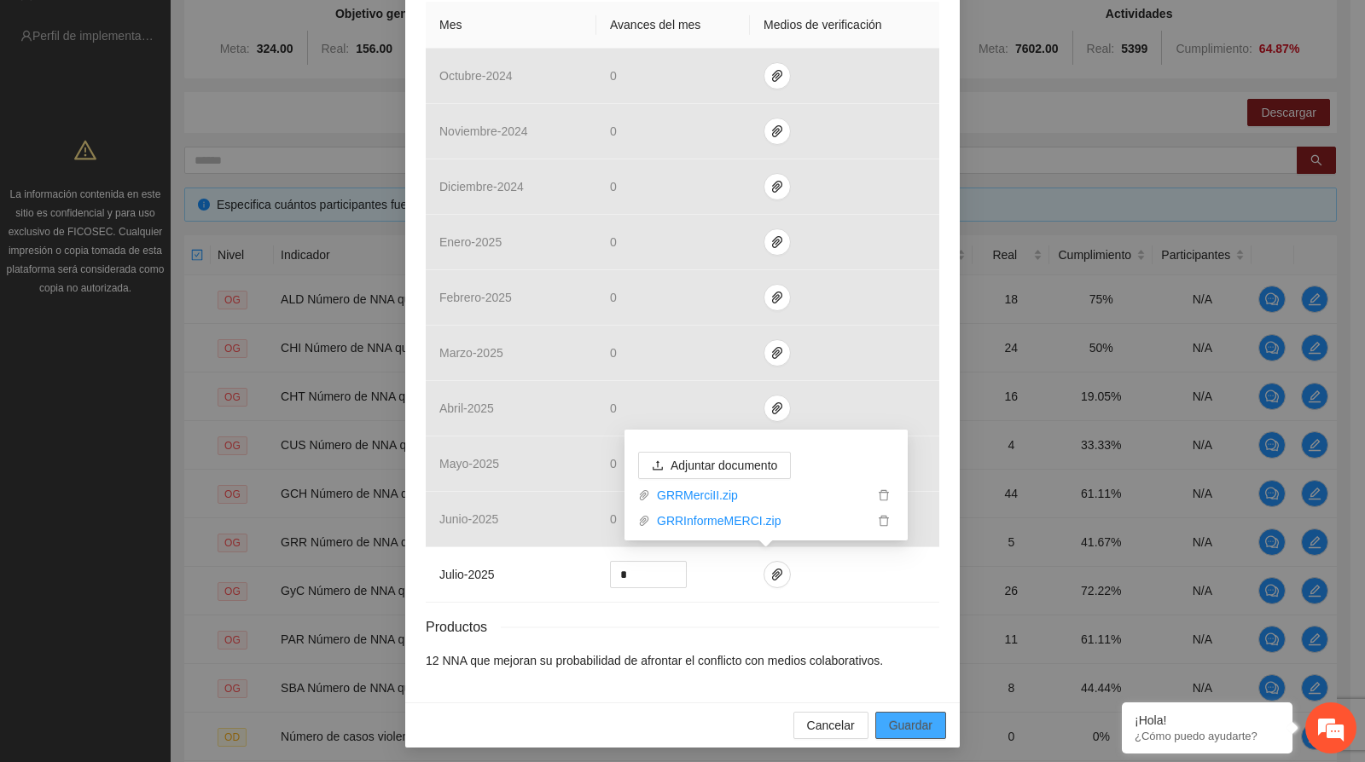
click at [910, 728] on span "Guardar" at bounding box center [910, 725] width 43 height 19
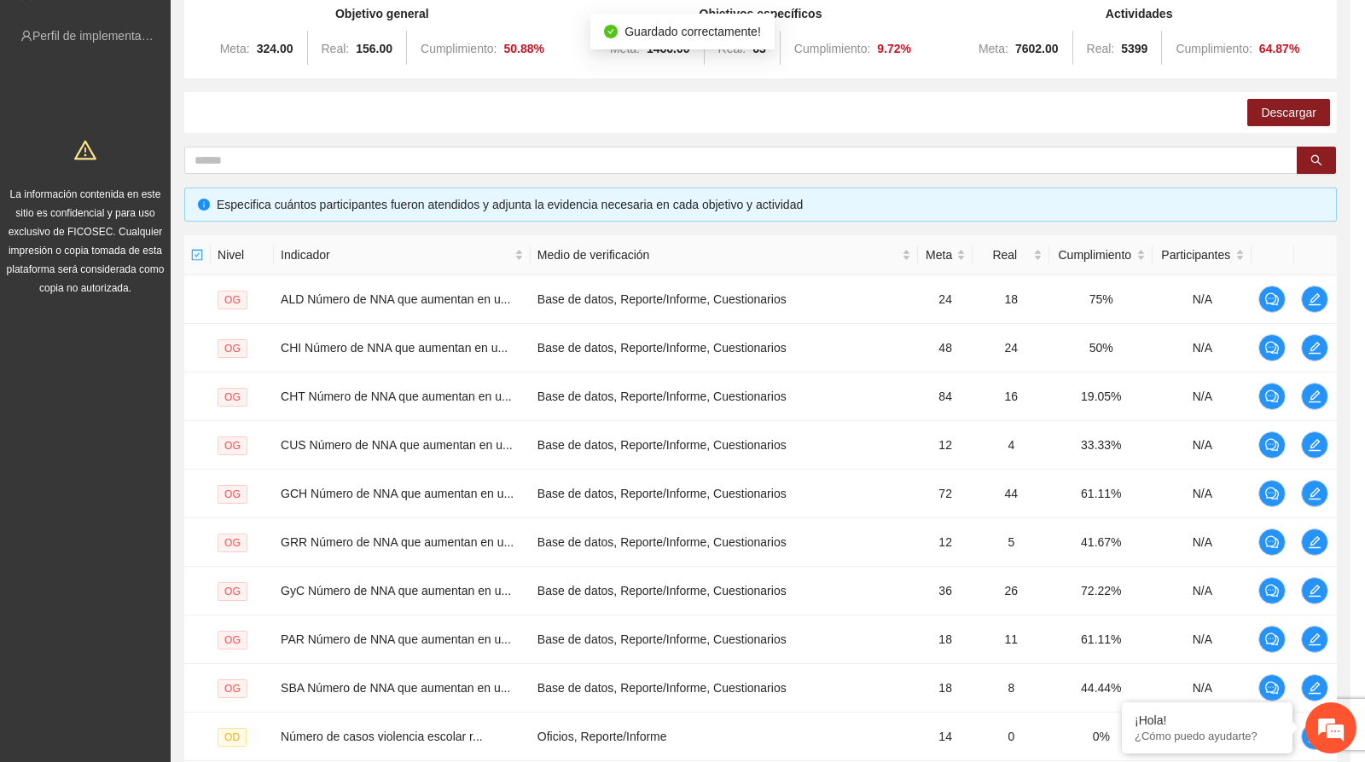
scroll to position [332, 0]
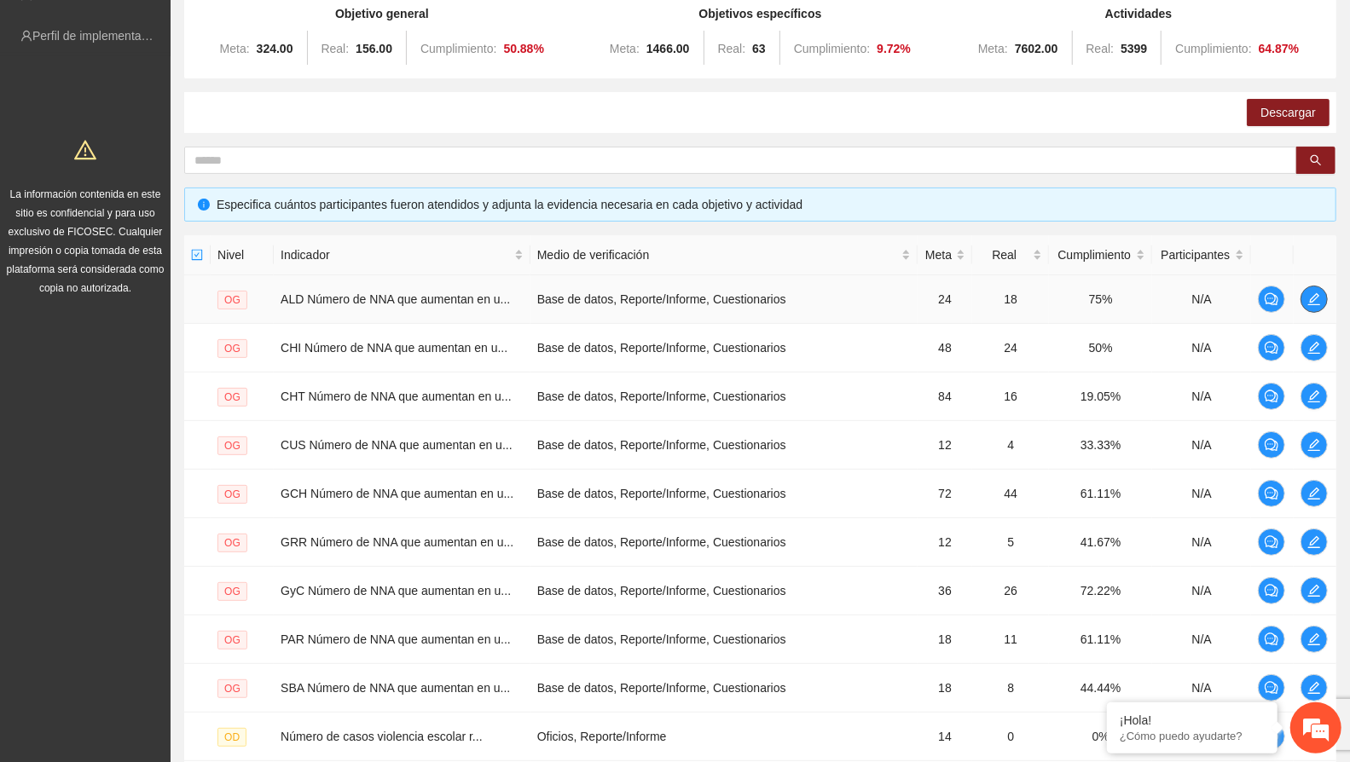
click at [1319, 300] on icon "edit" at bounding box center [1314, 300] width 14 height 14
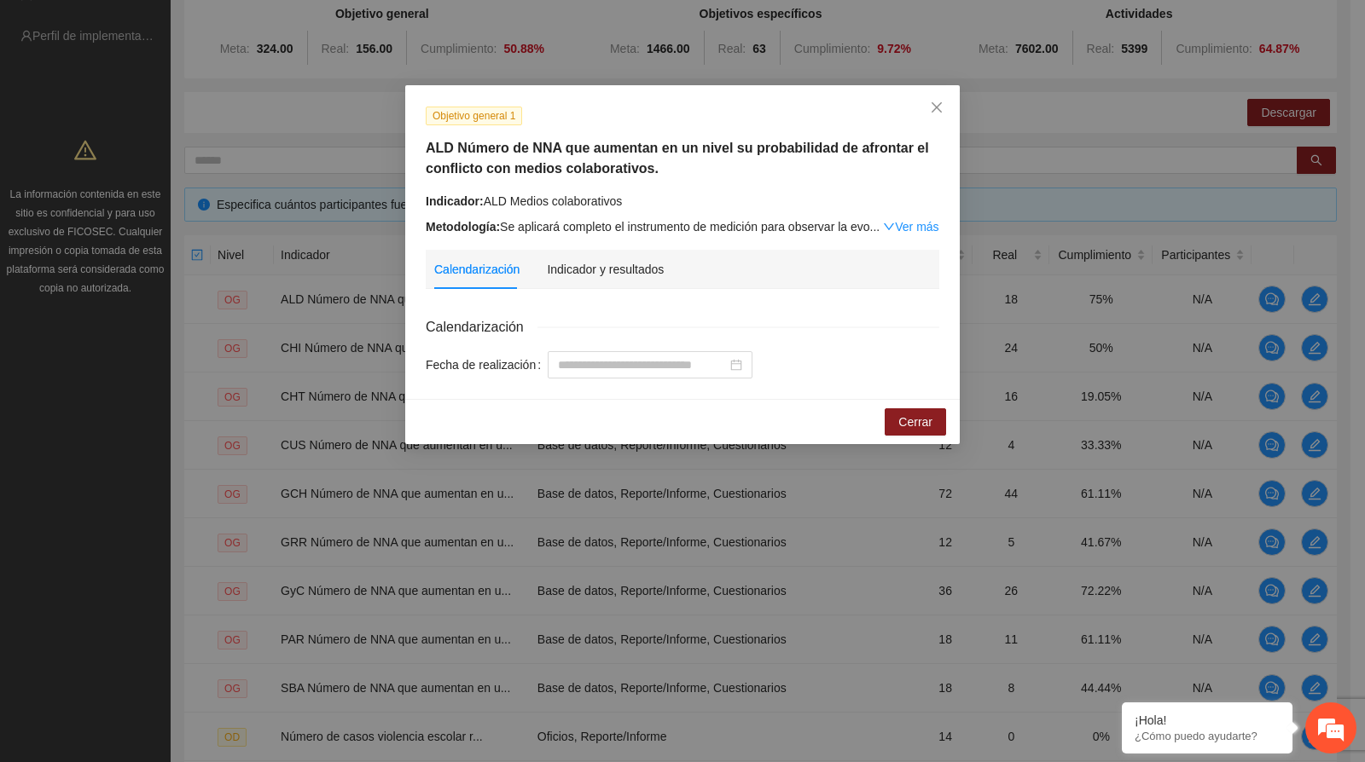
click at [585, 258] on div "Indicador y resultados" at bounding box center [605, 269] width 117 height 39
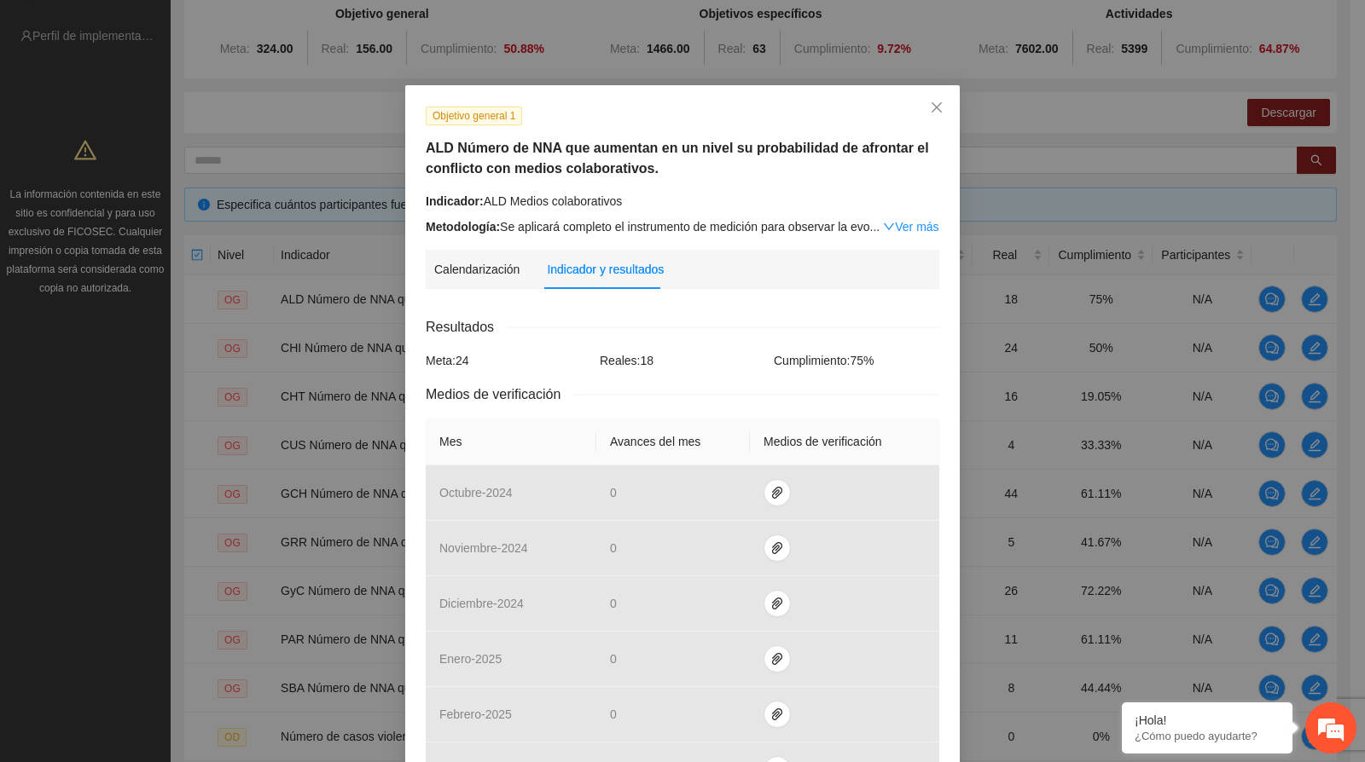
scroll to position [417, 0]
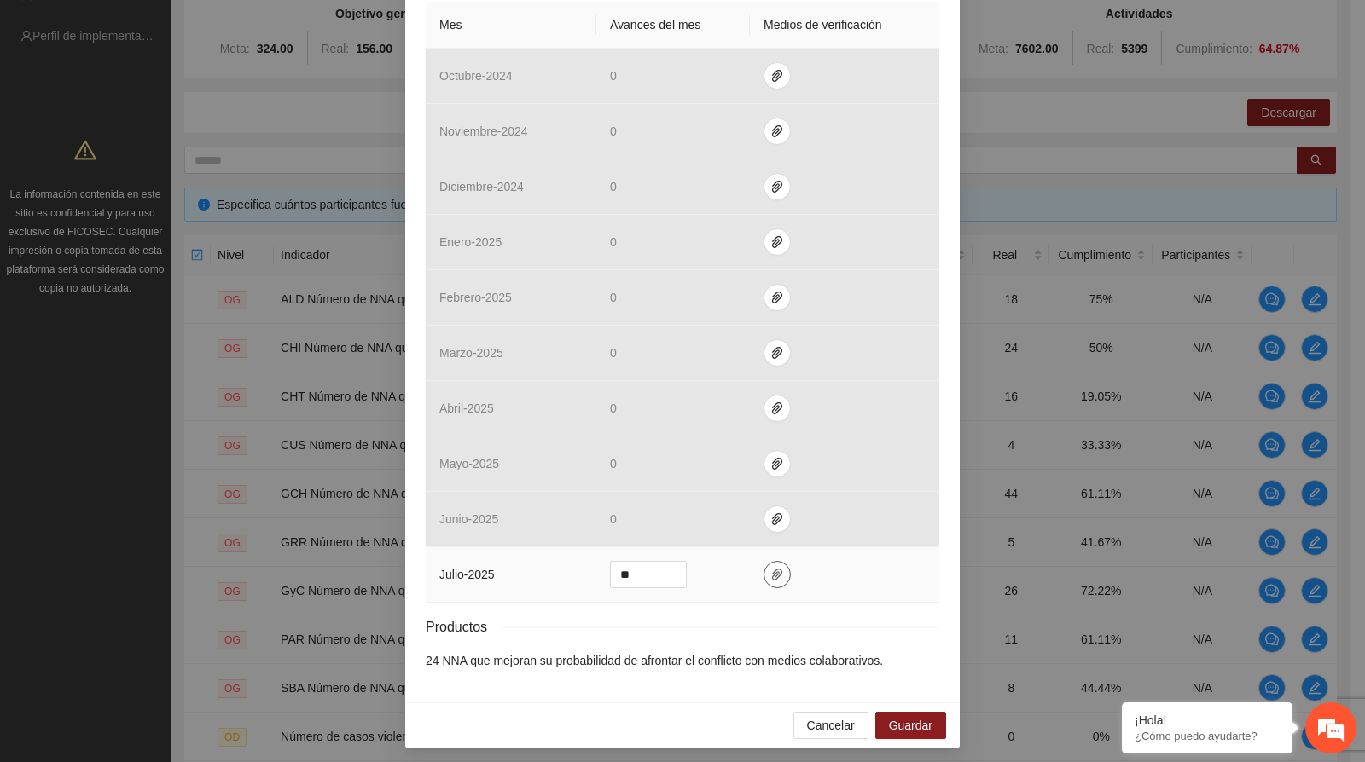
click at [764, 571] on span "paper-clip" at bounding box center [777, 575] width 26 height 14
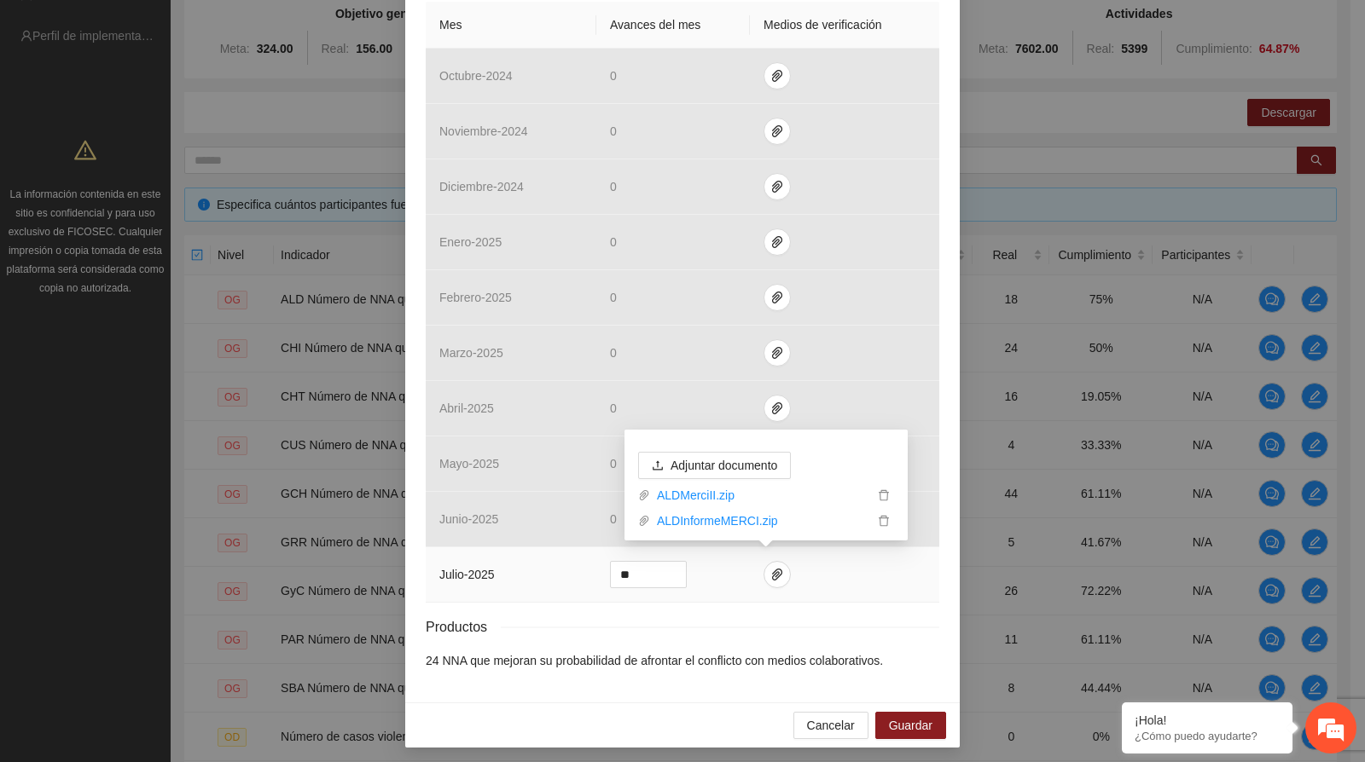
click at [891, 498] on span "delete" at bounding box center [883, 496] width 19 height 12
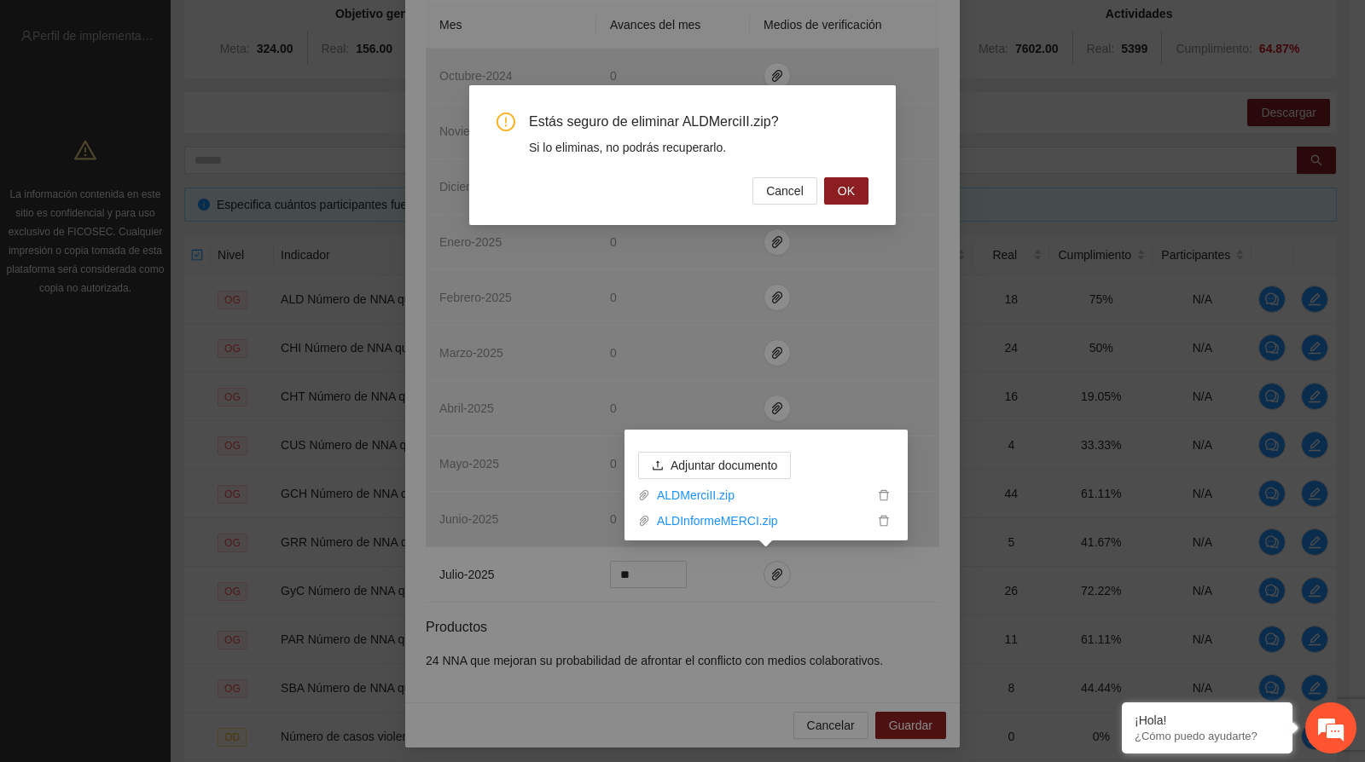
click at [838, 188] on span "OK" at bounding box center [846, 191] width 17 height 19
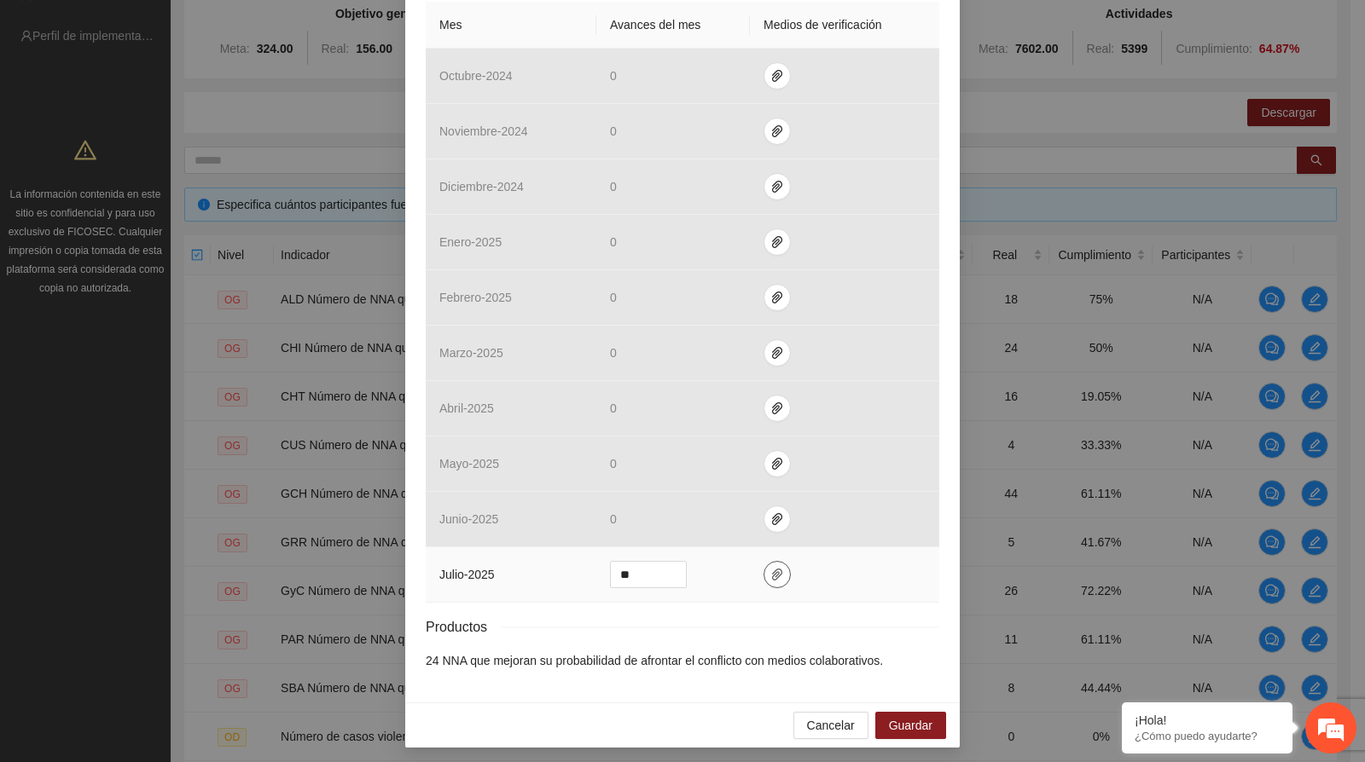
click at [770, 571] on icon "paper-clip" at bounding box center [777, 575] width 14 height 14
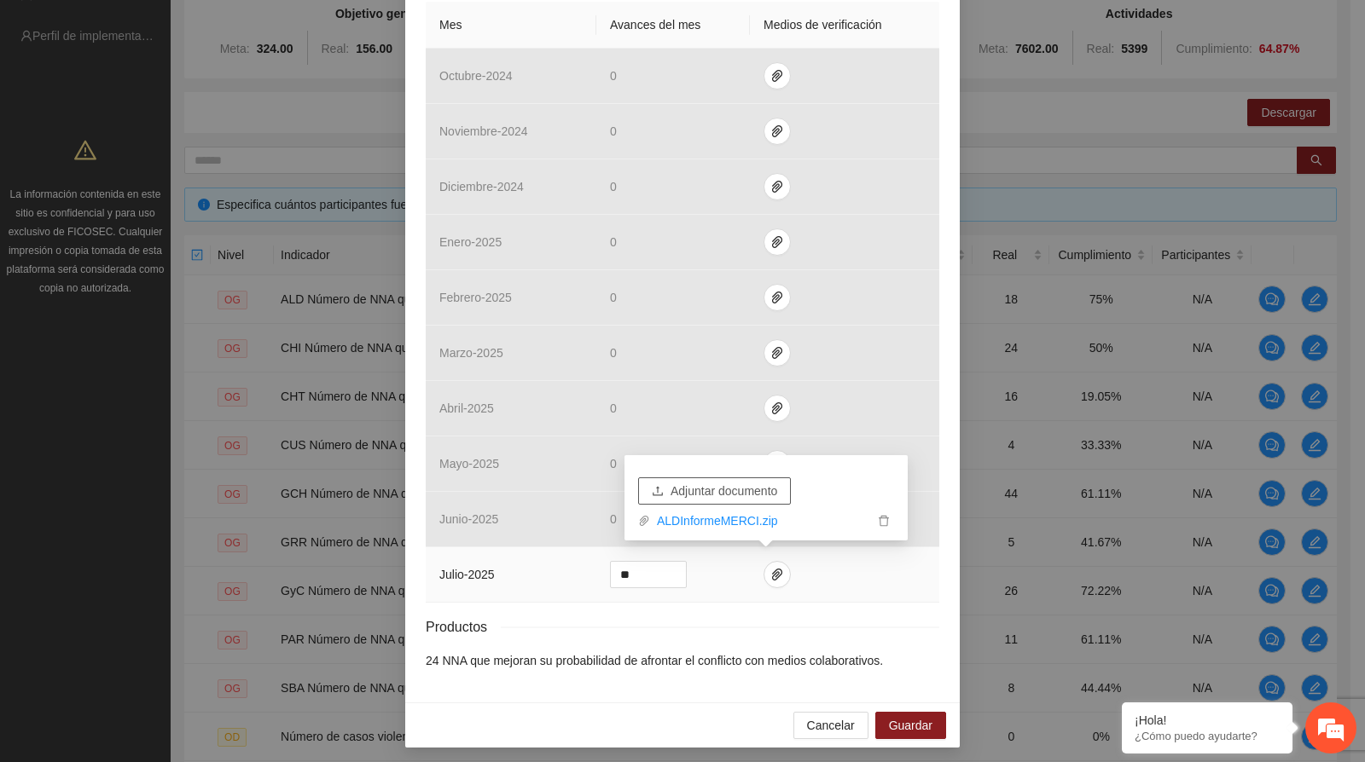
click at [751, 479] on button "Adjuntar documento" at bounding box center [714, 491] width 153 height 27
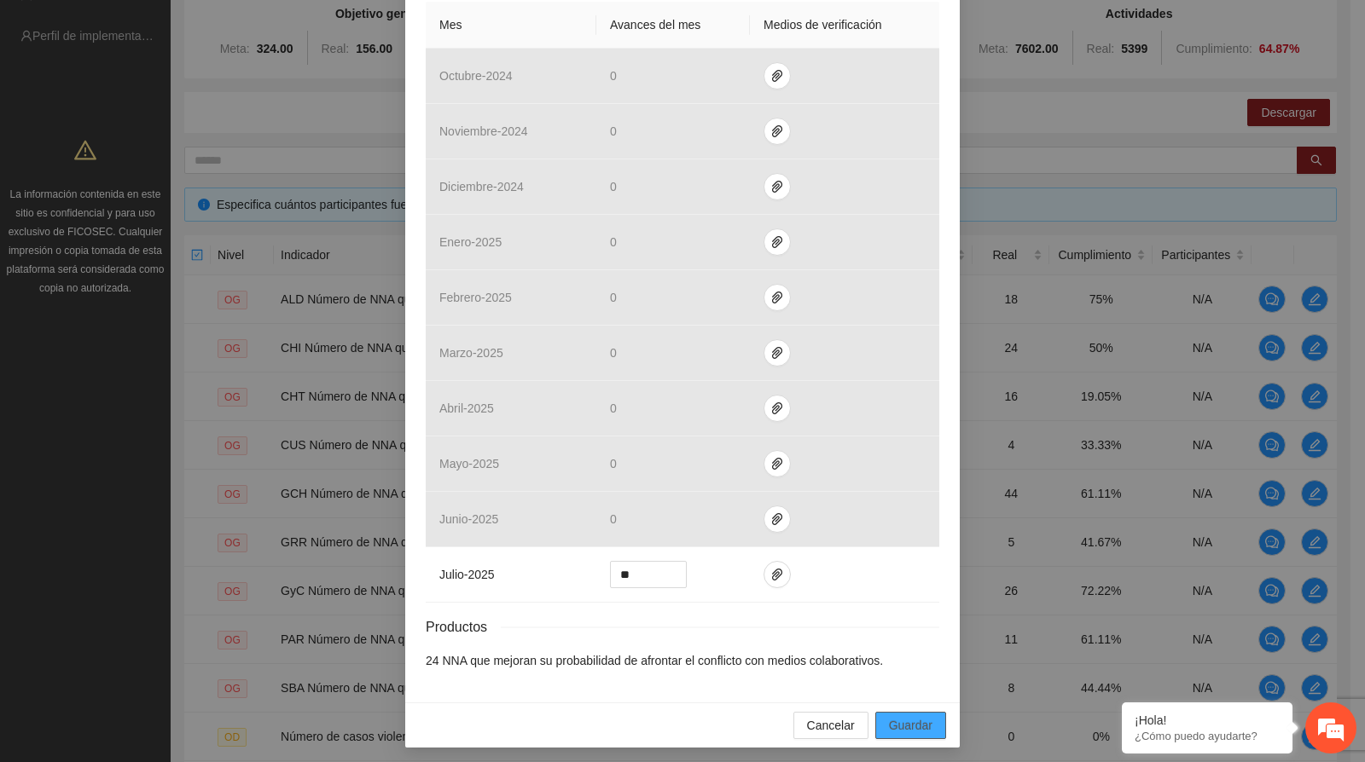
click at [912, 721] on span "Guardar" at bounding box center [910, 725] width 43 height 19
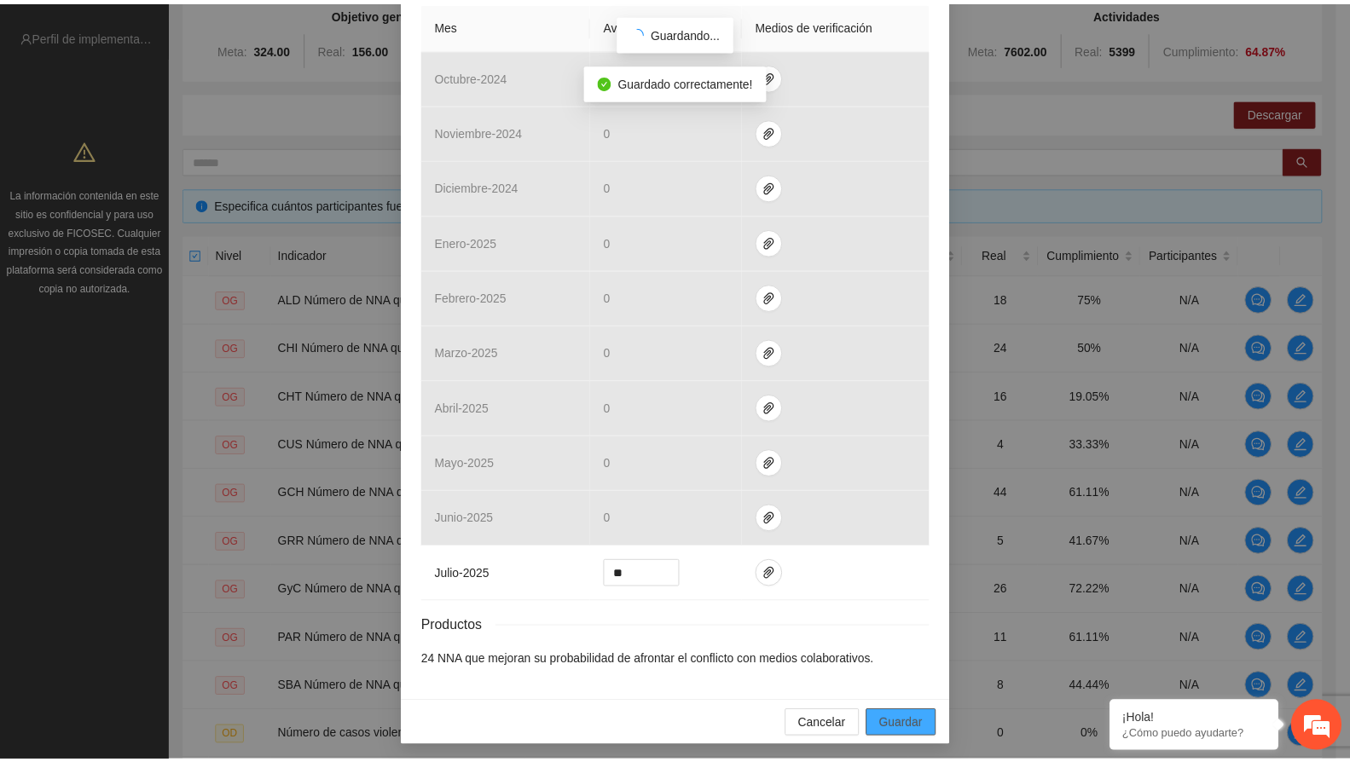
scroll to position [332, 0]
